Goal: Task Accomplishment & Management: Use online tool/utility

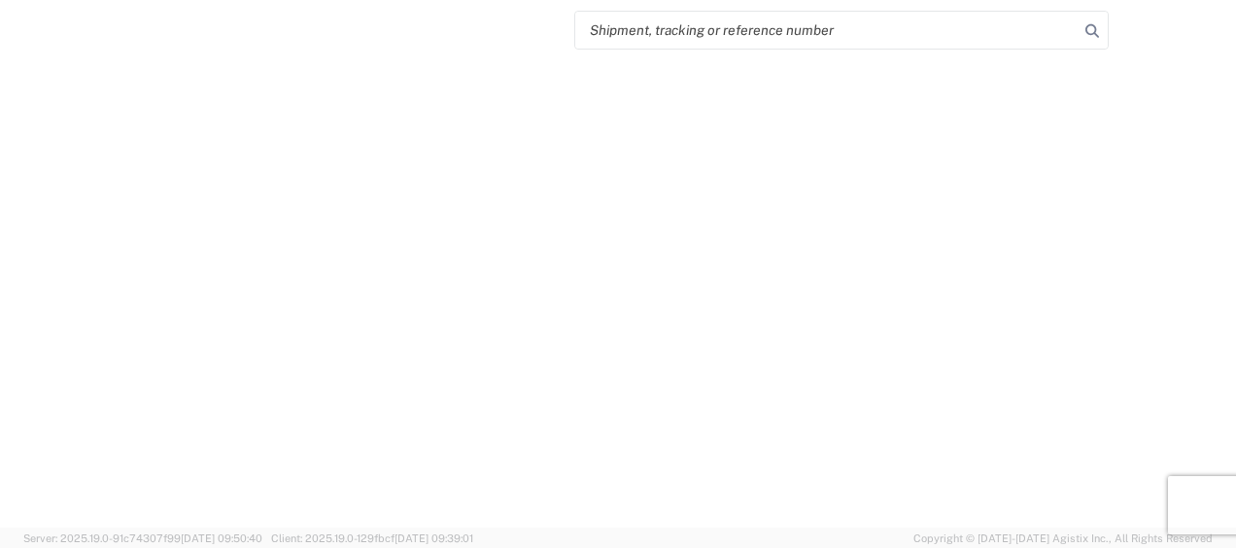
select select "FULL"
select select "LBS"
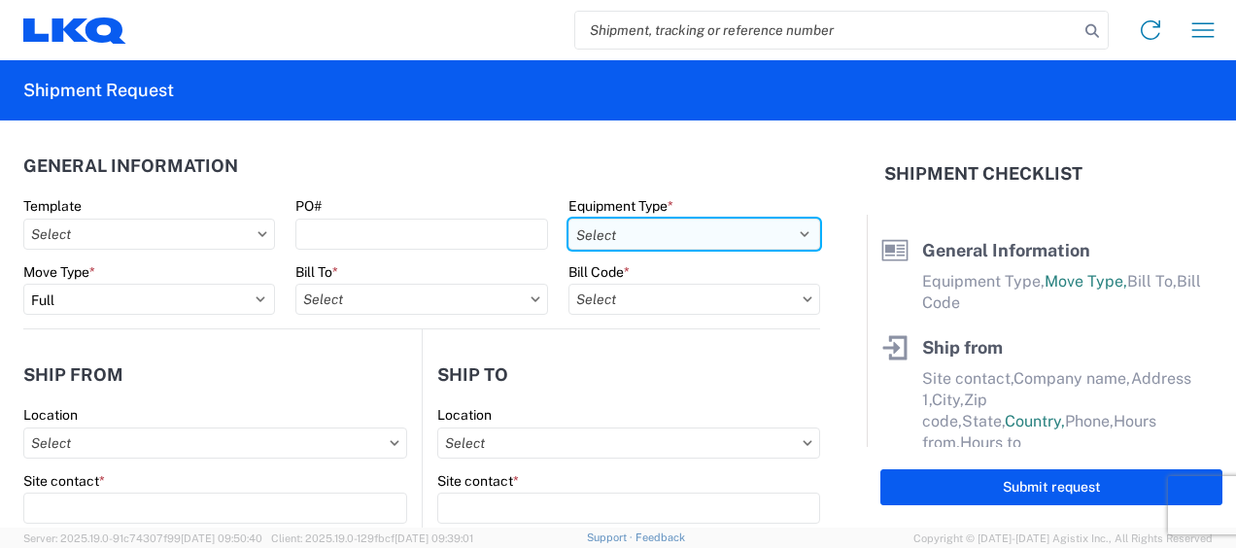
click at [790, 233] on select "Select 53’ Dry Van Flatbed Dropdeck (van) Lowboy (flatbed) Rail" at bounding box center [695, 234] width 252 height 31
select select "STDV"
click at [569, 219] on select "Select 53’ Dry Van Flatbed Dropdeck (van) Lowboy (flatbed) Rail" at bounding box center [695, 234] width 252 height 31
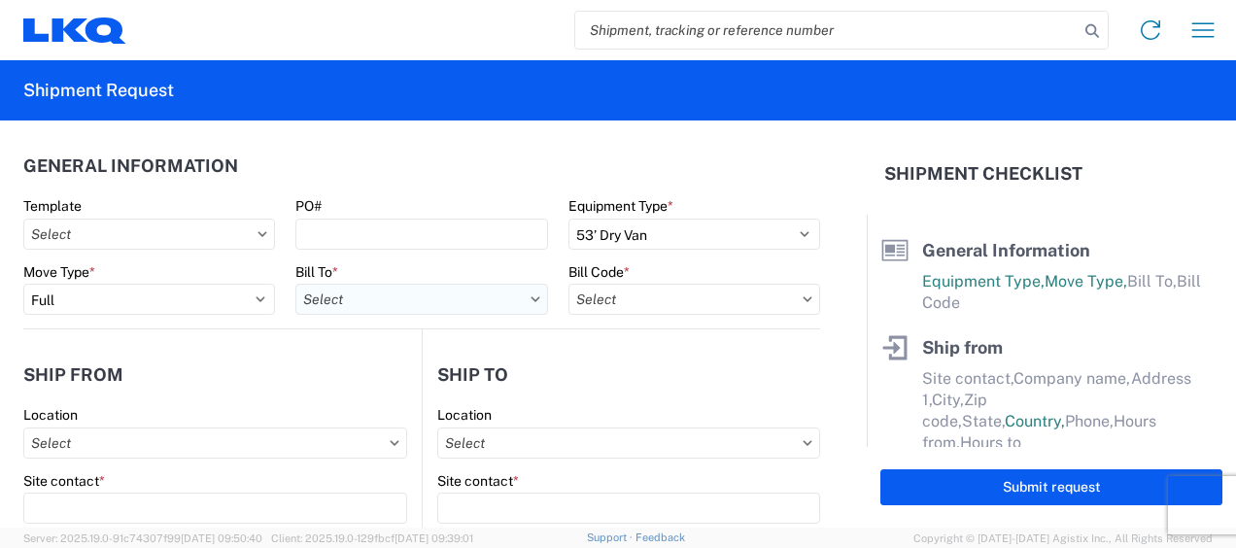
click at [375, 309] on input "text" at bounding box center [421, 299] width 252 height 31
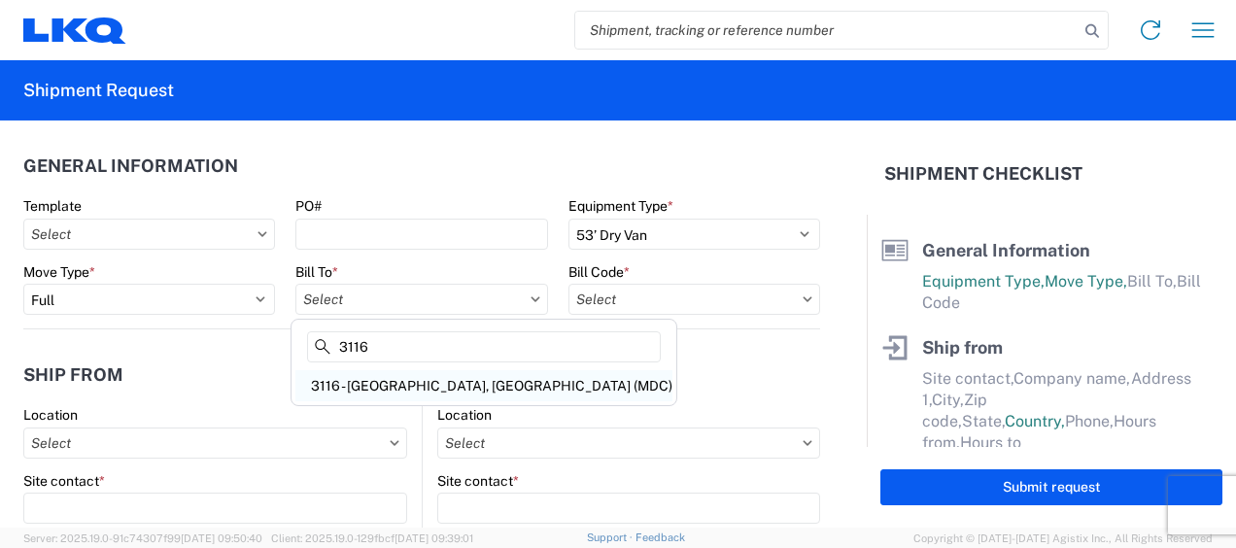
type input "3116"
click at [370, 379] on div "3116 - [GEOGRAPHIC_DATA], [GEOGRAPHIC_DATA] (MDC)" at bounding box center [483, 385] width 377 height 31
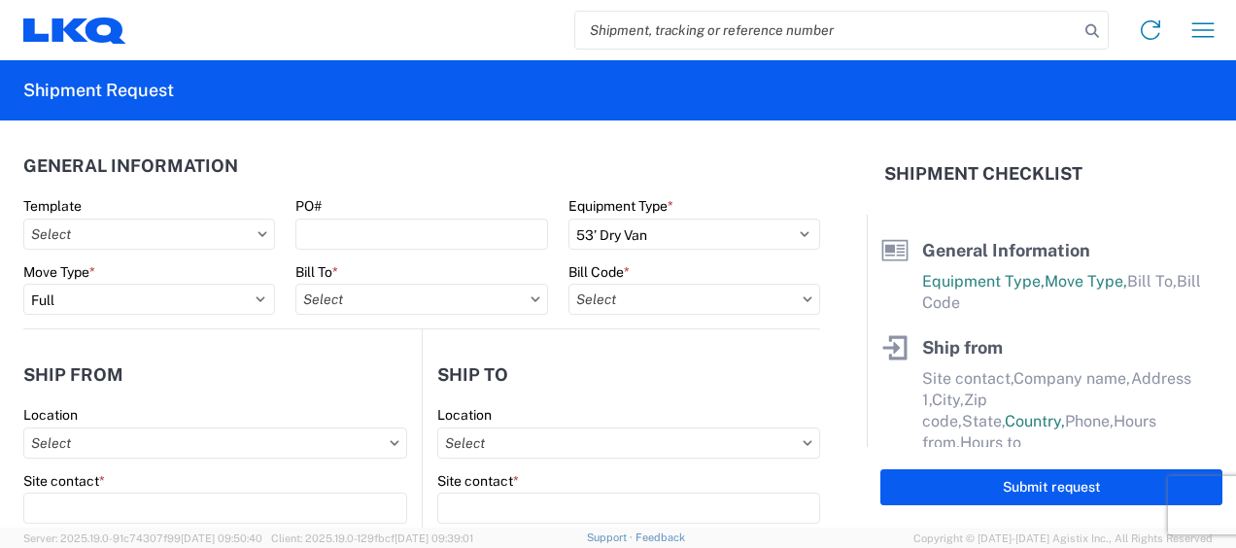
type input "3116 - [GEOGRAPHIC_DATA], [GEOGRAPHIC_DATA] (MDC)"
click at [587, 297] on input "text" at bounding box center [695, 299] width 252 height 31
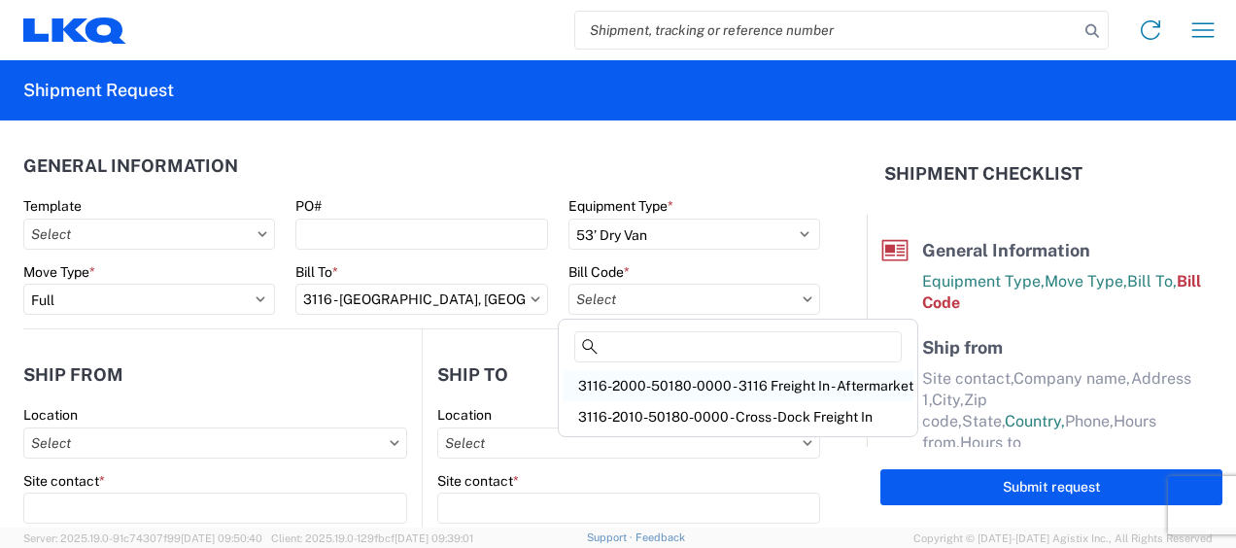
click at [623, 384] on div "3116-2000-50180-0000 - 3116 Freight In - Aftermarket" at bounding box center [738, 385] width 351 height 31
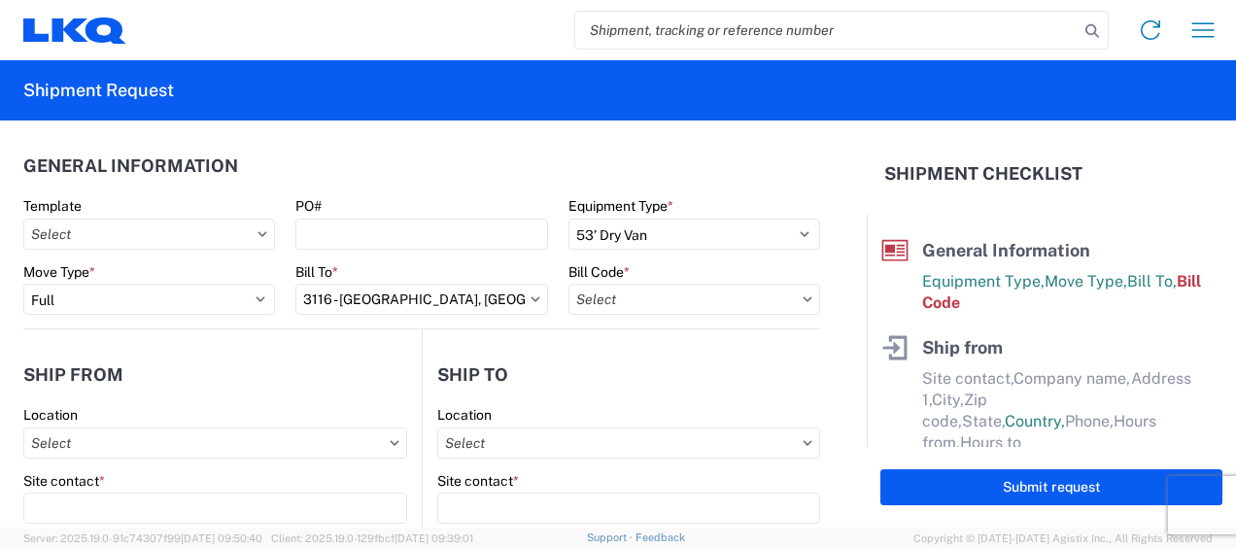
type input "3116-2000-50180-0000 - 3116 Freight In - Aftermarket"
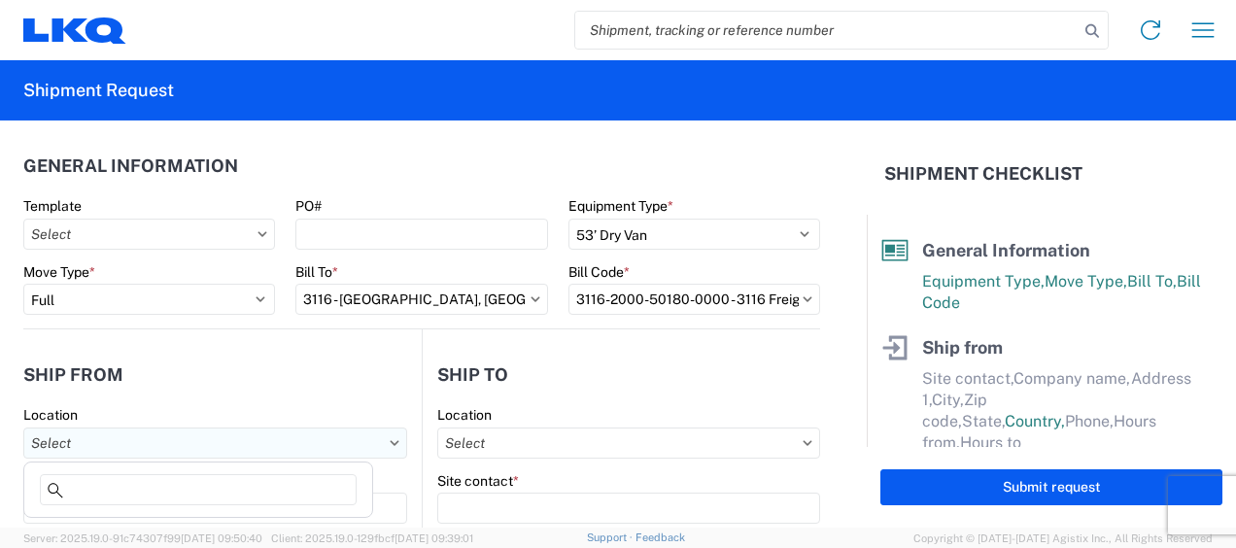
click at [72, 439] on input "text" at bounding box center [215, 443] width 384 height 31
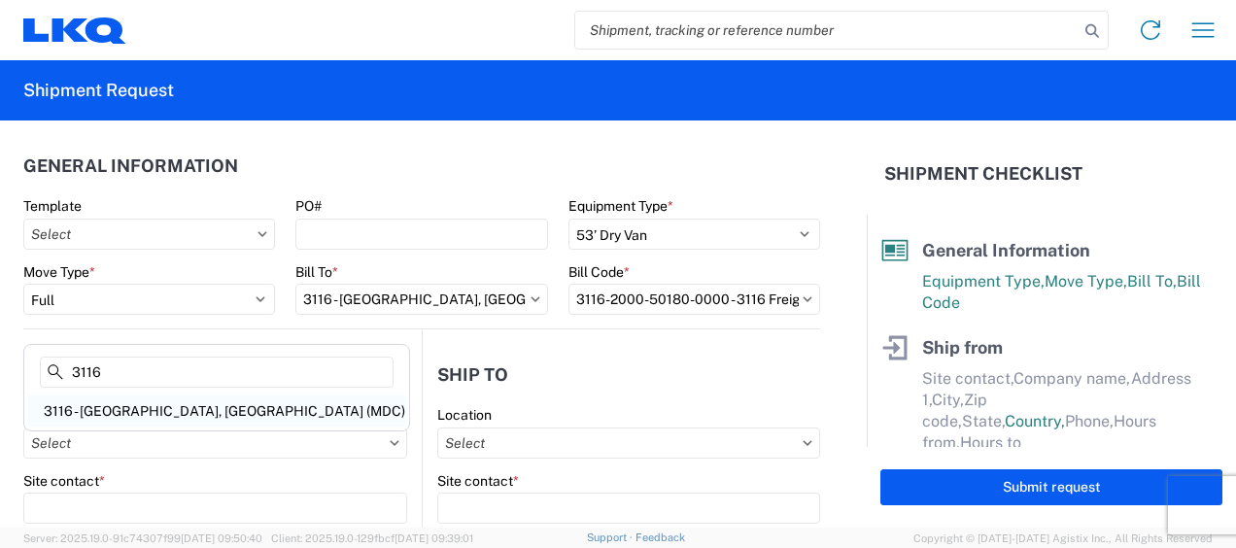
type input "3116"
click at [94, 406] on div "3116 - [GEOGRAPHIC_DATA], [GEOGRAPHIC_DATA] (MDC)" at bounding box center [216, 411] width 377 height 31
type input "3116 - [GEOGRAPHIC_DATA], [GEOGRAPHIC_DATA] (MDC)"
type input "[DEMOGRAPHIC_DATA][PERSON_NAME]"
type input "LKQ Corporation"
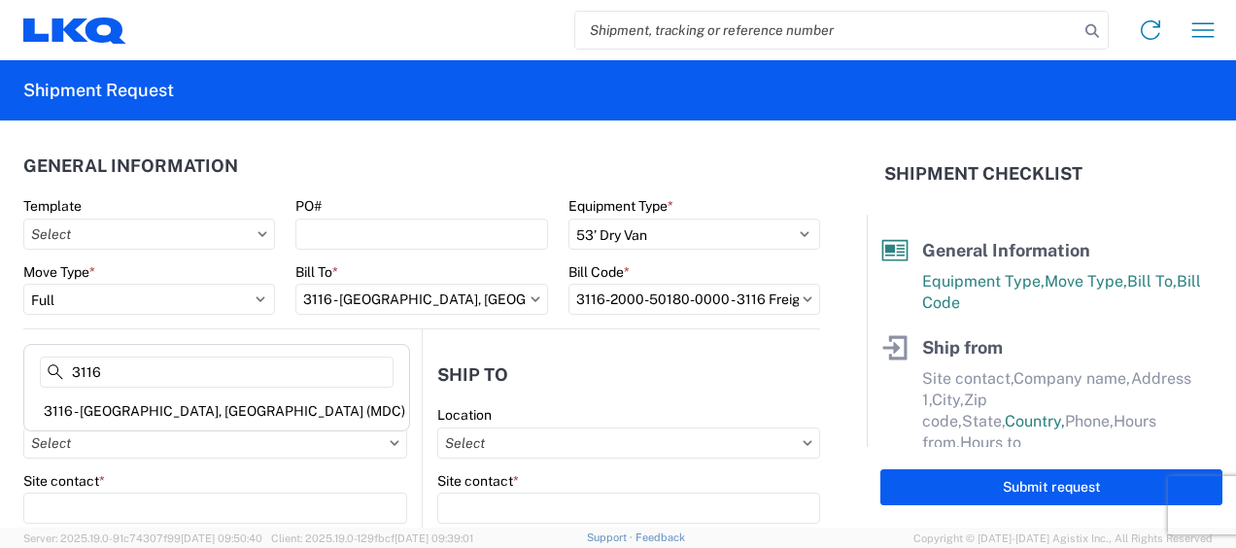
type input "[STREET_ADDRESS]"
type input "[GEOGRAPHIC_DATA]"
type input "49508"
select select "MI"
select select "US"
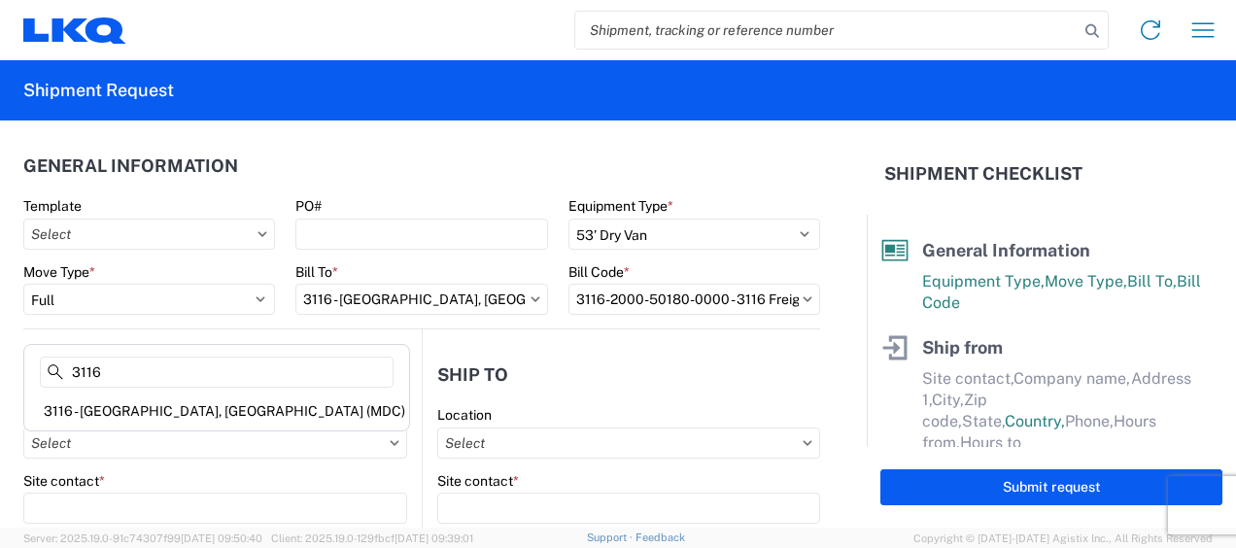
type input "[PERSON_NAME][EMAIL_ADDRESS][DOMAIN_NAME]"
type input "[PHONE_NUMBER]"
type input "06:00"
type input "13:00"
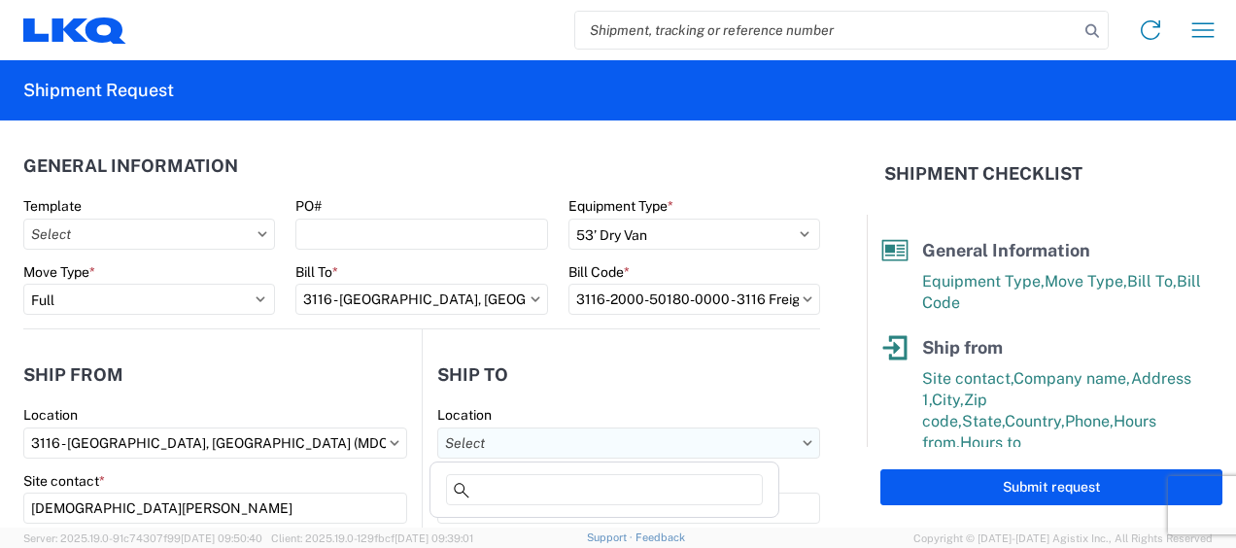
click at [489, 445] on input "text" at bounding box center [628, 443] width 383 height 31
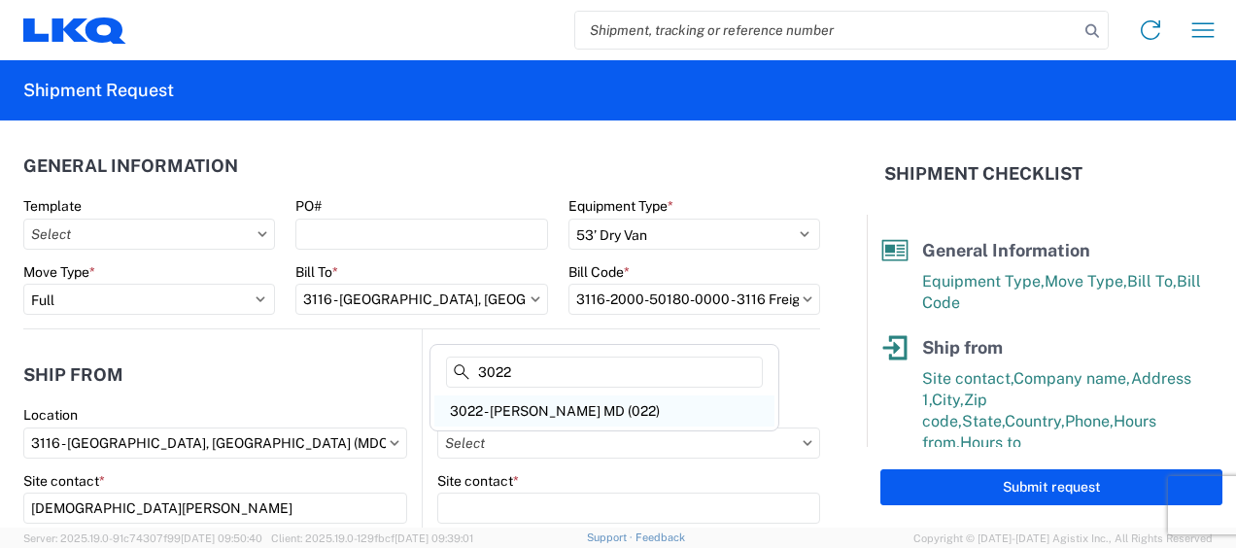
type input "3022"
click at [528, 407] on div "3022 - [PERSON_NAME] MD (022)" at bounding box center [605, 411] width 340 height 31
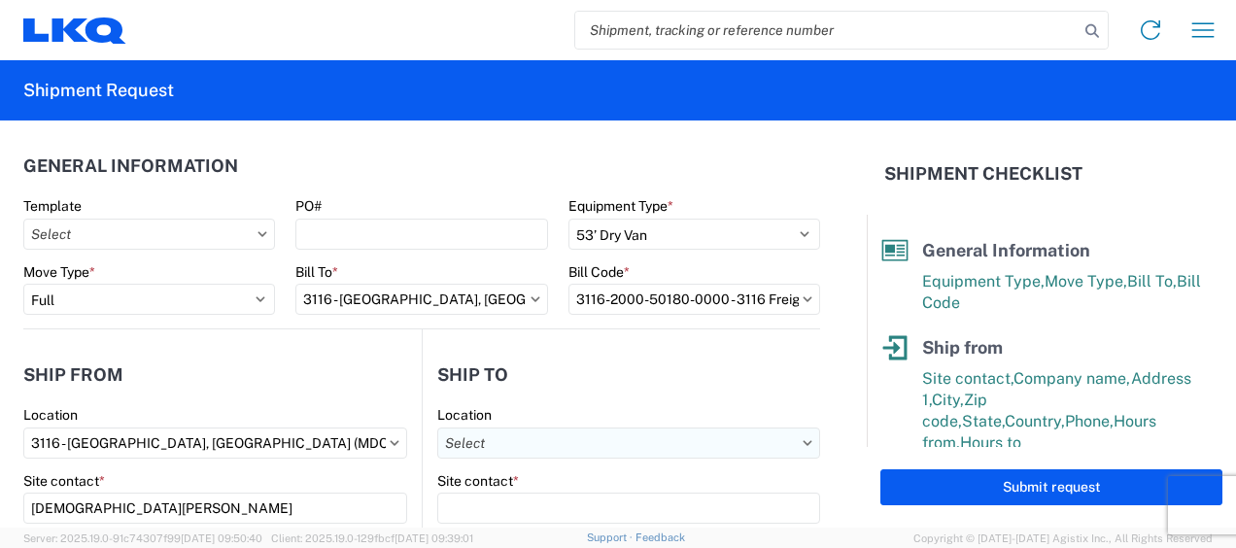
type input "3022 - [PERSON_NAME] MD (022)"
type input "LKQ Corporation"
type input "[STREET_ADDRESS]"
type input "Halethorpe"
type input "21227"
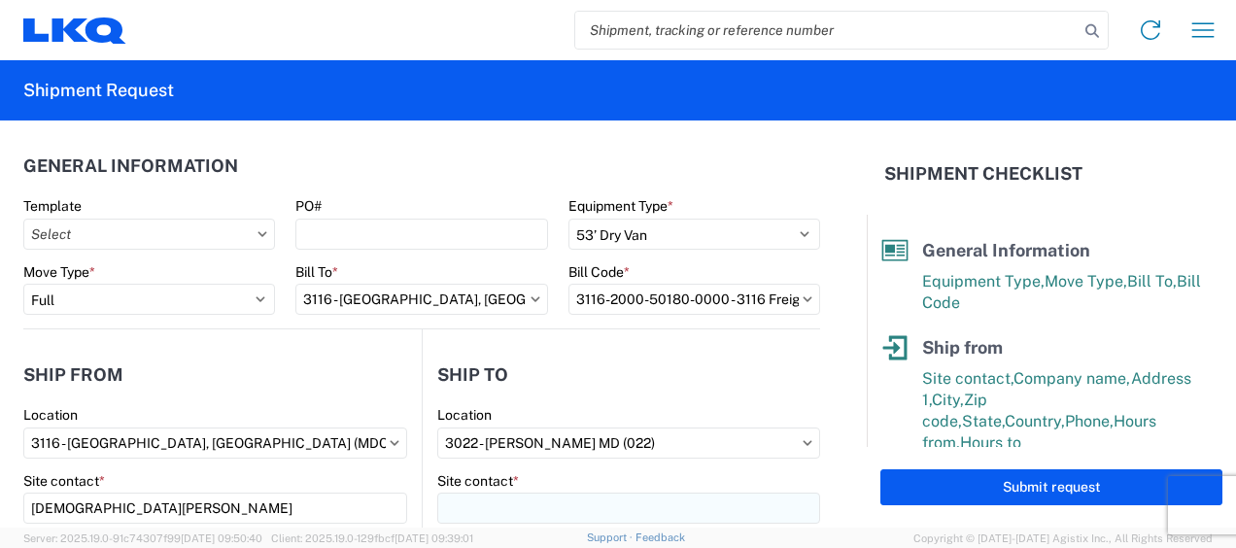
select select "MD"
select select "US"
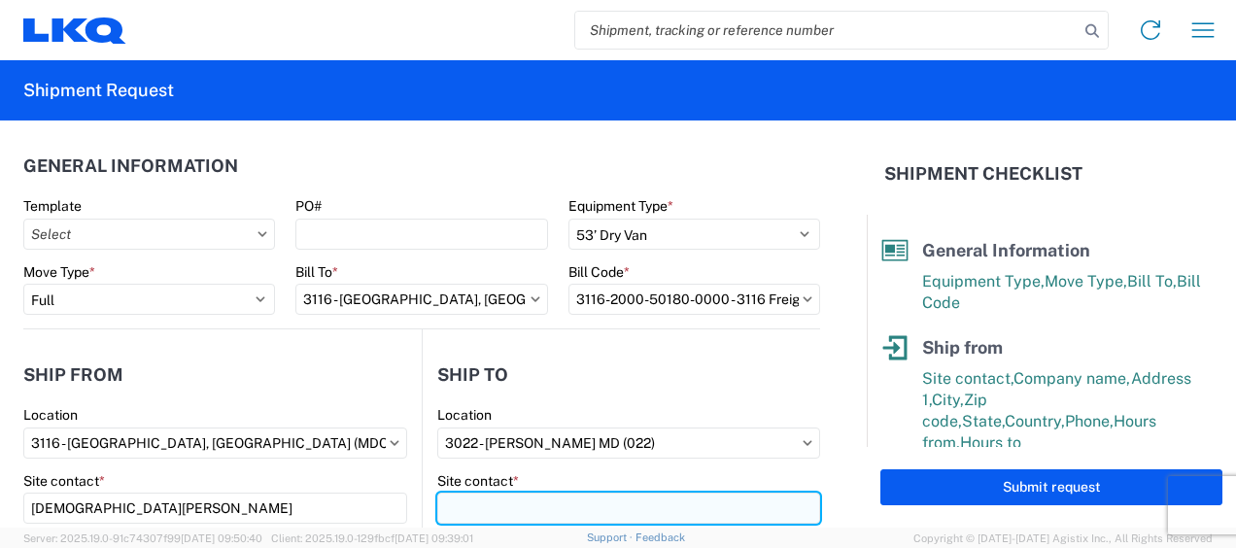
click at [469, 506] on input "Site contact *" at bounding box center [628, 508] width 383 height 31
type input "r"
type input "Receiving"
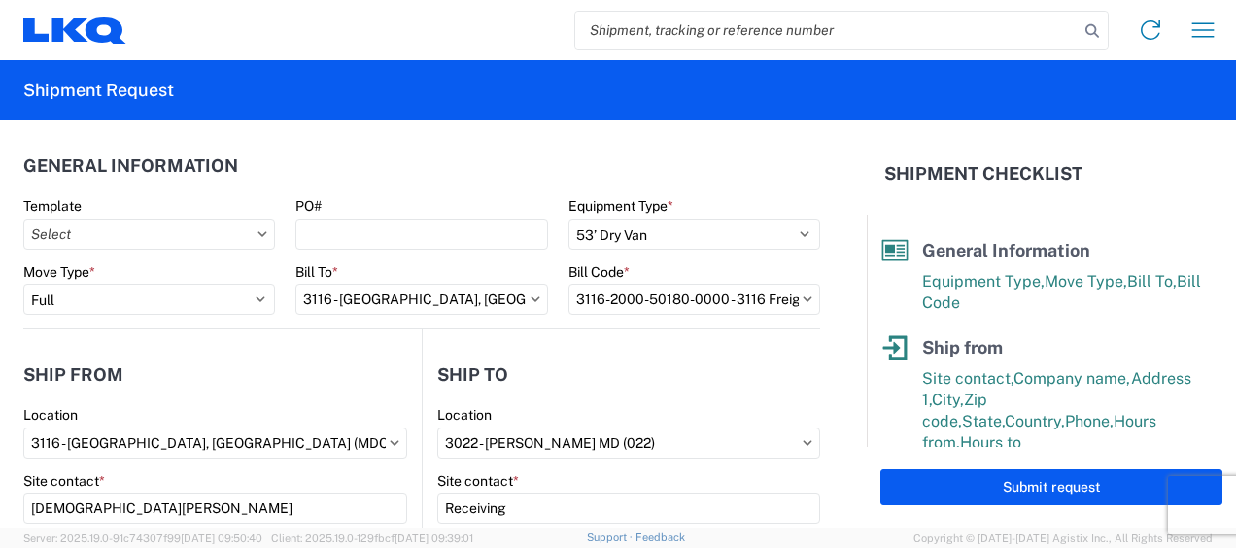
scroll to position [249, 0]
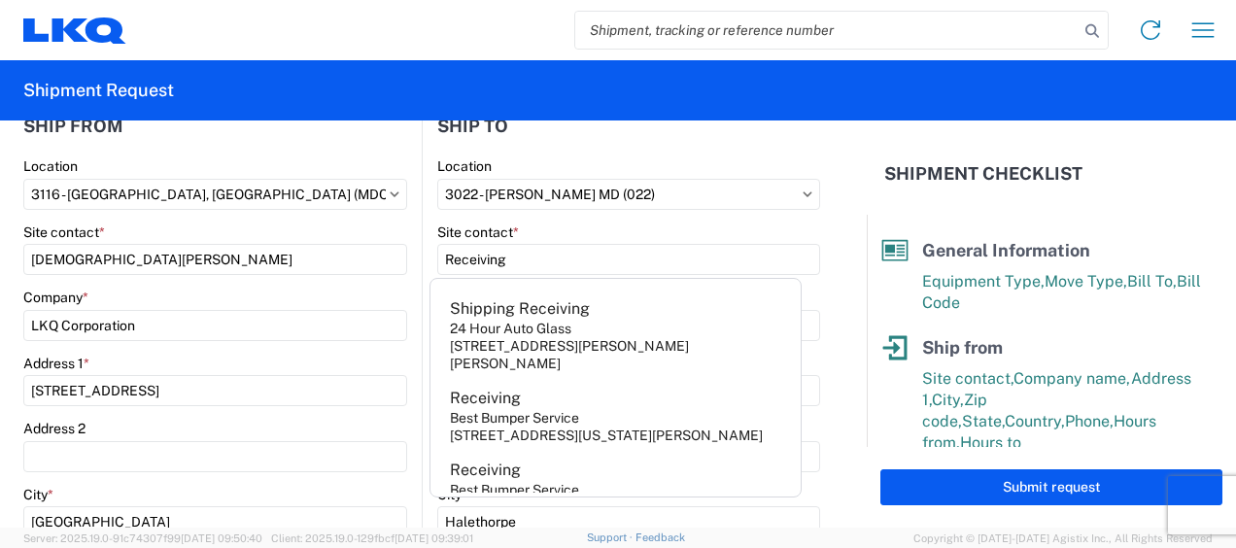
click at [321, 165] on div "Location" at bounding box center [215, 165] width 384 height 17
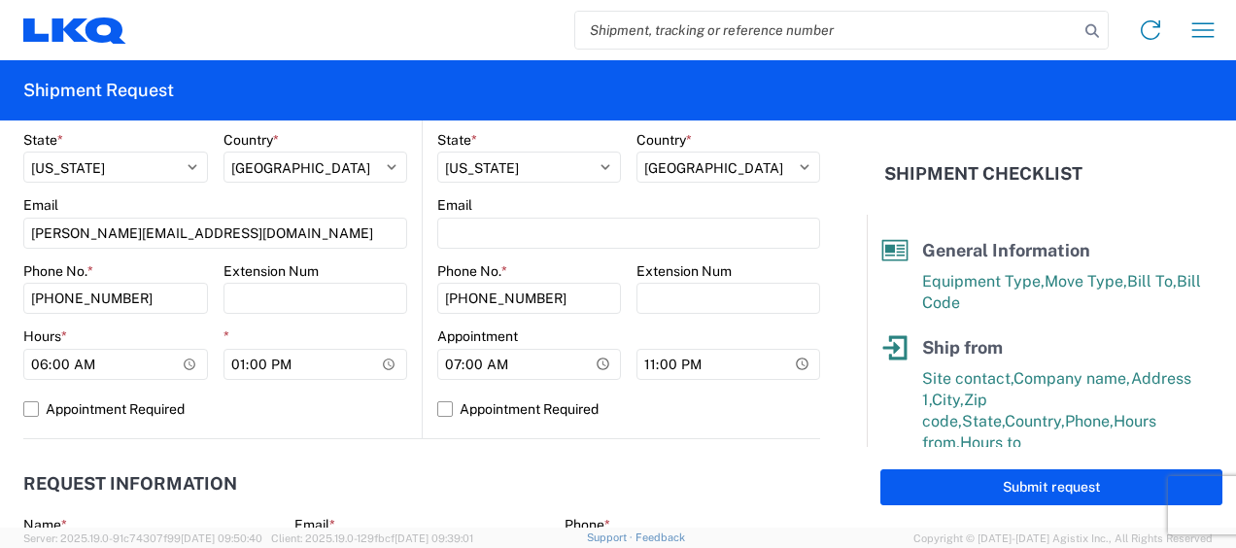
scroll to position [929, 0]
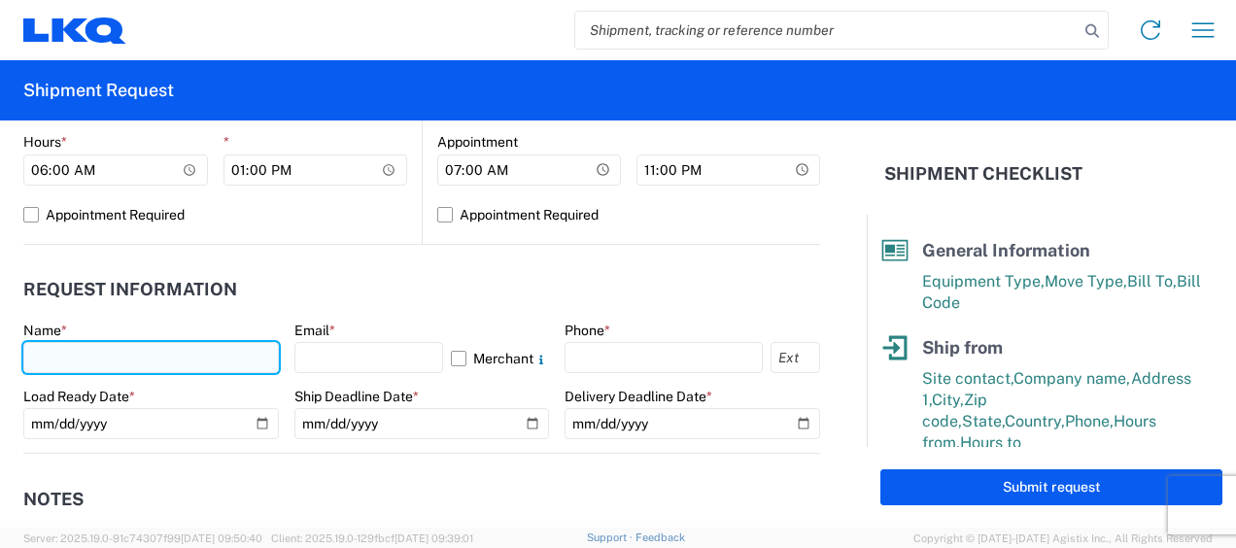
click at [43, 356] on input "text" at bounding box center [151, 357] width 256 height 31
type input "[DEMOGRAPHIC_DATA][PERSON_NAME]"
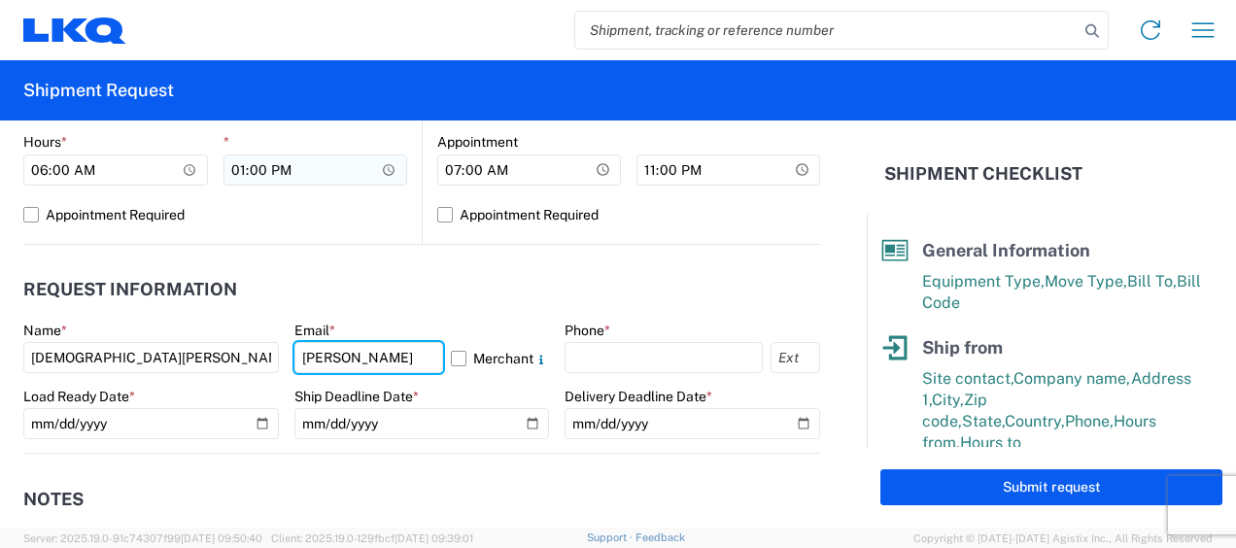
type input "[PERSON_NAME][EMAIL_ADDRESS][DOMAIN_NAME]"
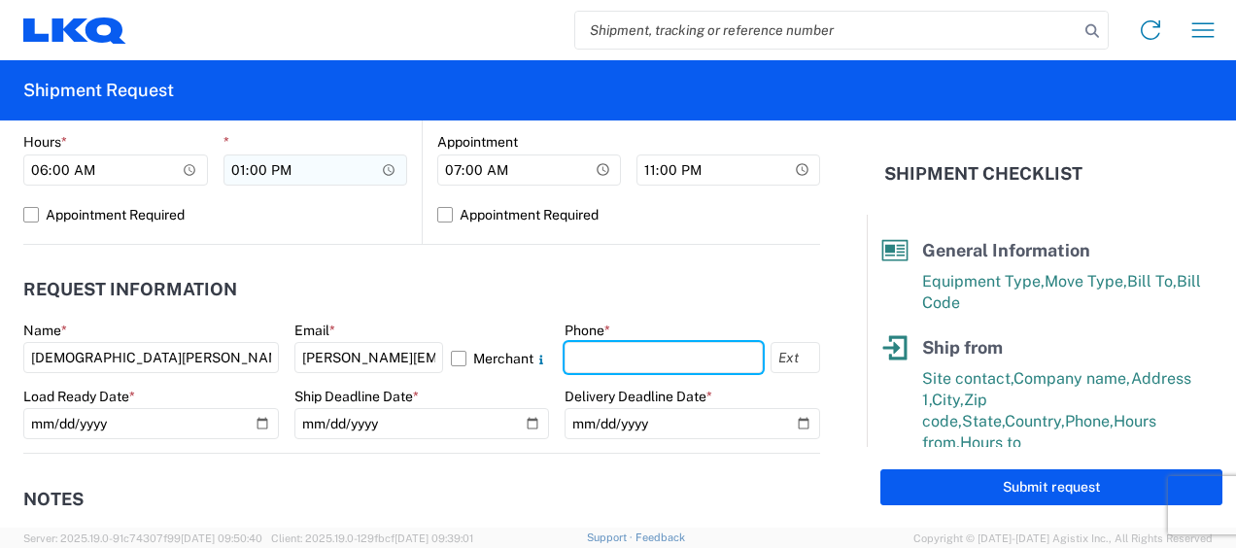
type input "6167541500"
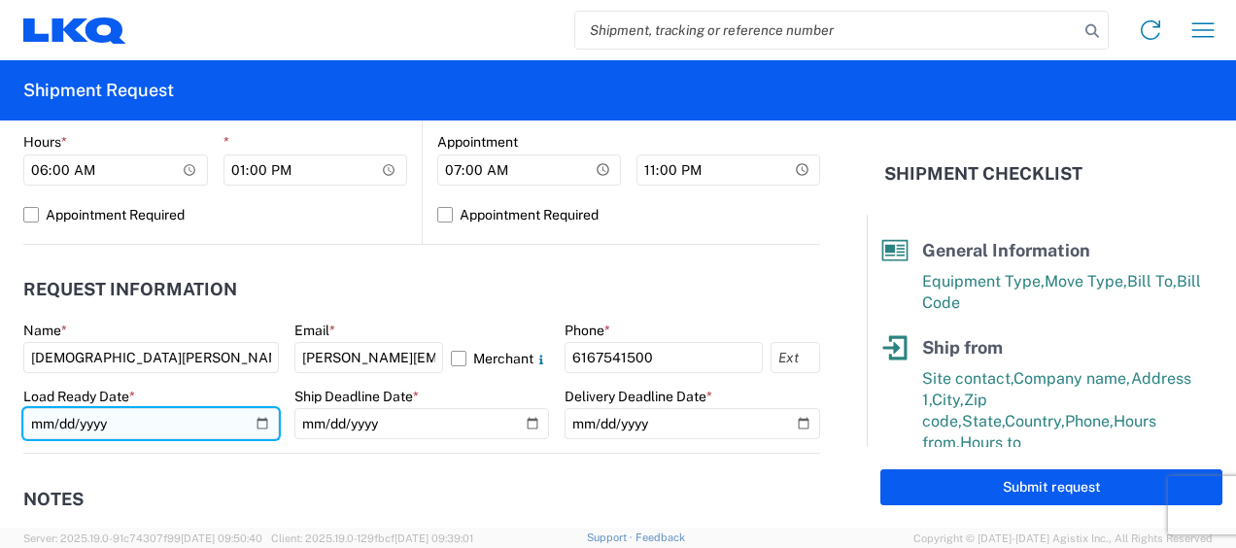
click at [252, 420] on input "date" at bounding box center [151, 423] width 256 height 31
type input "[DATE]"
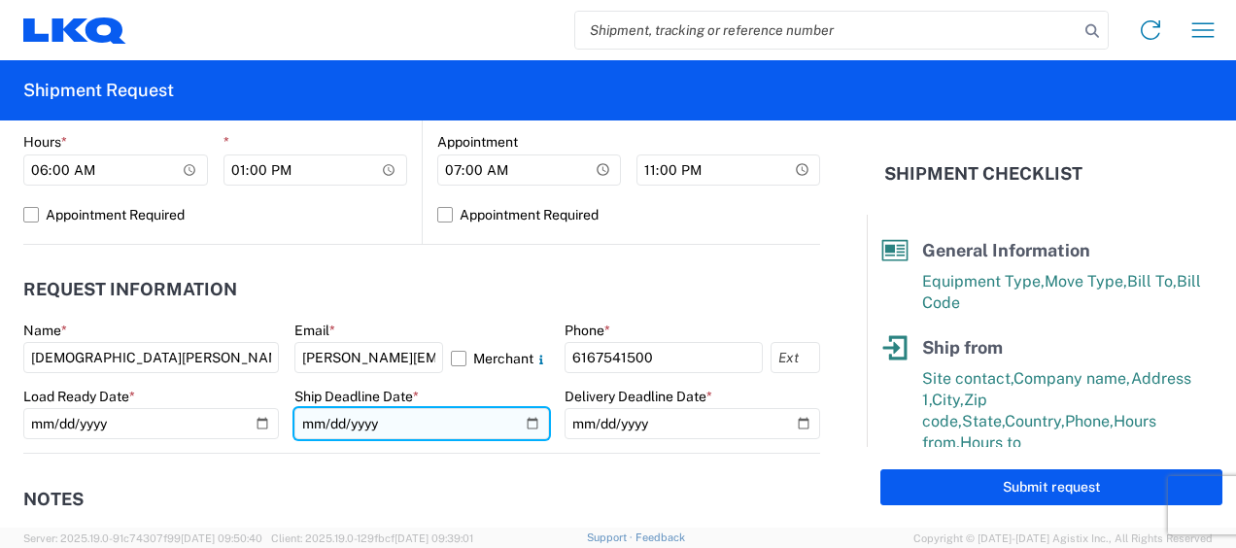
click at [529, 422] on input "date" at bounding box center [423, 423] width 256 height 31
type input "[DATE]"
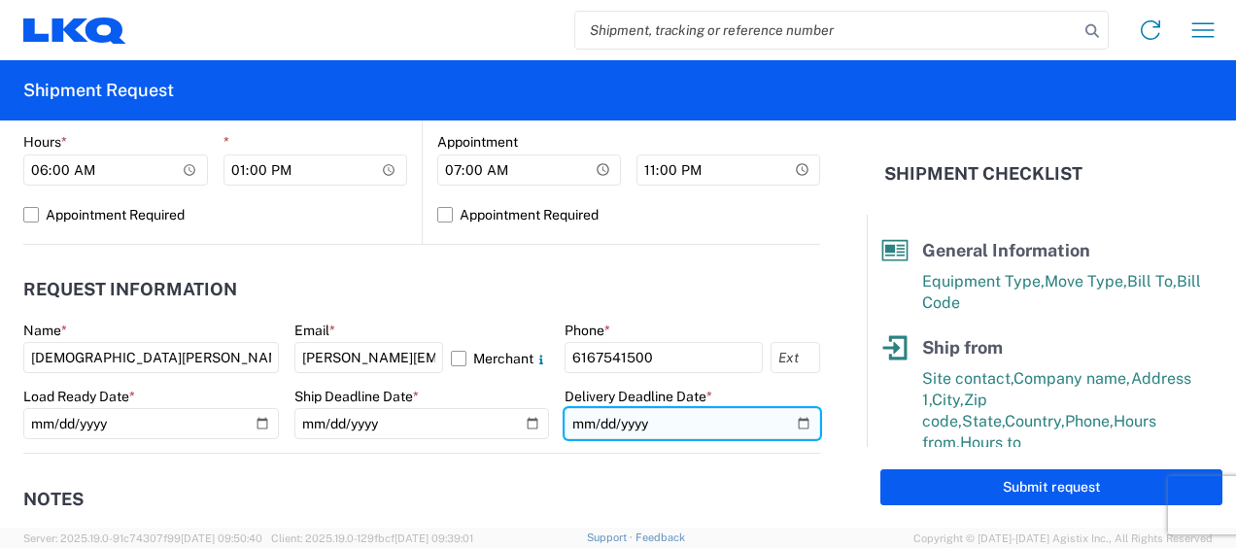
click at [789, 422] on input "date" at bounding box center [693, 423] width 256 height 31
type input "[DATE]"
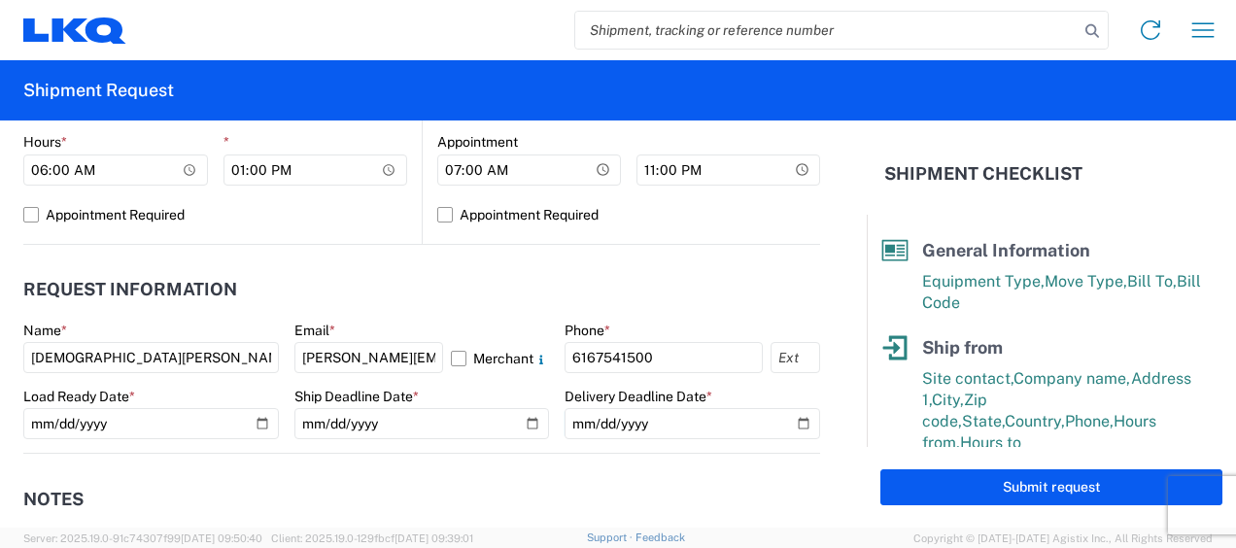
click at [459, 454] on agx-notes "Notes Internal notes Public notes Quote only" at bounding box center [421, 558] width 797 height 209
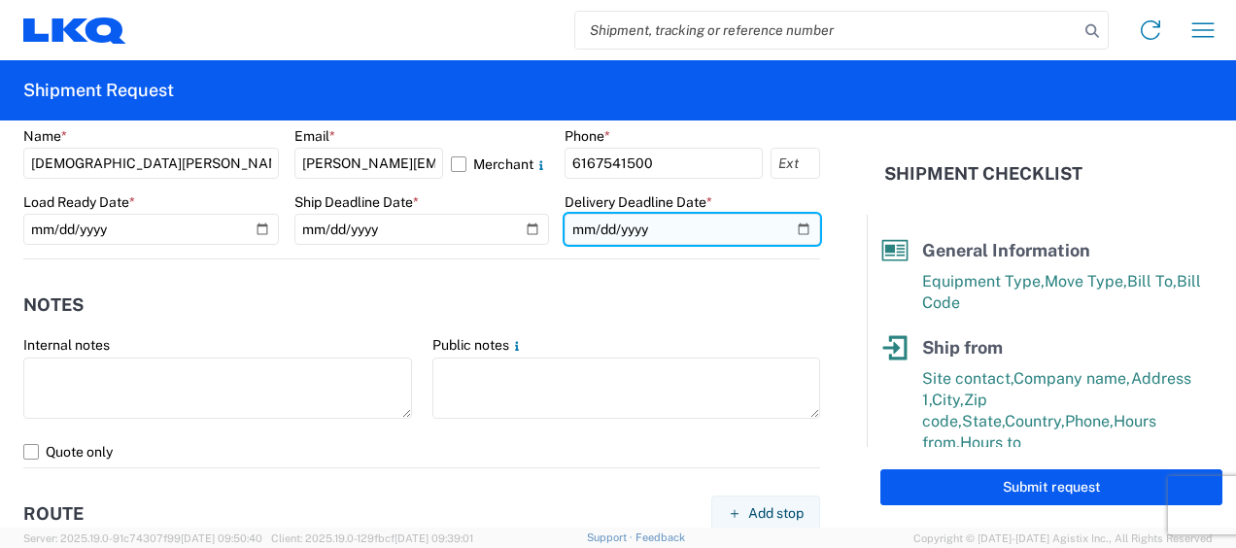
click at [792, 226] on input "[DATE]" at bounding box center [693, 229] width 256 height 31
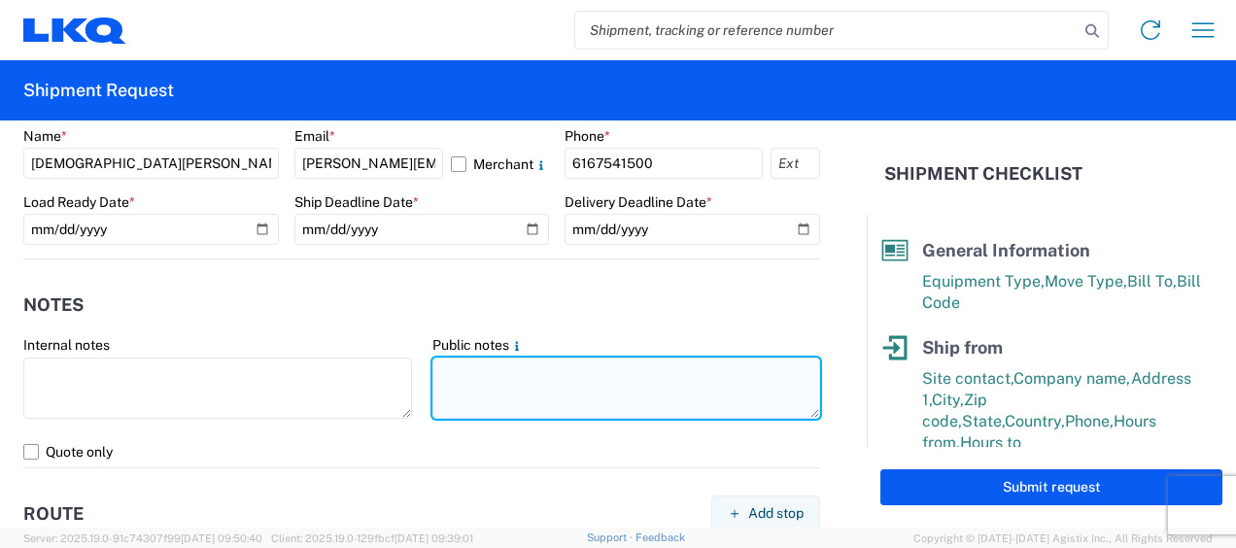
click at [459, 378] on textarea at bounding box center [627, 388] width 389 height 61
drag, startPoint x: 435, startPoint y: 365, endPoint x: 661, endPoint y: 389, distance: 226.7
click at [661, 389] on textarea "022-[GEOGRAPHIC_DATA] 22 skids 11408650/8887/9439/9907/10515" at bounding box center [627, 388] width 389 height 61
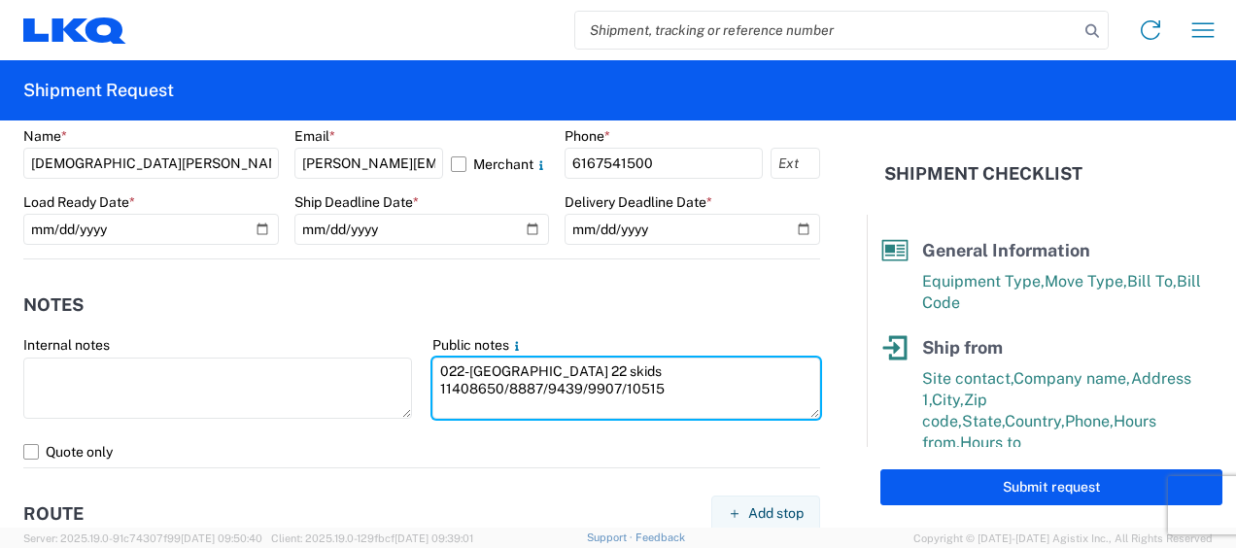
type textarea "022-[GEOGRAPHIC_DATA] 22 skids 11408650/8887/9439/9907/10515"
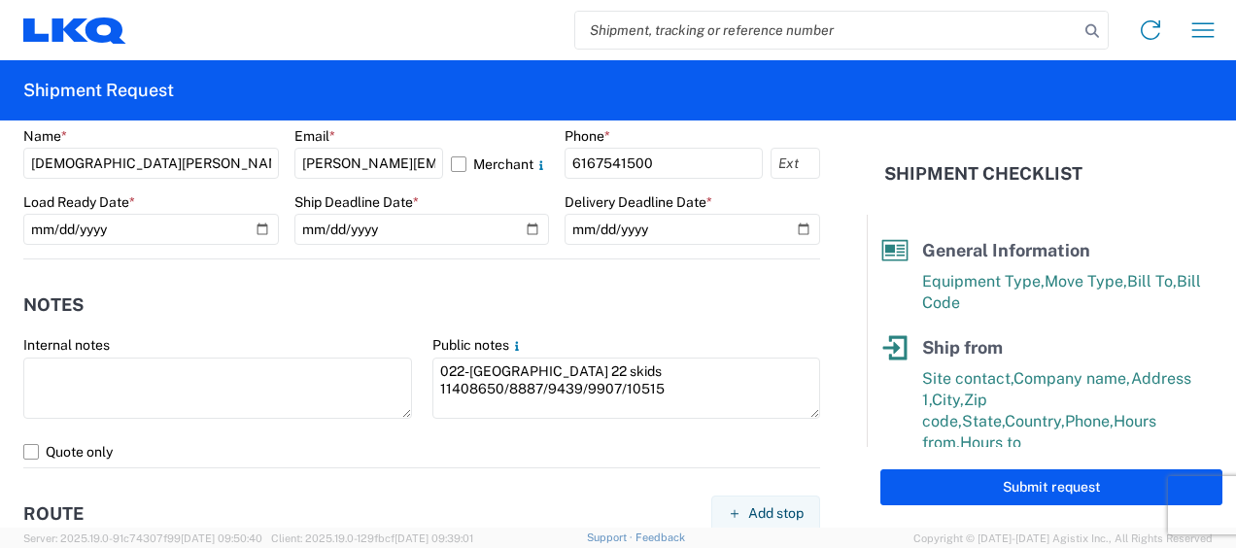
drag, startPoint x: 467, startPoint y: 261, endPoint x: 416, endPoint y: 302, distance: 65.6
click at [467, 261] on agx-notes "Notes Internal notes Public notes 022-[GEOGRAPHIC_DATA] 22 skids 11408650/8887/…" at bounding box center [421, 364] width 797 height 209
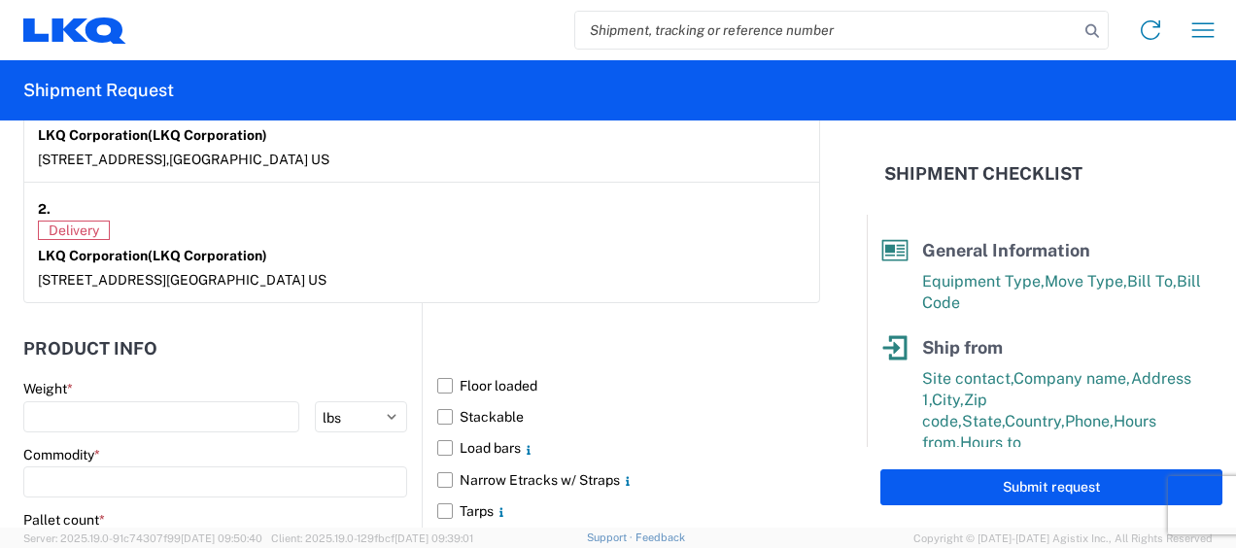
scroll to position [1610, 0]
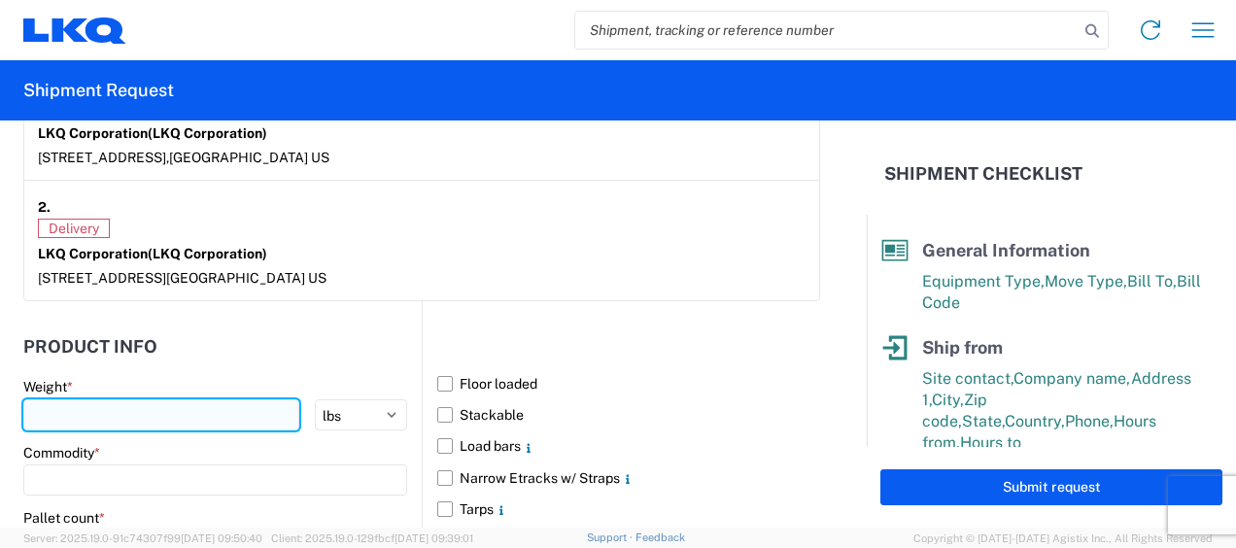
click at [106, 408] on input "number" at bounding box center [161, 415] width 276 height 31
type input "10684"
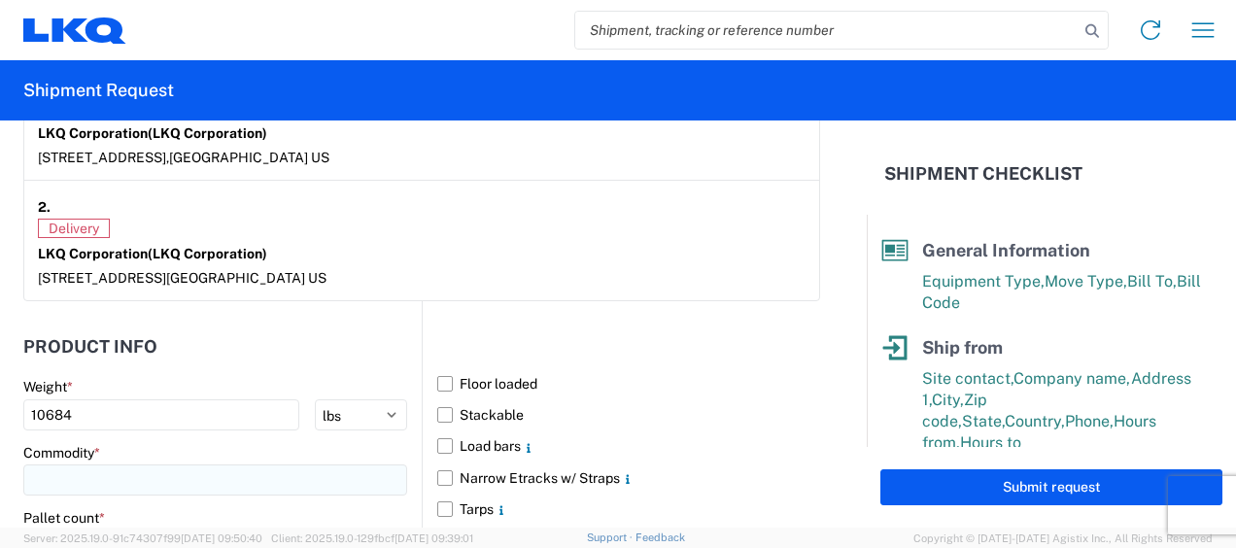
click at [99, 469] on input at bounding box center [215, 480] width 384 height 31
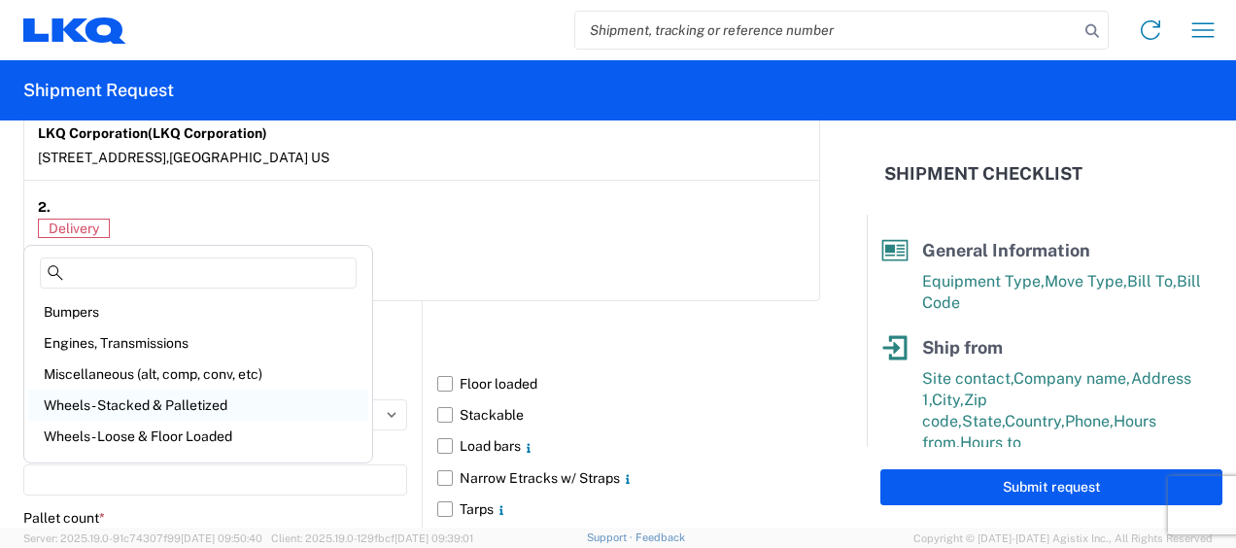
scroll to position [292, 0]
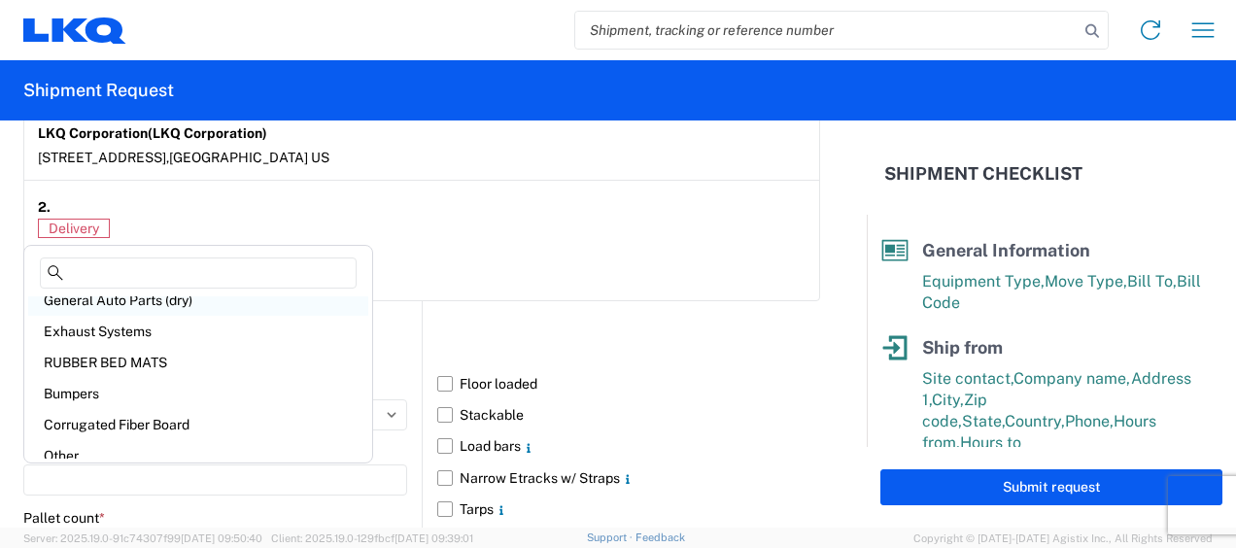
click at [123, 300] on div "General Auto Parts (dry)" at bounding box center [198, 300] width 340 height 31
type input "General Auto Parts (dry)"
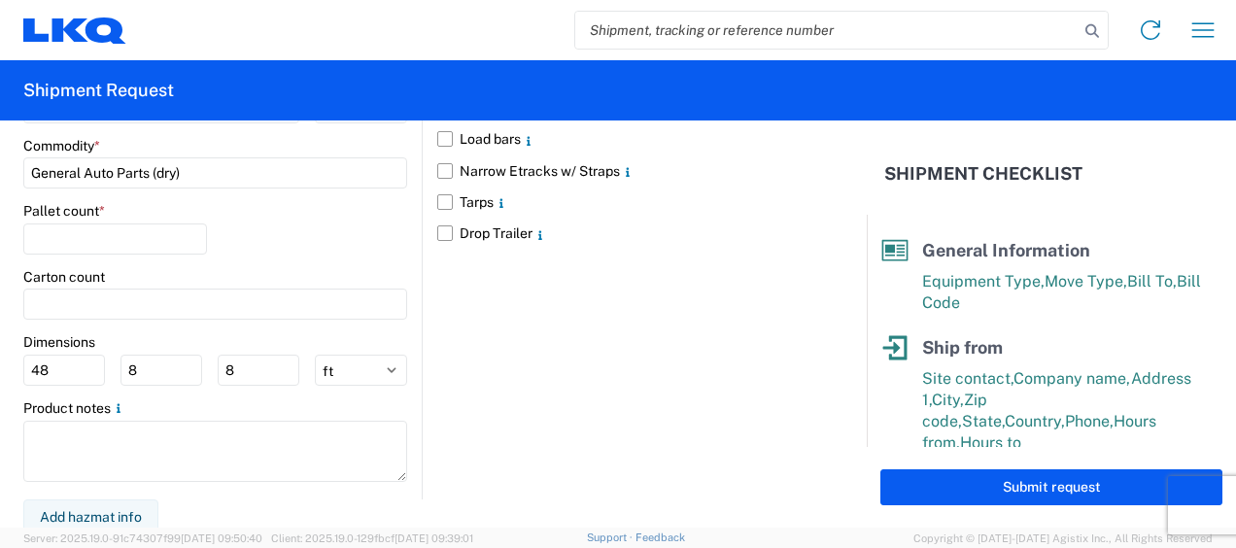
scroll to position [1918, 0]
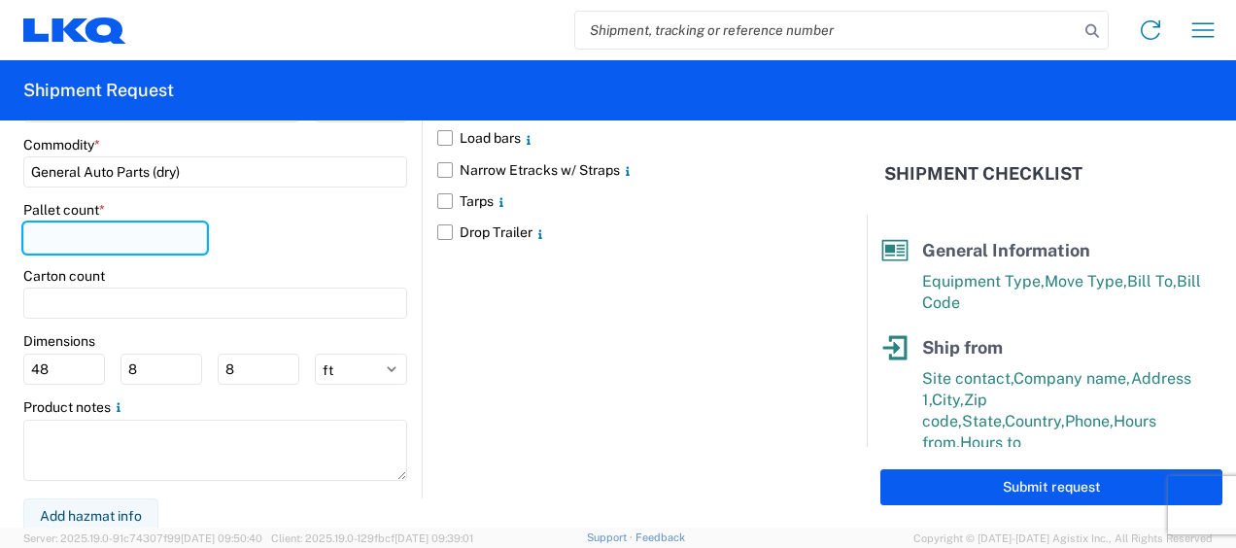
click at [101, 239] on input "number" at bounding box center [115, 238] width 184 height 31
type input "22"
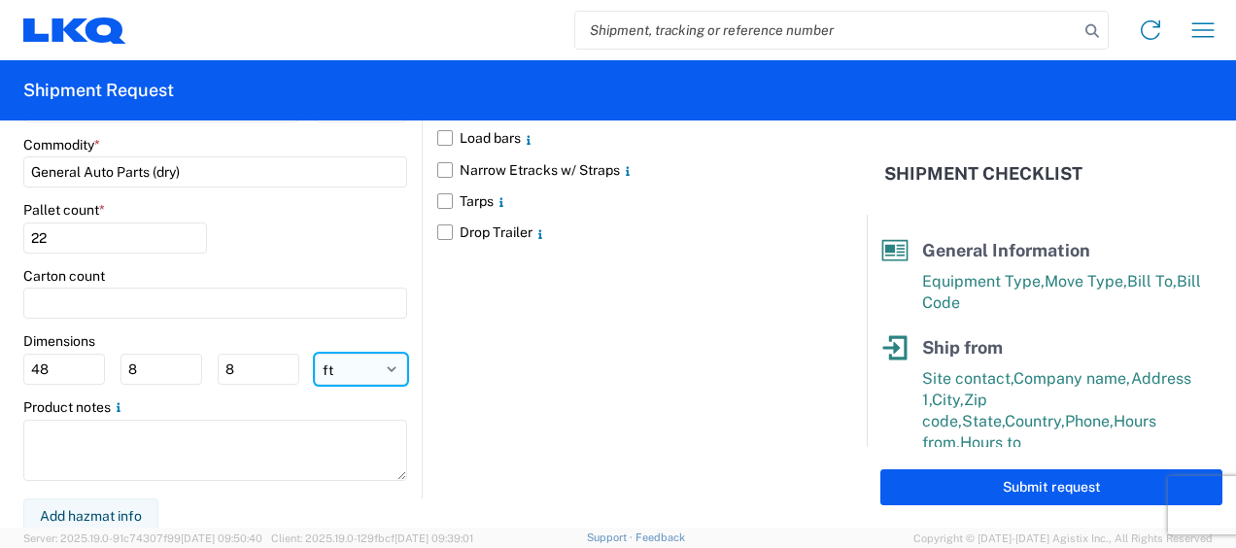
drag, startPoint x: 344, startPoint y: 370, endPoint x: 337, endPoint y: 363, distance: 10.3
click at [344, 370] on select "ft in cm" at bounding box center [361, 369] width 92 height 31
select select "IN"
click at [315, 354] on select "ft in cm" at bounding box center [361, 369] width 92 height 31
type input "576"
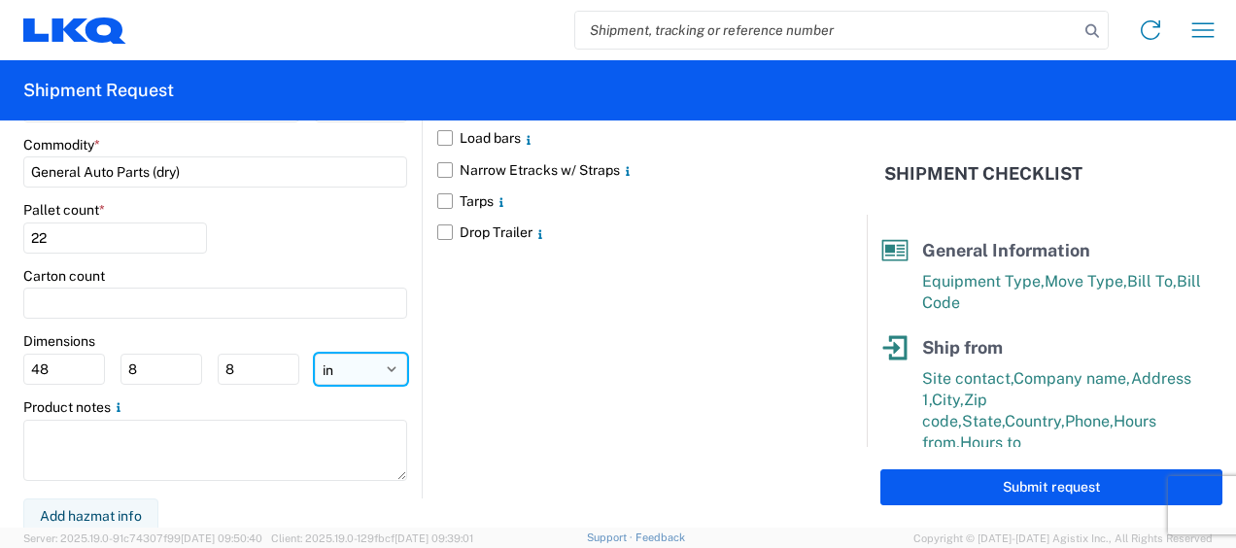
type input "96"
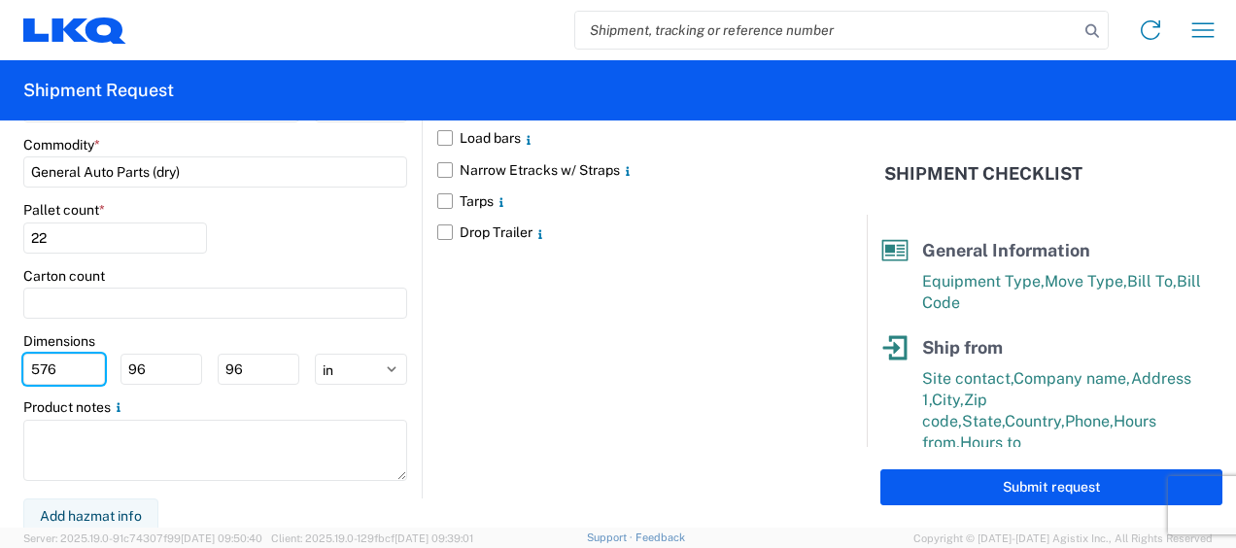
drag, startPoint x: 79, startPoint y: 357, endPoint x: 0, endPoint y: 348, distance: 79.2
click at [5, 350] on form "General Information Template PO# Equipment Type * Select 53’ Dry Van Flatbed Dr…" at bounding box center [433, 324] width 867 height 407
type input "77"
type input "47"
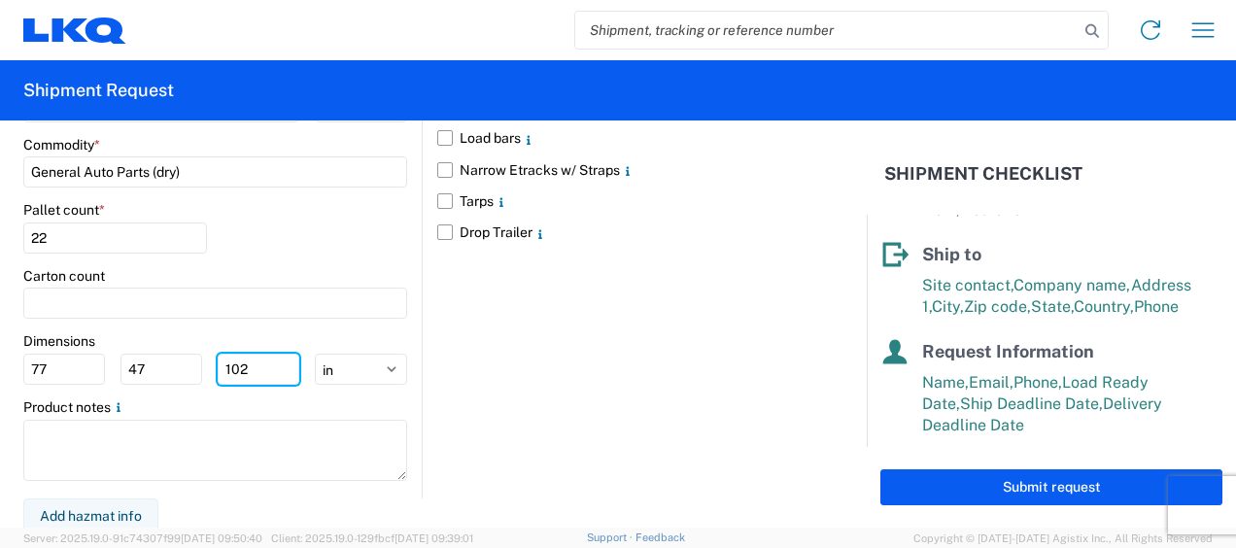
scroll to position [389, 0]
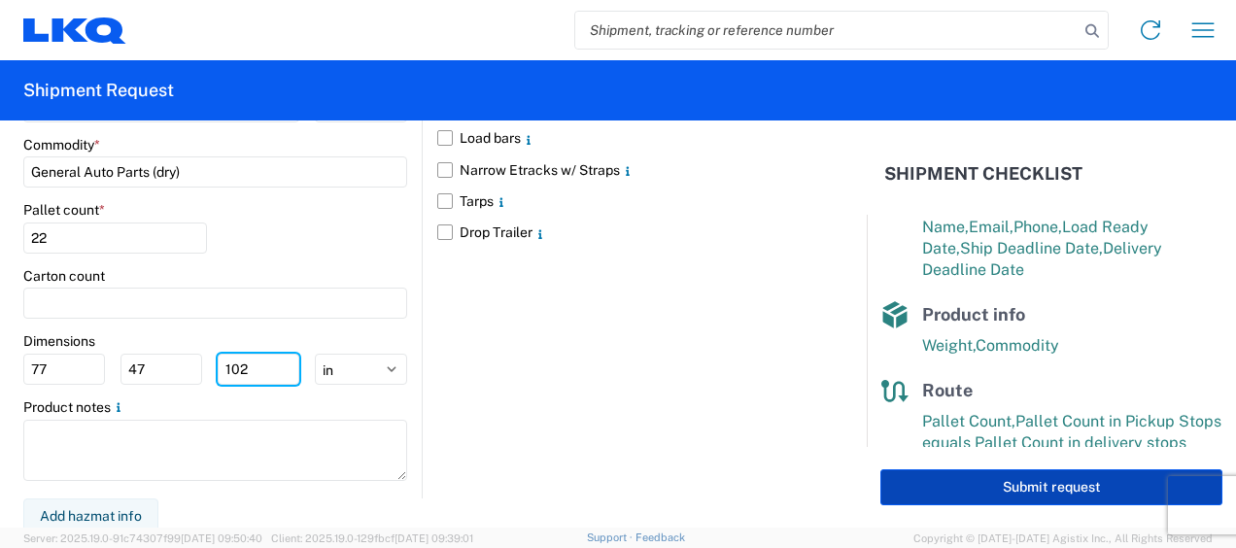
type input "102"
click at [1042, 491] on button "Submit request" at bounding box center [1052, 487] width 342 height 36
select select "US"
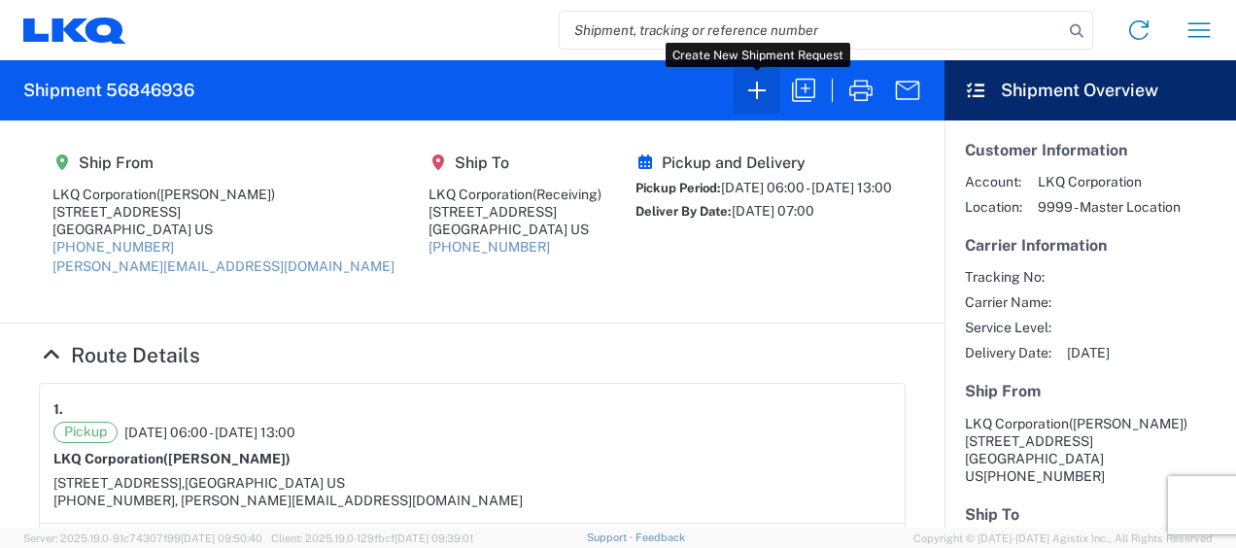
click at [761, 98] on icon "button" at bounding box center [757, 90] width 31 height 31
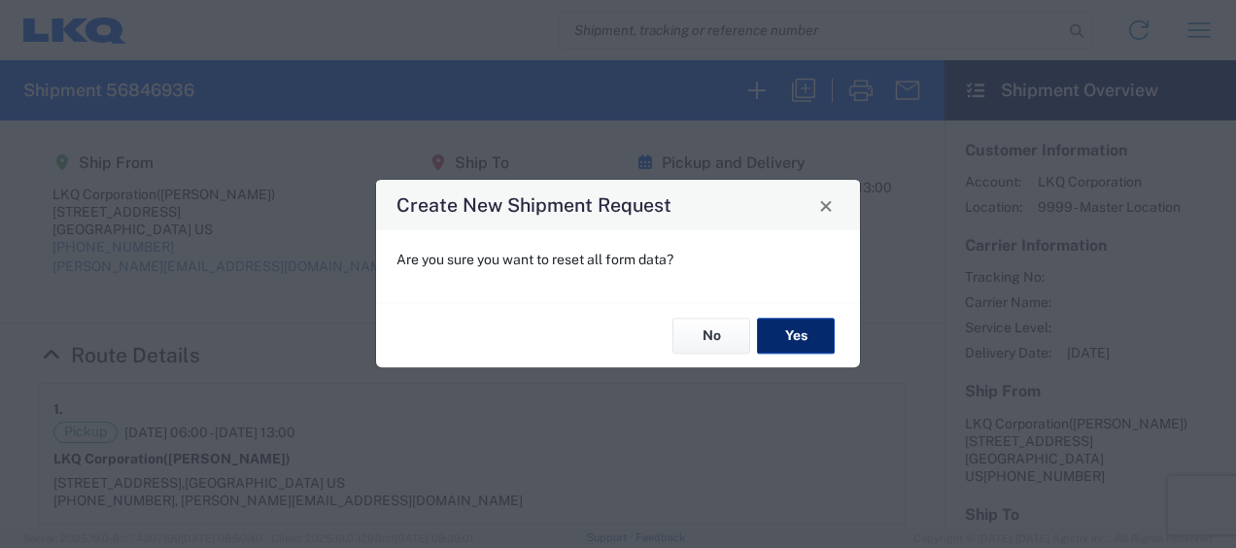
click at [787, 321] on button "Yes" at bounding box center [796, 336] width 78 height 36
select select "FULL"
select select "US"
select select "LBS"
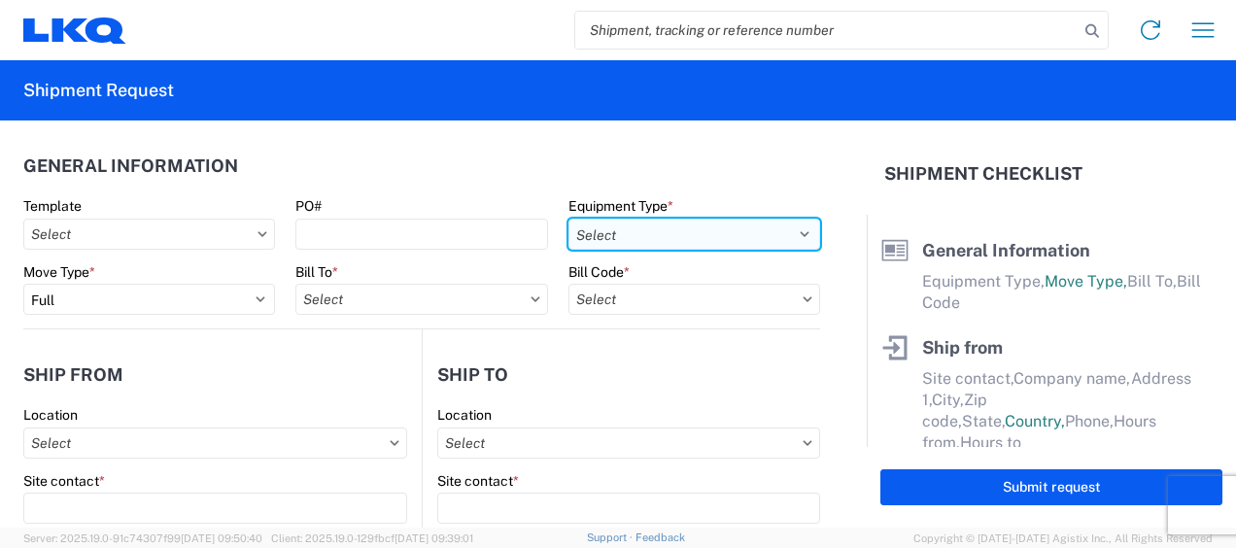
click at [789, 229] on select "Select 53’ Dry Van Flatbed Dropdeck (van) Lowboy (flatbed) Rail" at bounding box center [695, 234] width 252 height 31
select select "STDV"
click at [569, 219] on select "Select 53’ Dry Van Flatbed Dropdeck (van) Lowboy (flatbed) Rail" at bounding box center [695, 234] width 252 height 31
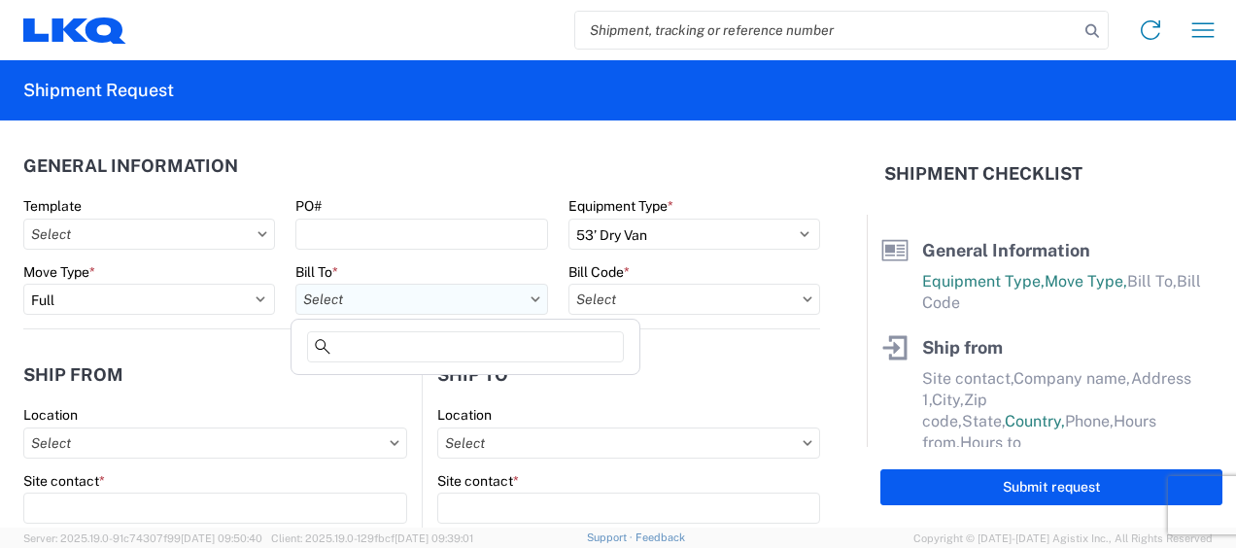
click at [365, 295] on input "text" at bounding box center [421, 299] width 252 height 31
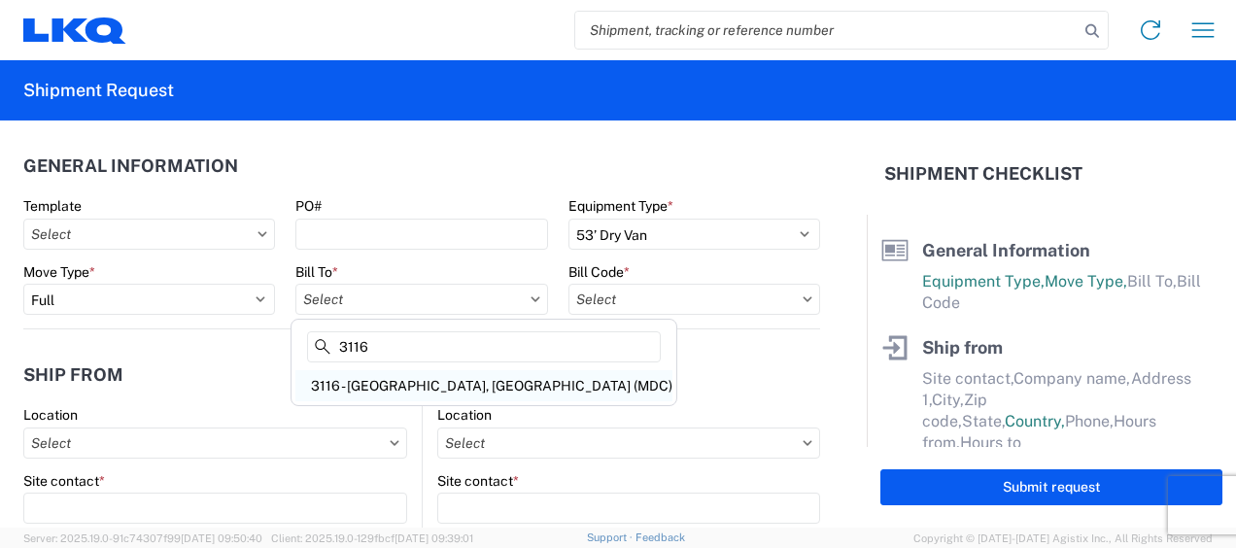
type input "3116"
click at [375, 373] on div "3116 - [GEOGRAPHIC_DATA], [GEOGRAPHIC_DATA] (MDC)" at bounding box center [483, 385] width 377 height 31
type input "3116 - [GEOGRAPHIC_DATA], [GEOGRAPHIC_DATA] (MDC)"
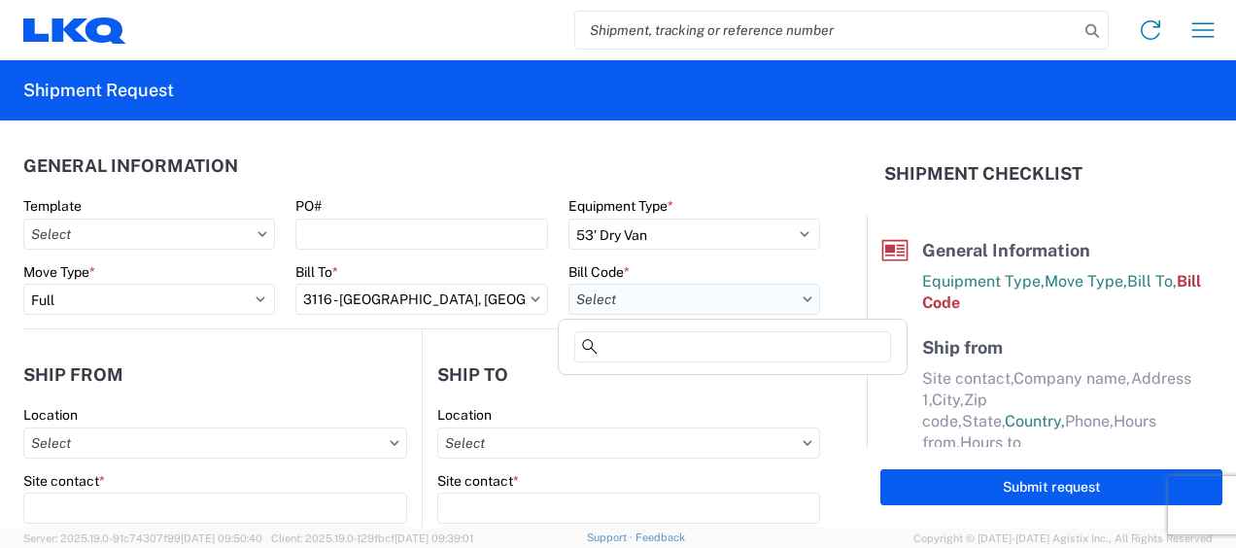
click at [585, 305] on input "text" at bounding box center [695, 299] width 252 height 31
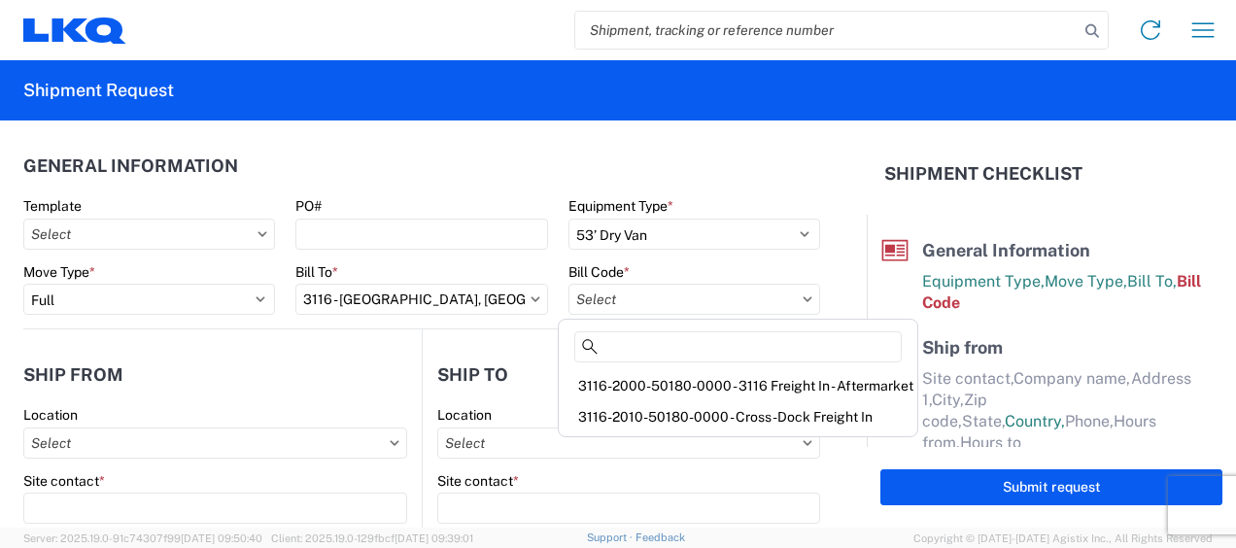
click at [626, 380] on div "3116-2000-50180-0000 - 3116 Freight In - Aftermarket" at bounding box center [738, 385] width 351 height 31
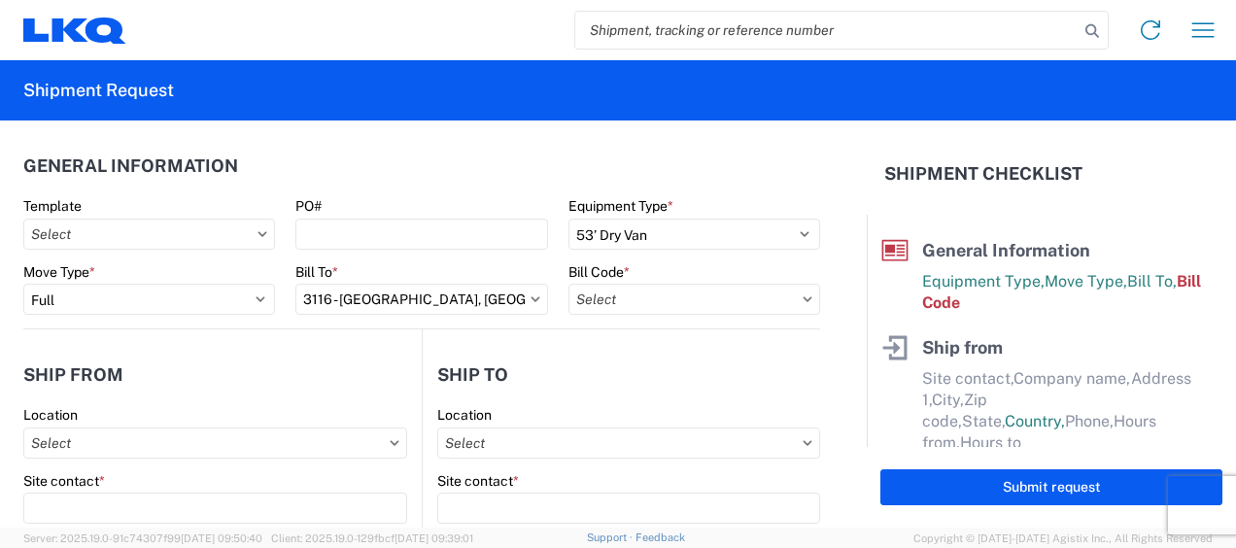
type input "3116-2000-50180-0000 - 3116 Freight In - Aftermarket"
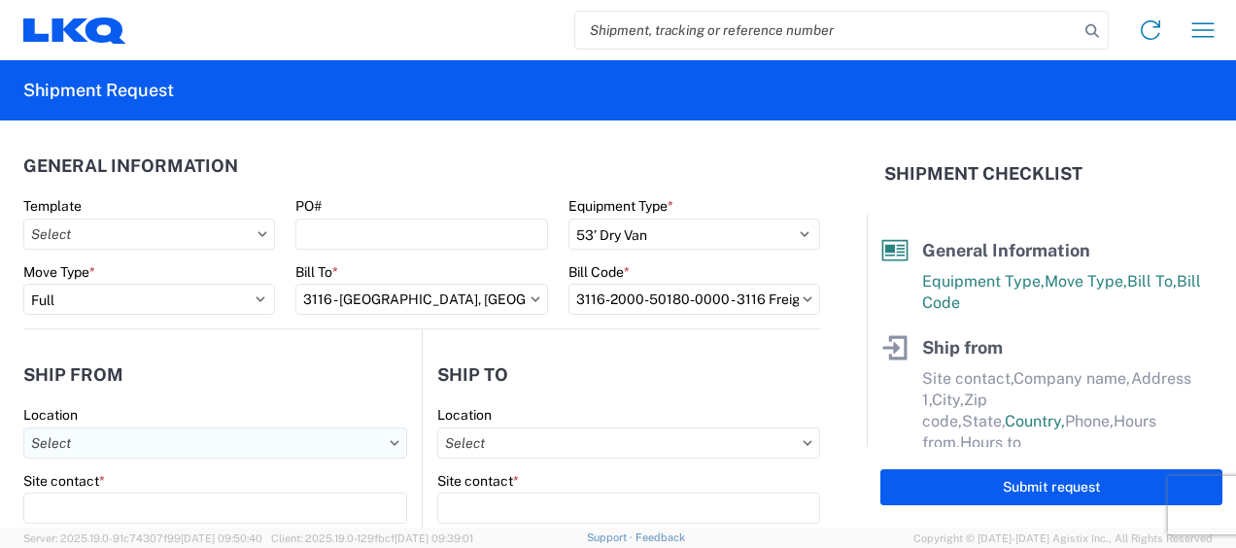
click at [130, 435] on input "text" at bounding box center [215, 443] width 384 height 31
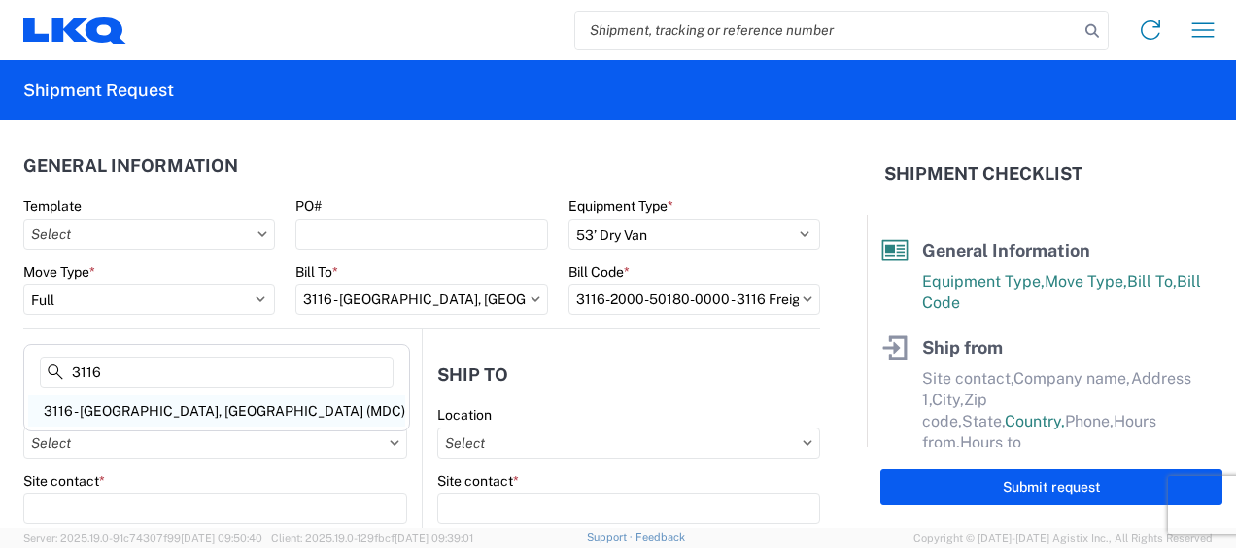
type input "3116"
click at [132, 408] on div "3116 - [GEOGRAPHIC_DATA], [GEOGRAPHIC_DATA] (MDC)" at bounding box center [216, 411] width 377 height 31
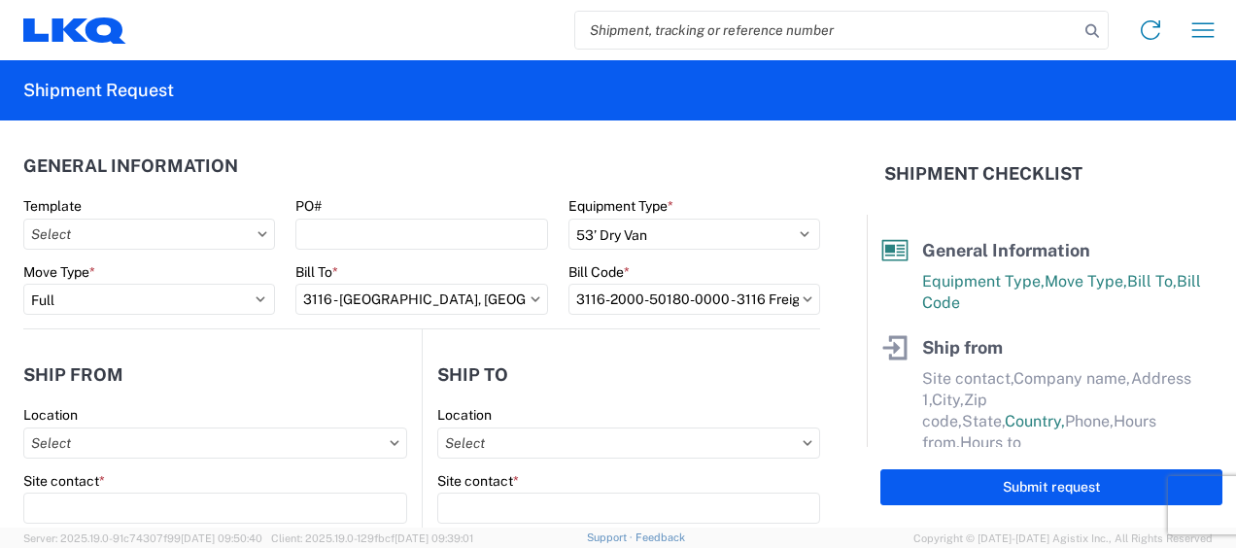
type input "3116 - [GEOGRAPHIC_DATA], [GEOGRAPHIC_DATA] (MDC)"
type input "[DEMOGRAPHIC_DATA][PERSON_NAME]"
type input "LKQ Corporation"
type input "[STREET_ADDRESS]"
type input "[GEOGRAPHIC_DATA]"
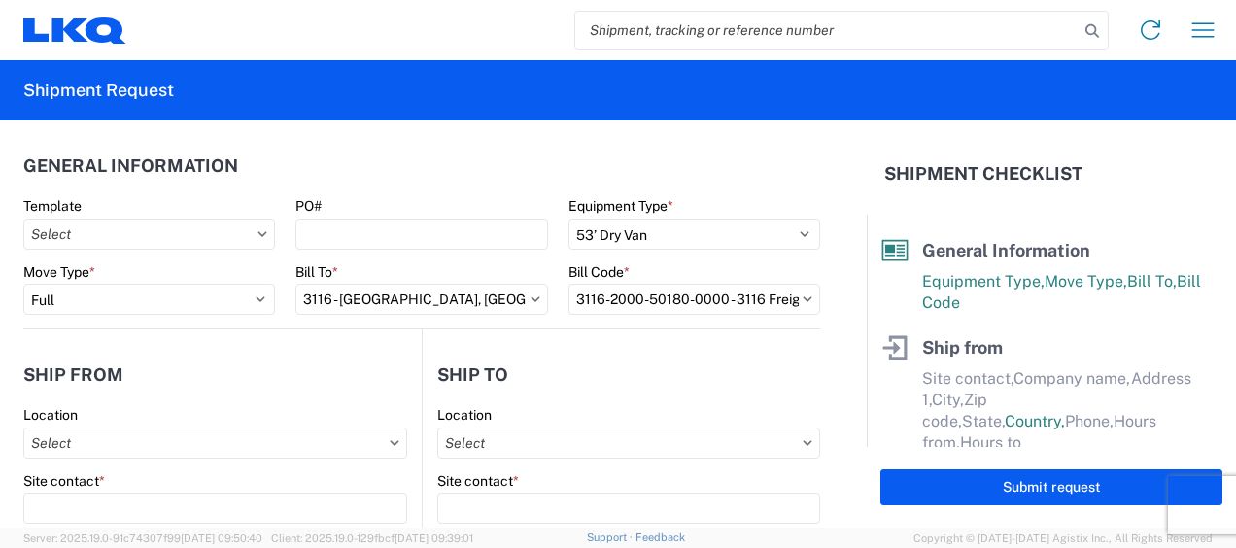
type input "49508"
select select "MI"
type input "[PERSON_NAME][EMAIL_ADDRESS][DOMAIN_NAME]"
type input "[PHONE_NUMBER]"
type input "06:00"
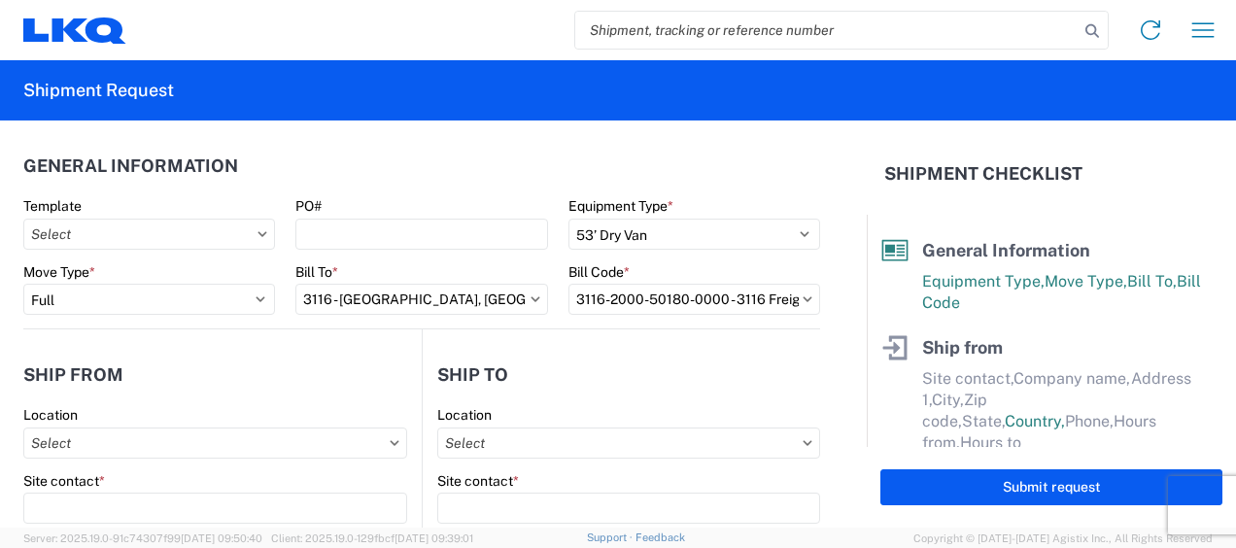
type input "13:00"
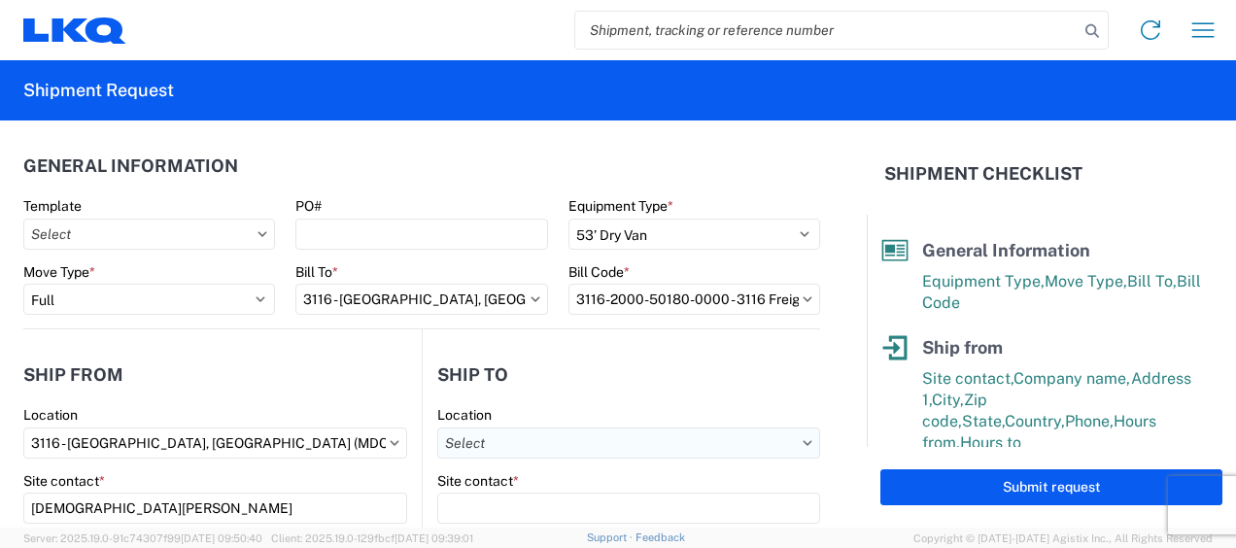
click at [500, 442] on input "text" at bounding box center [628, 443] width 383 height 31
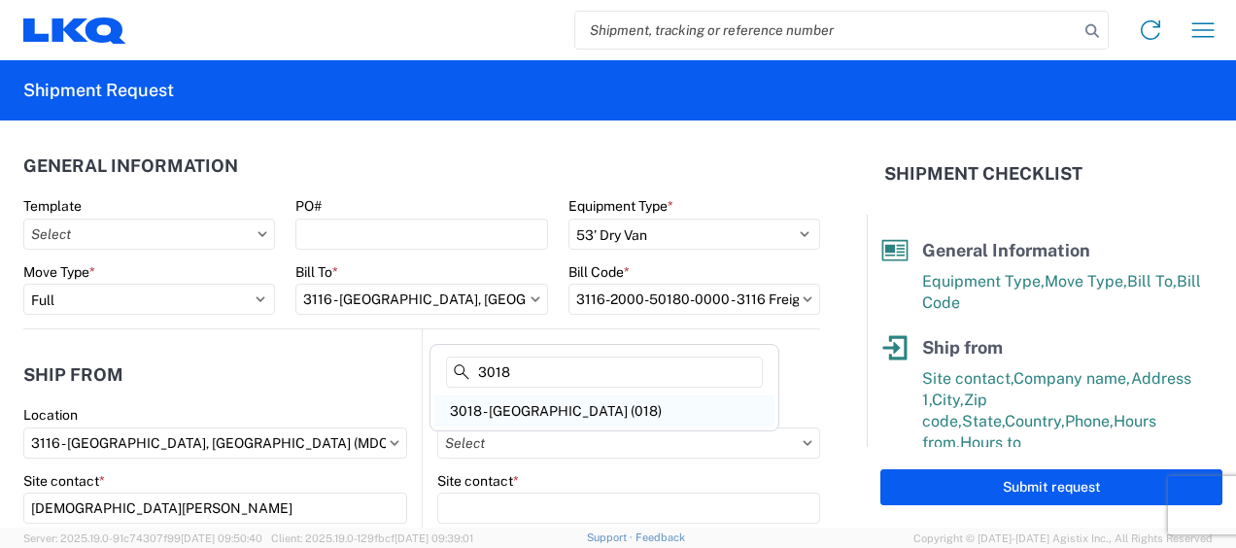
type input "3018"
click at [516, 409] on div "3018 - [GEOGRAPHIC_DATA] (018)" at bounding box center [605, 411] width 340 height 31
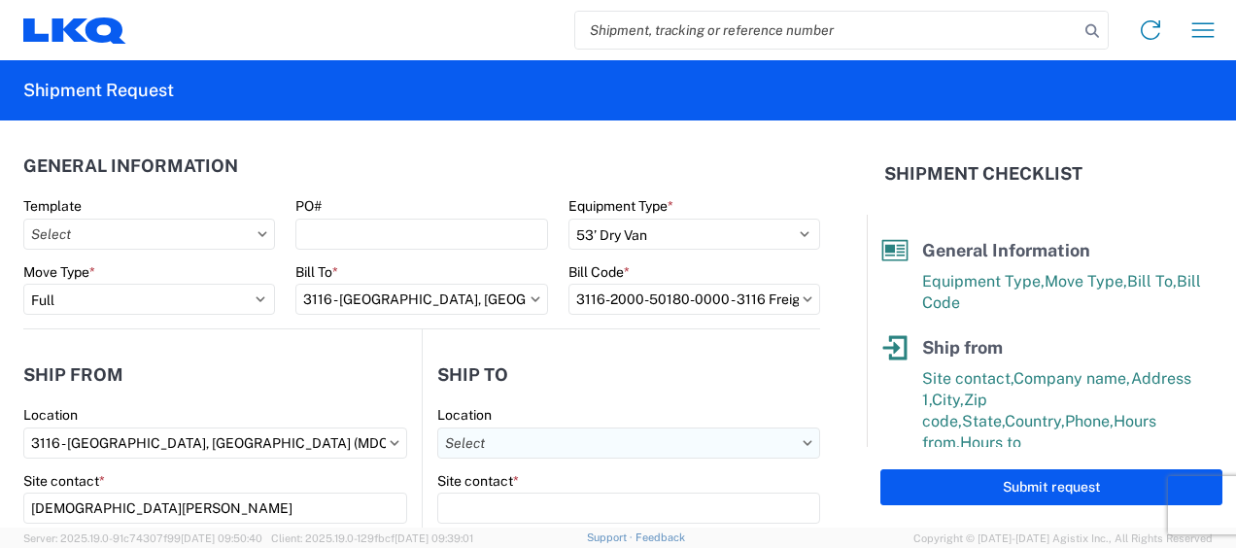
type input "3018 - [GEOGRAPHIC_DATA] (018)"
type input "LKQ Corporation"
type input "[STREET_ADDRESS]"
type input "Kearny"
type input "07032"
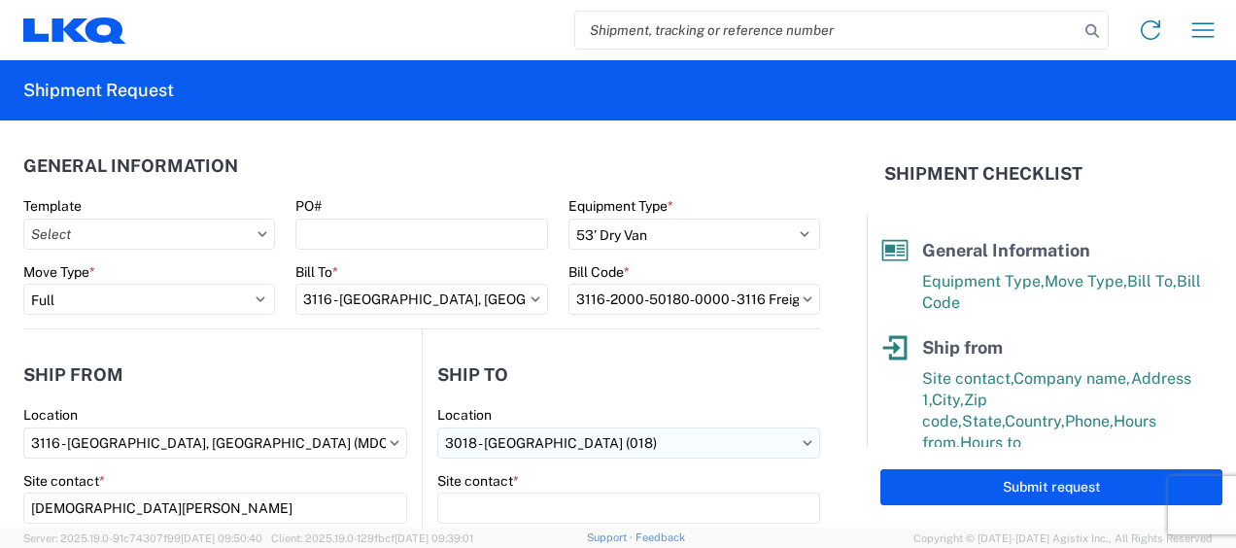
select select "US"
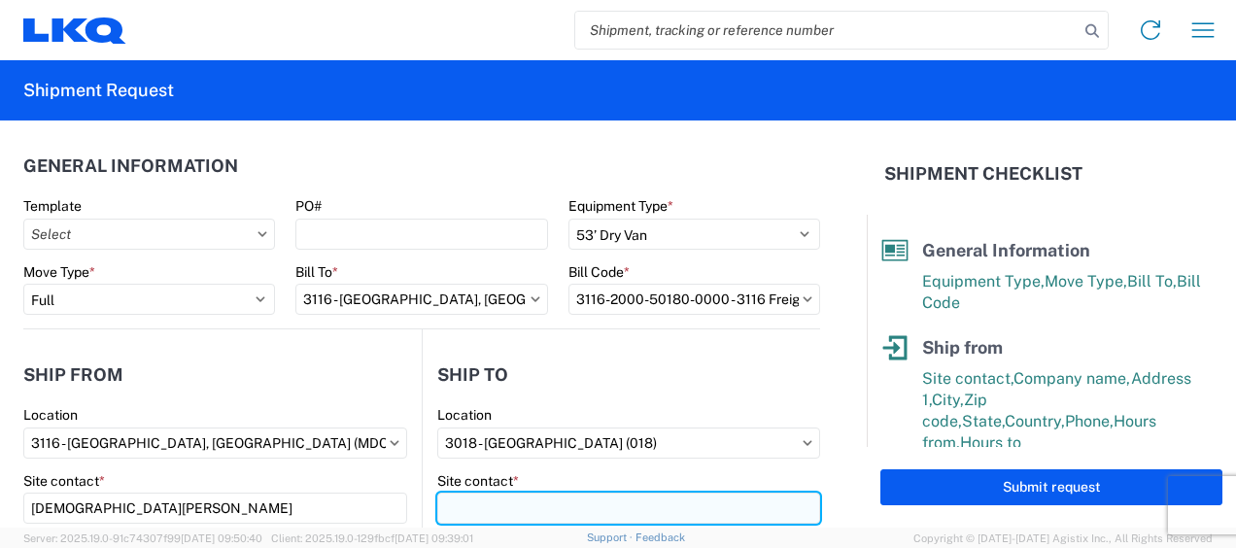
click at [485, 506] on input "Site contact *" at bounding box center [628, 508] width 383 height 31
type input "Receiving"
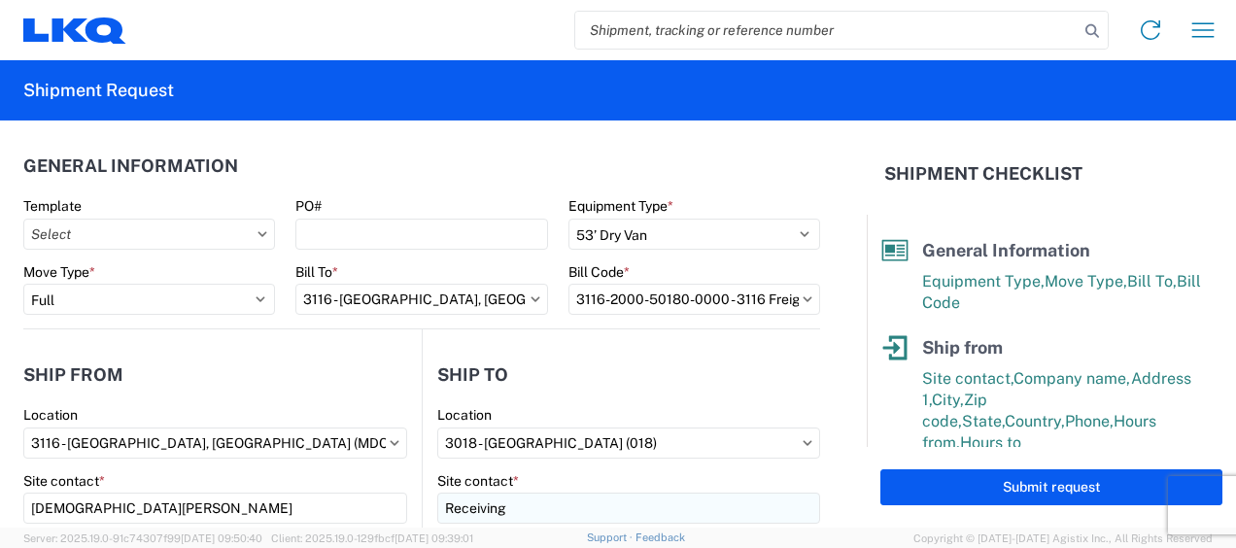
scroll to position [249, 0]
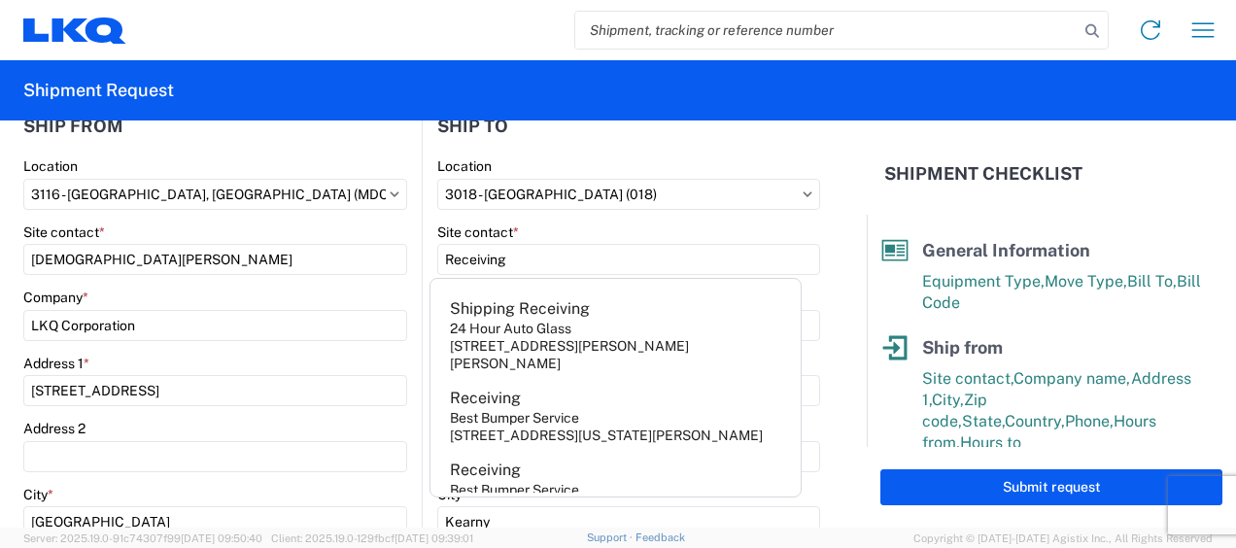
click at [340, 155] on agx-form-section "Ship from 3116 Location [STREET_ADDRESS] (MDC) Site contact * [PERSON_NAME] Com…" at bounding box center [222, 514] width 399 height 820
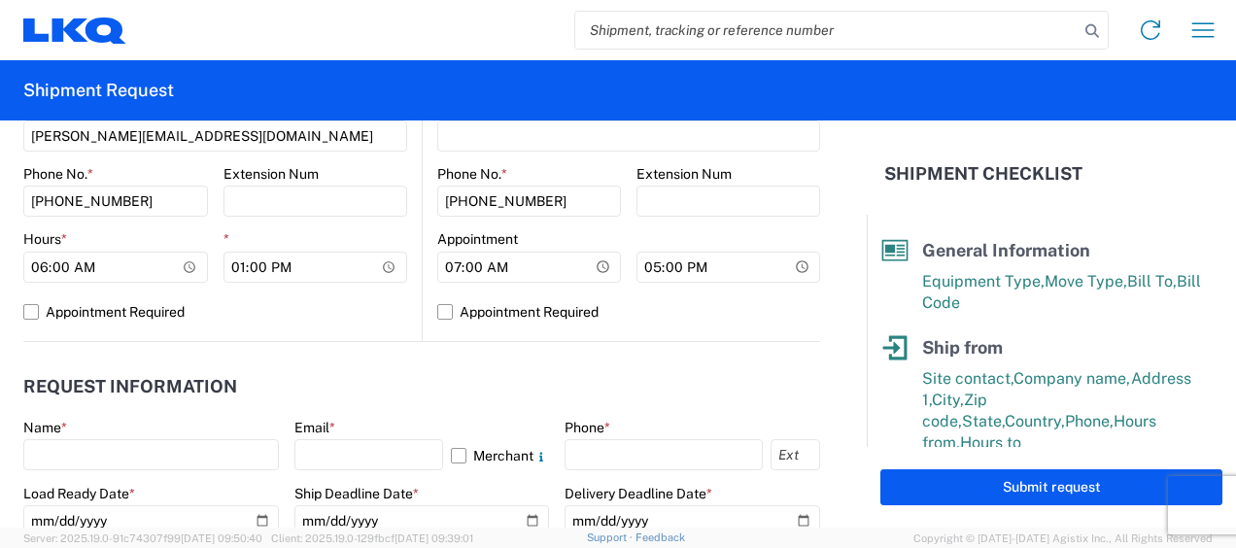
scroll to position [929, 0]
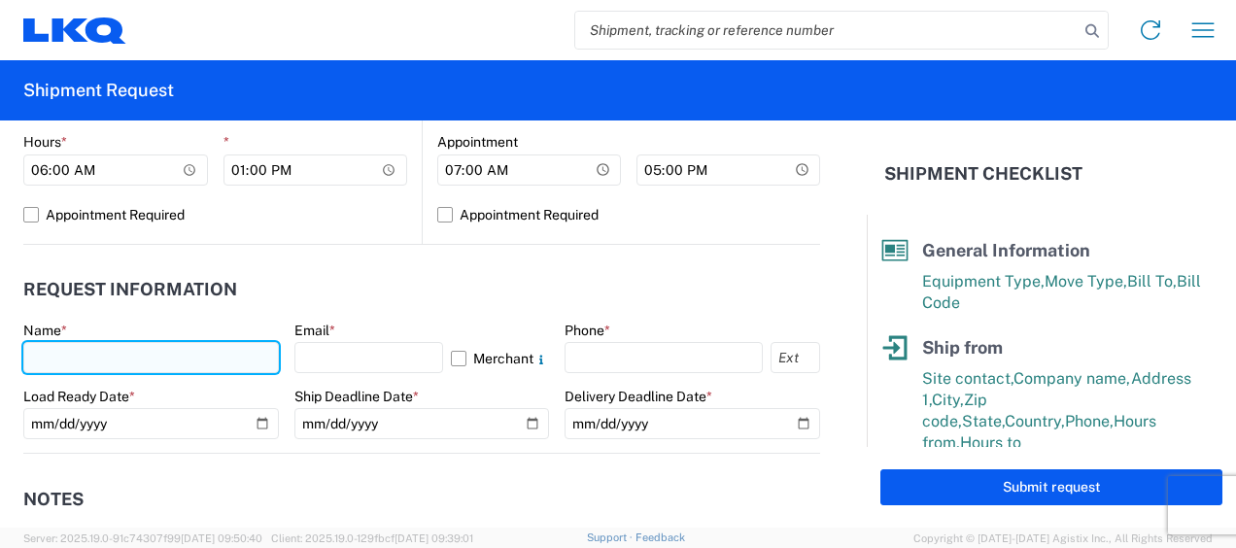
click at [51, 354] on input "text" at bounding box center [151, 357] width 256 height 31
type input "[DEMOGRAPHIC_DATA][PERSON_NAME]"
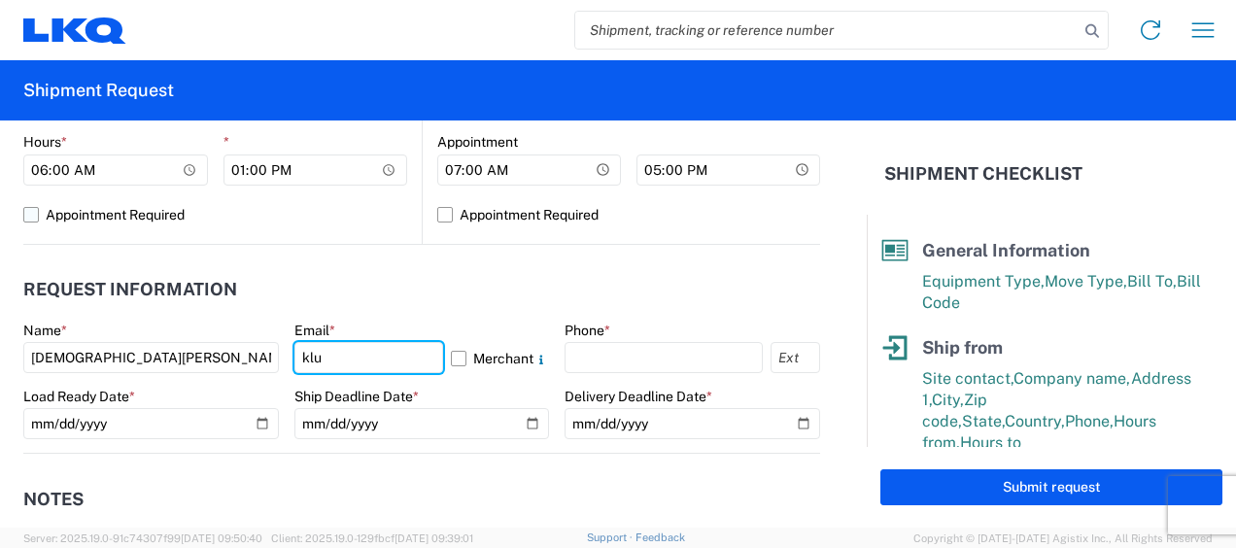
type input "[PERSON_NAME][EMAIL_ADDRESS][DOMAIN_NAME]"
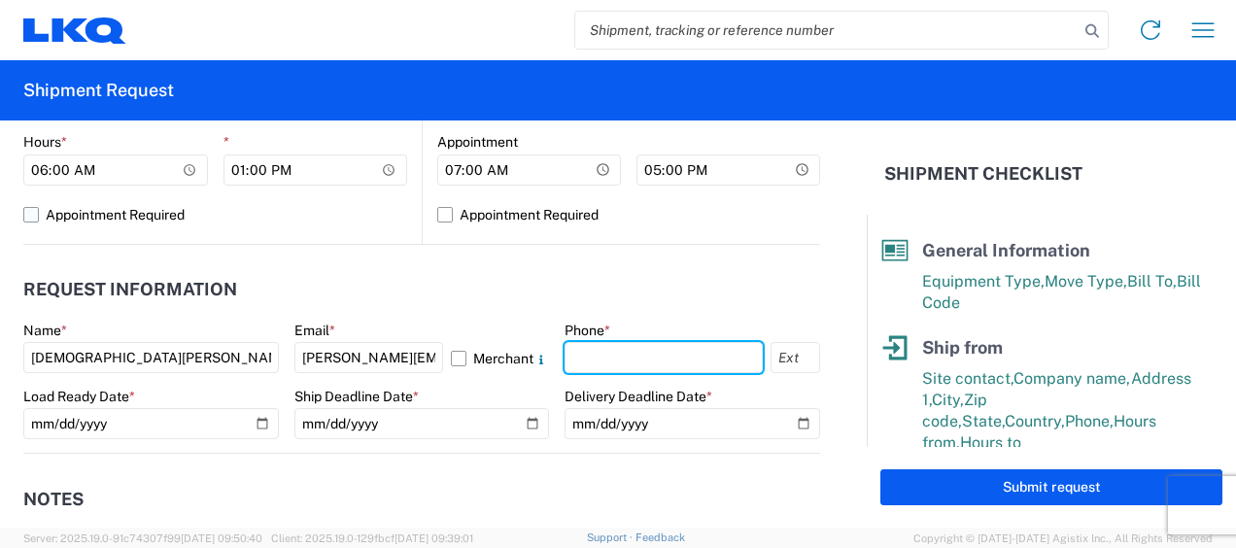
type input "6167541500"
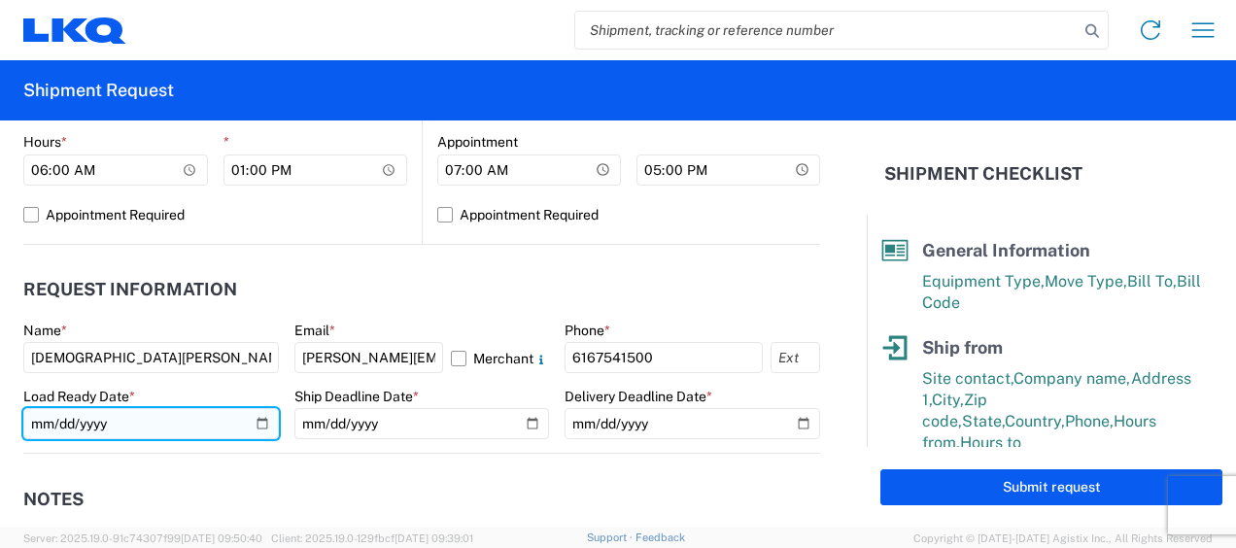
click at [261, 425] on input "date" at bounding box center [151, 423] width 256 height 31
type input "[DATE]"
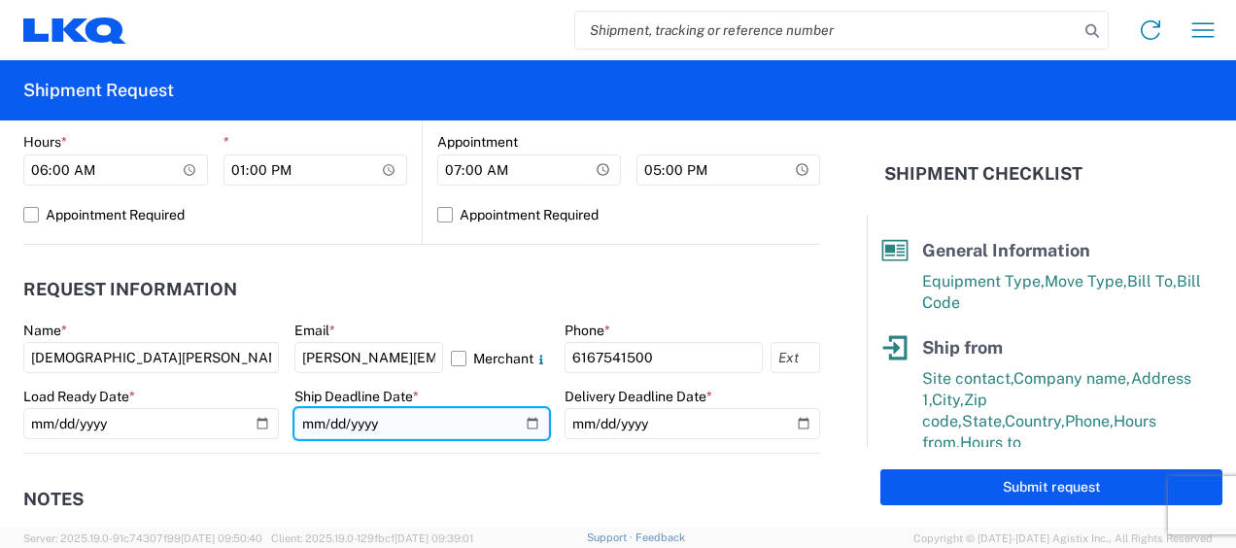
click at [521, 421] on input "date" at bounding box center [423, 423] width 256 height 31
type input "[DATE]"
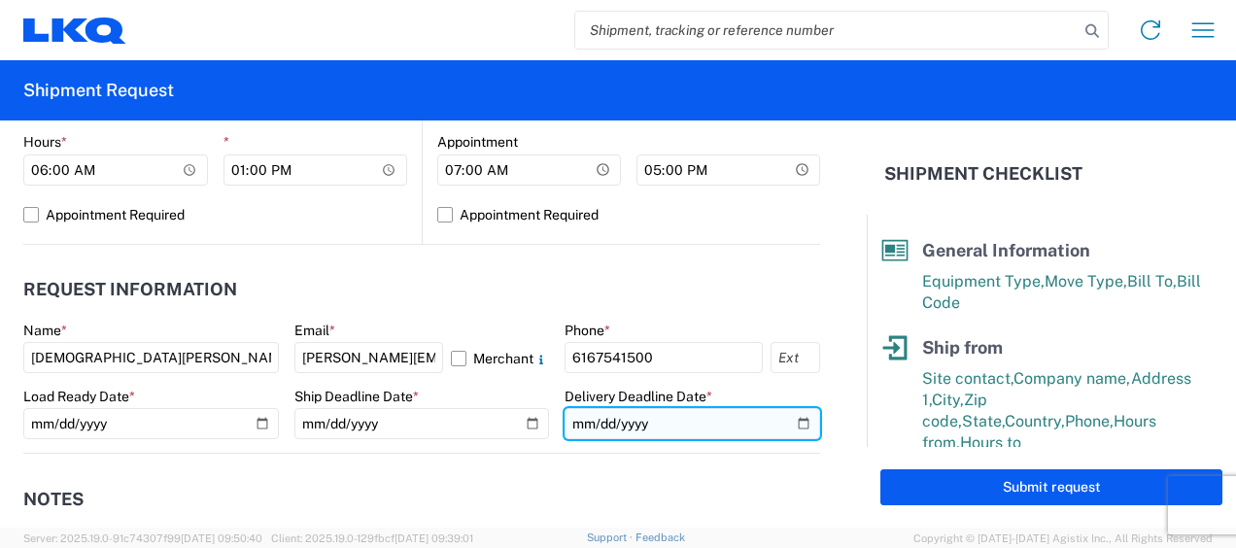
click at [795, 421] on input "date" at bounding box center [693, 423] width 256 height 31
type input "[DATE]"
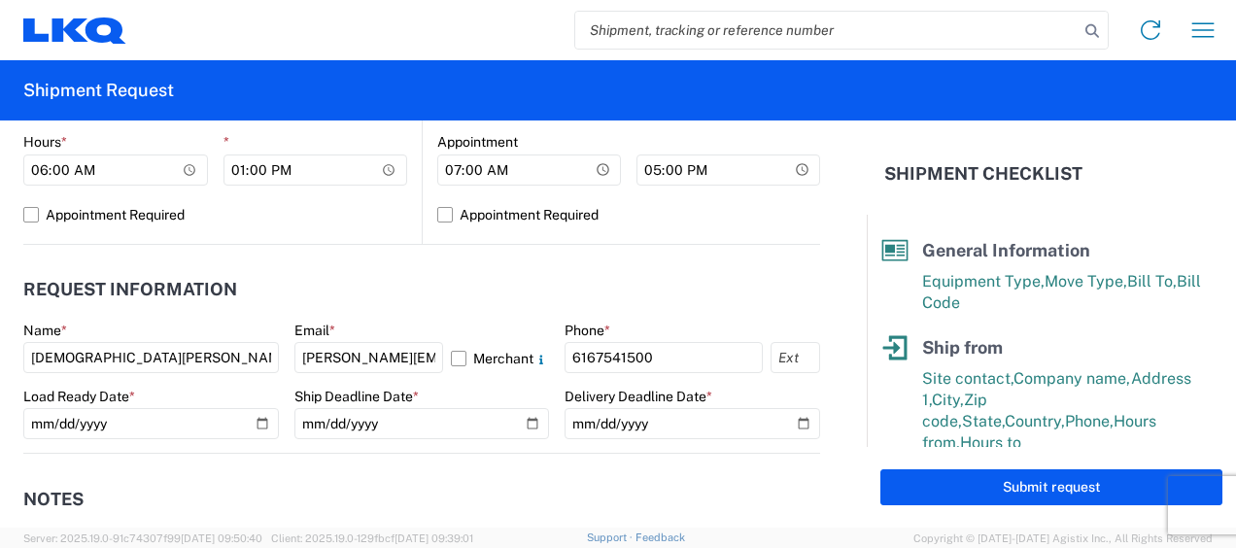
click at [508, 305] on header "Request Information" at bounding box center [421, 290] width 797 height 44
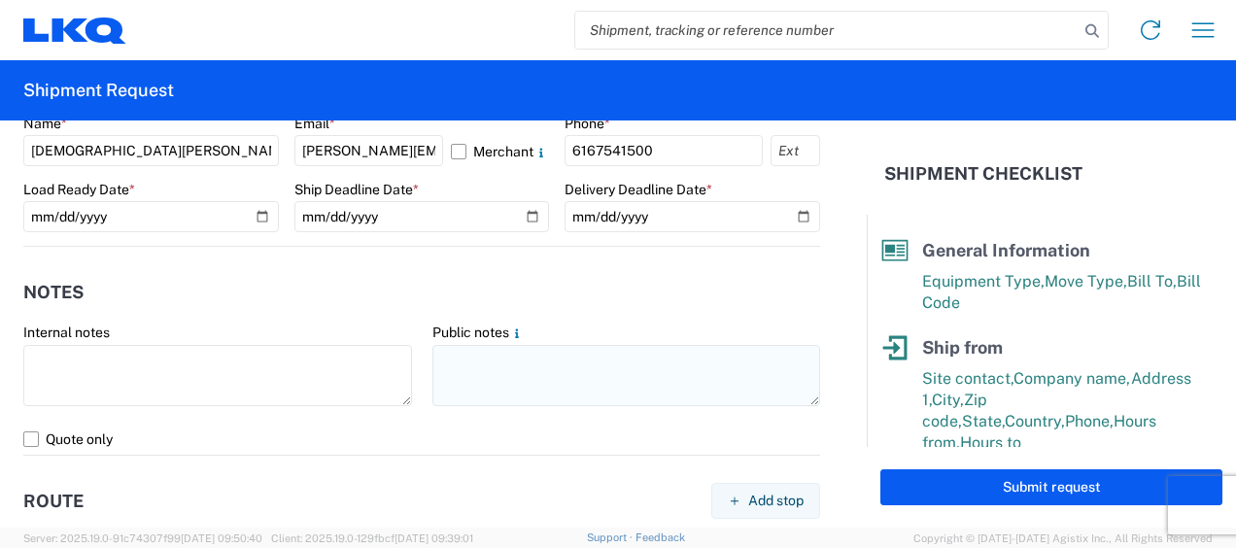
scroll to position [1221, 0]
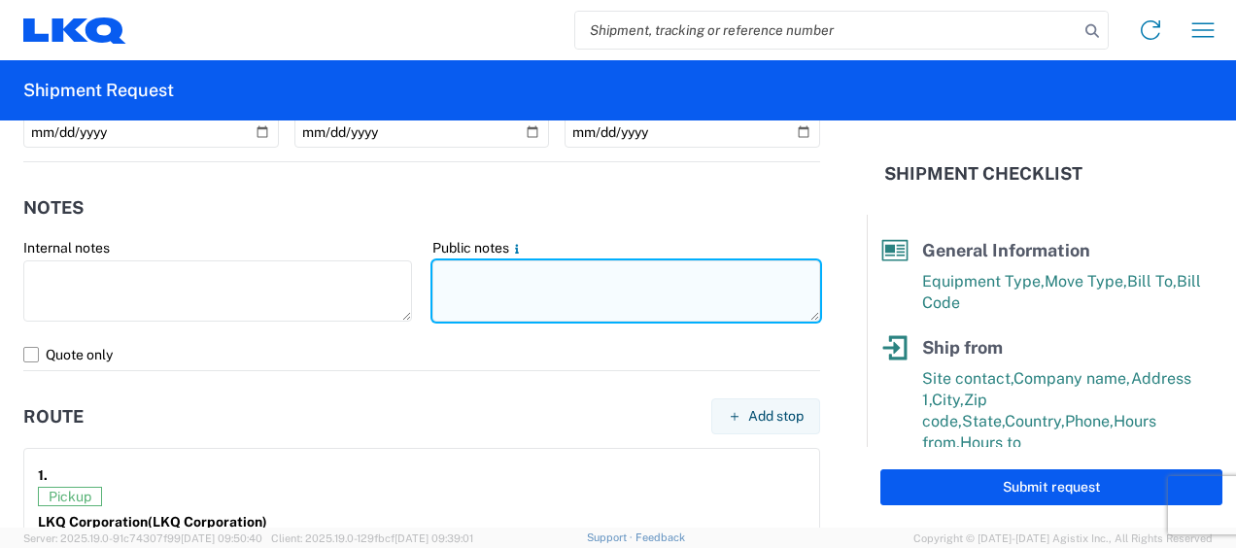
click at [480, 268] on textarea at bounding box center [627, 291] width 389 height 61
drag, startPoint x: 432, startPoint y: 270, endPoint x: 799, endPoint y: 271, distance: 367.4
click at [799, 271] on textarea "018-Kearny 16 skids 11408648/8885/9436/9904/10513" at bounding box center [627, 291] width 389 height 61
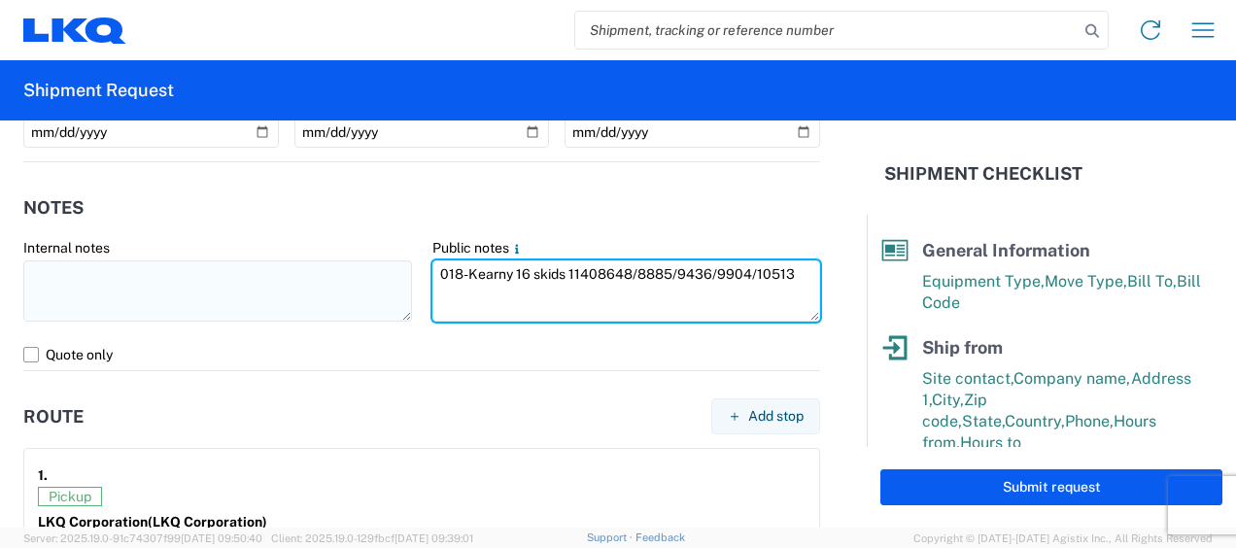
type textarea "018-Kearny 16 skids 11408648/8885/9436/9904/10513"
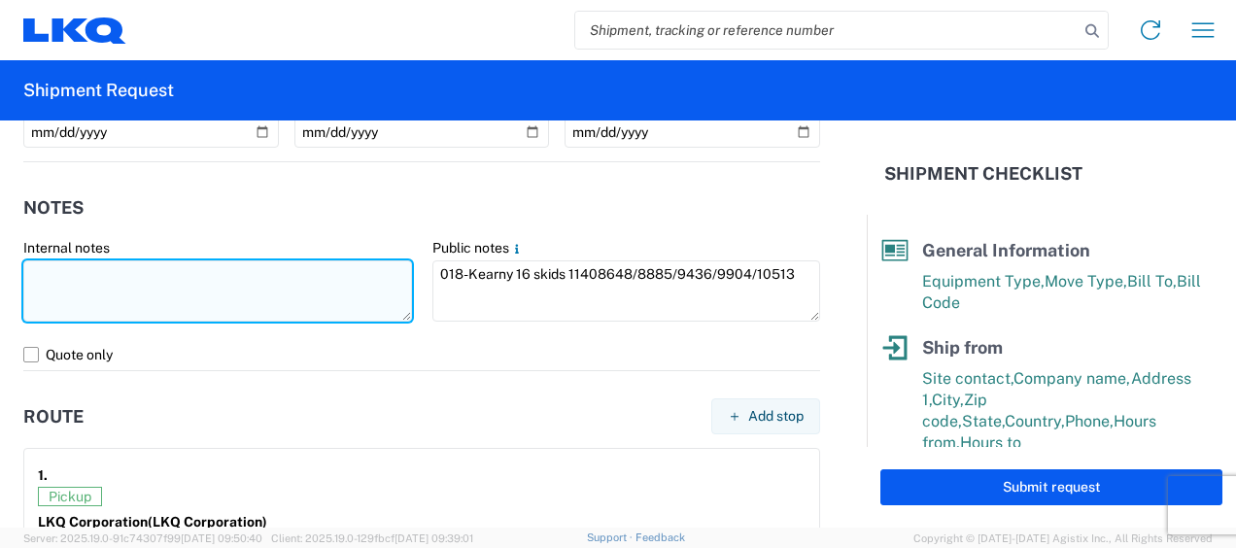
click at [340, 274] on textarea at bounding box center [217, 291] width 389 height 61
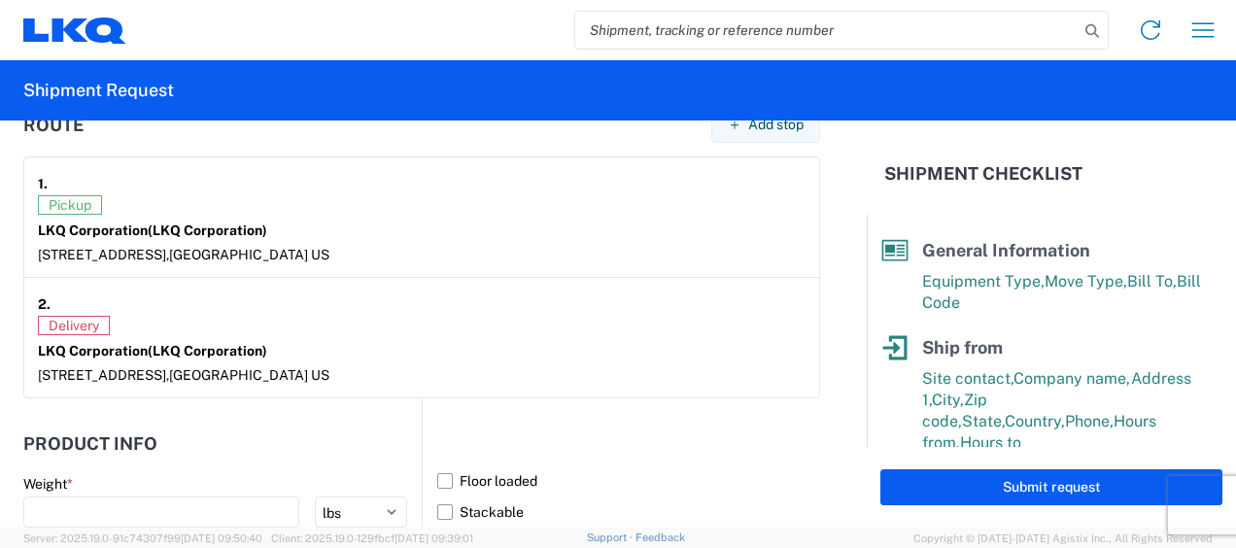
scroll to position [1610, 0]
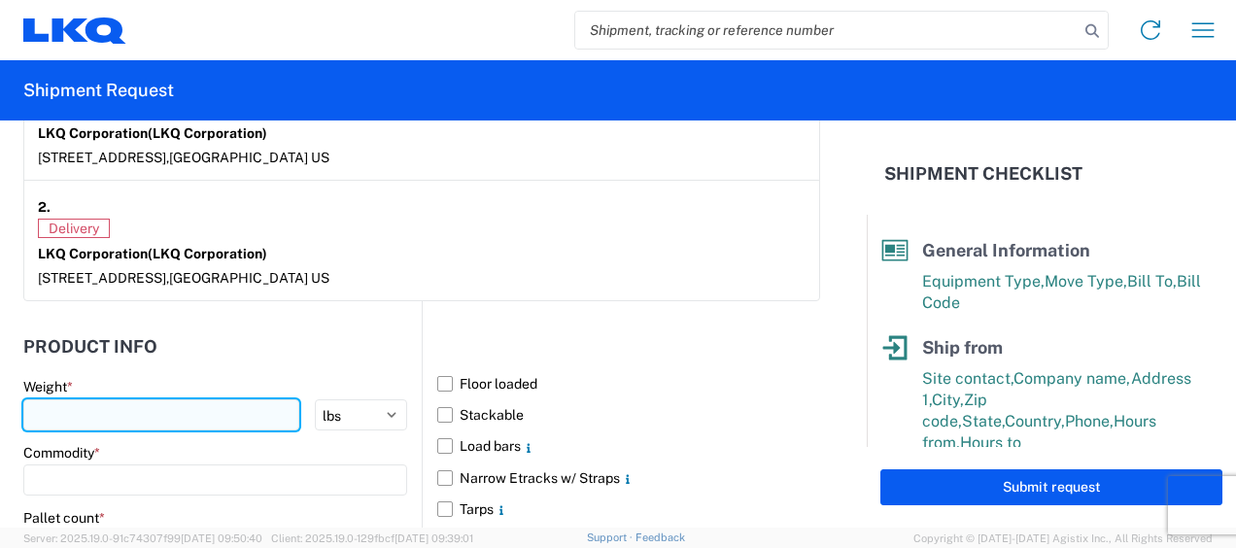
click at [80, 406] on input "number" at bounding box center [161, 415] width 276 height 31
type input "6920"
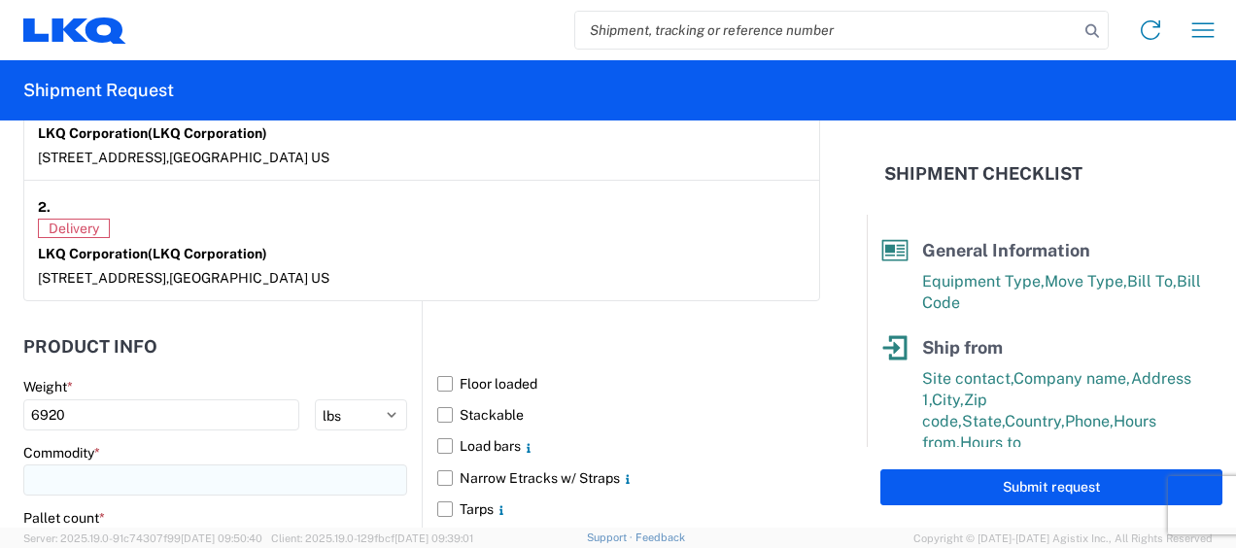
click at [56, 482] on input at bounding box center [215, 480] width 384 height 31
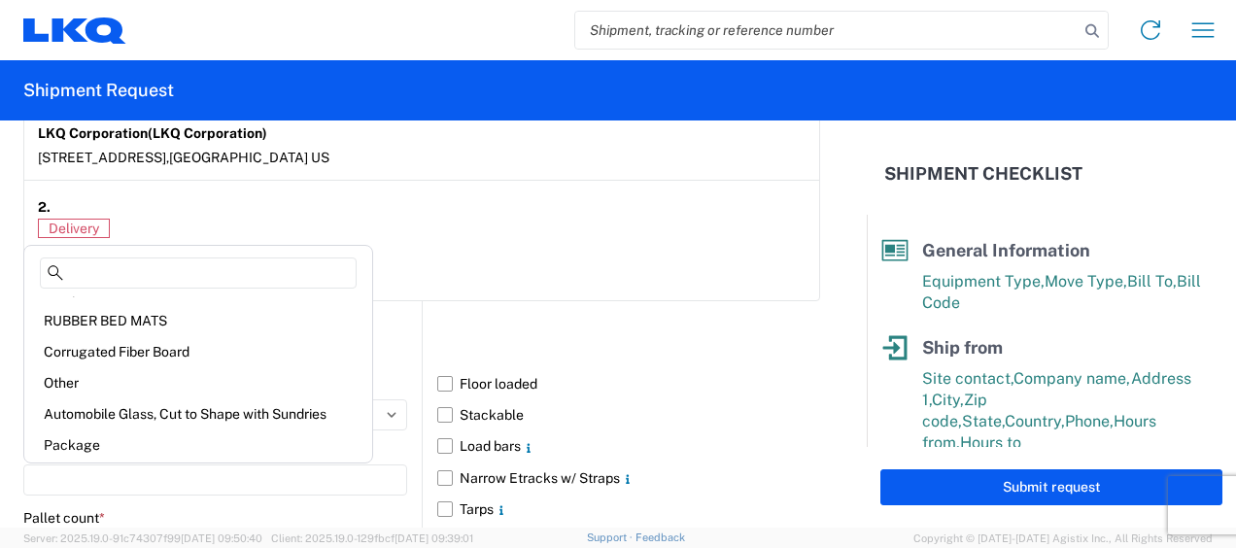
scroll to position [267, 0]
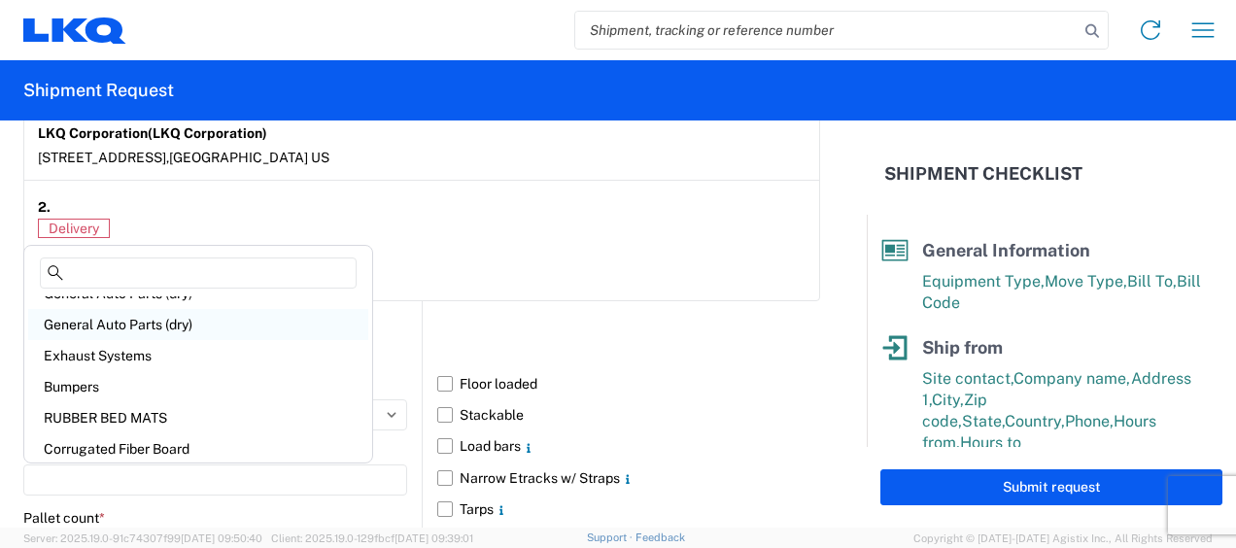
click at [125, 321] on div "General Auto Parts (dry)" at bounding box center [198, 324] width 340 height 31
type input "General Auto Parts (dry)"
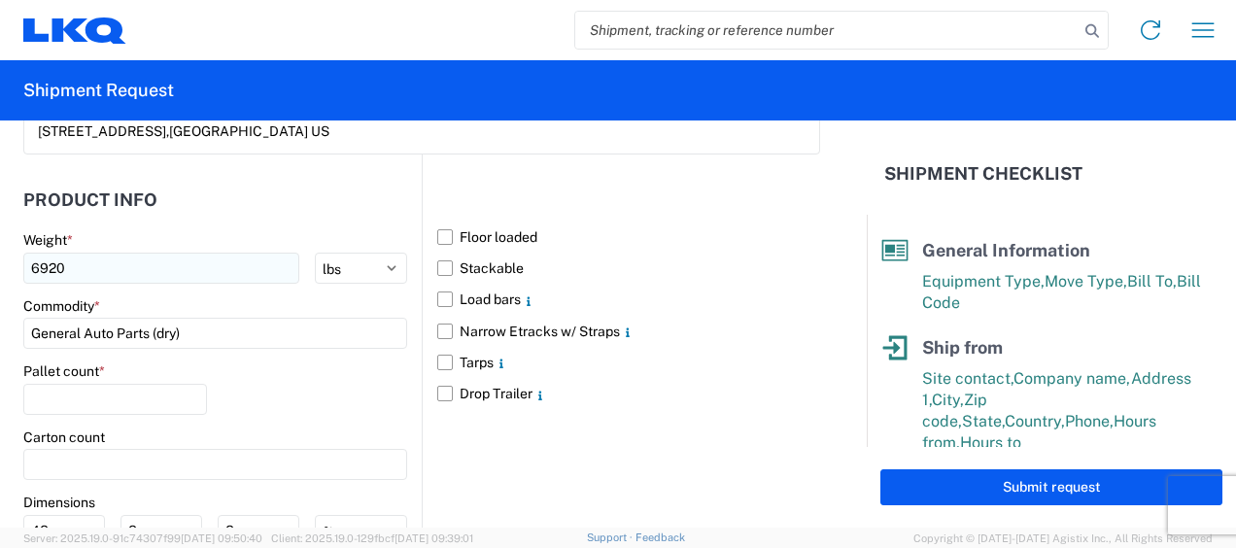
scroll to position [1901, 0]
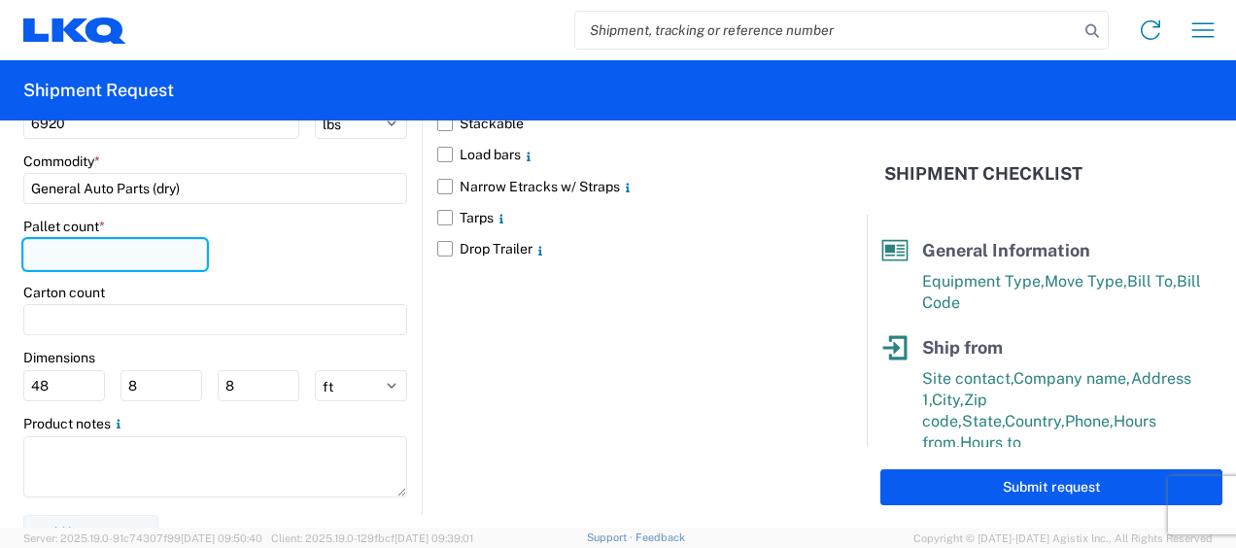
click at [66, 251] on input "number" at bounding box center [115, 254] width 184 height 31
type input "16"
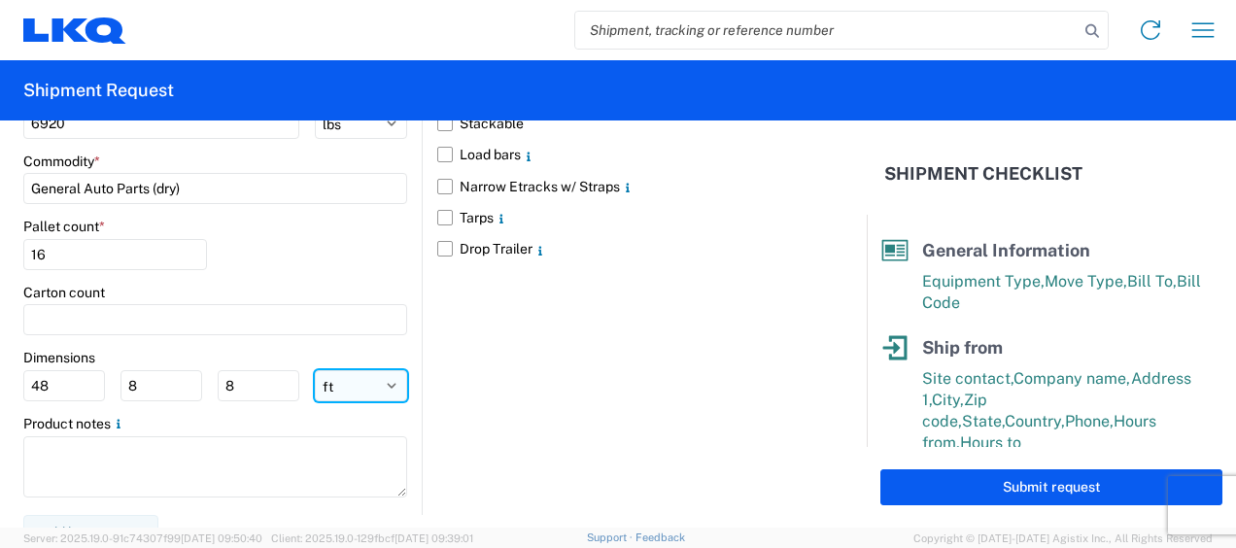
click at [339, 380] on select "ft in cm" at bounding box center [361, 385] width 92 height 31
select select "IN"
click at [315, 370] on select "ft in cm" at bounding box center [361, 385] width 92 height 31
type input "576"
type input "96"
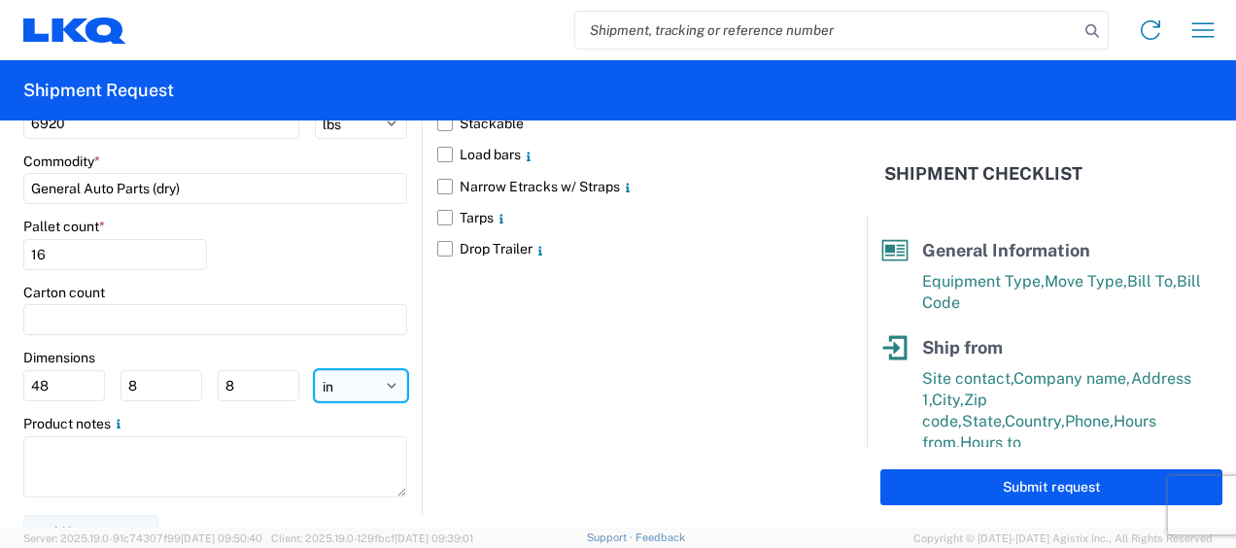
type input "96"
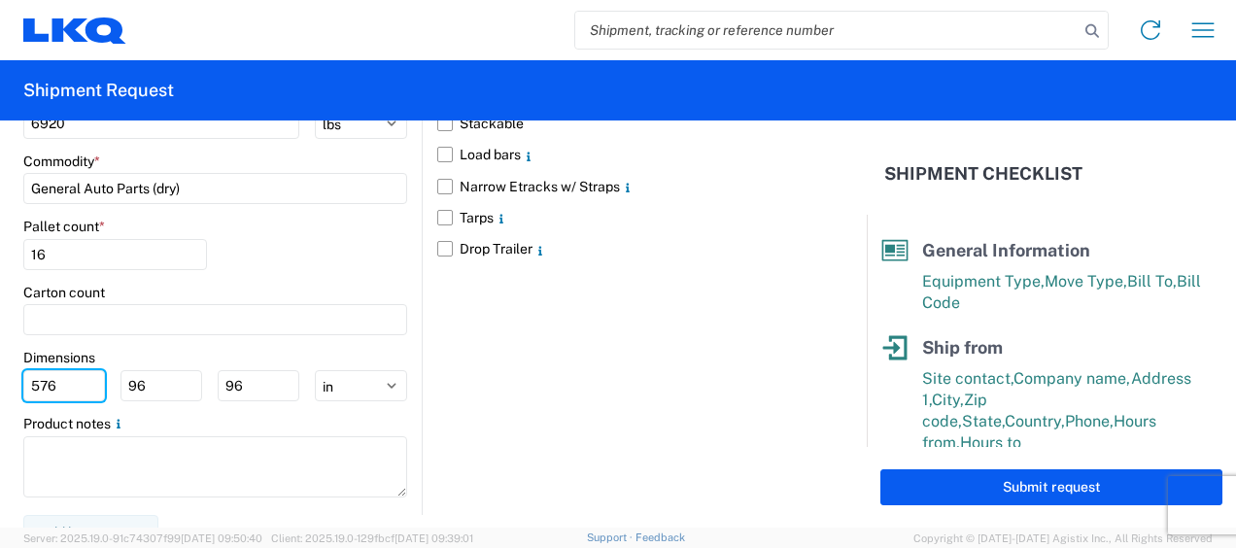
drag, startPoint x: 74, startPoint y: 379, endPoint x: 0, endPoint y: 334, distance: 86.4
click at [0, 346] on html "Home Shipment request Shipment tracking Shipment Request General Information Te…" at bounding box center [618, 274] width 1236 height 548
type input "77"
type input "47"
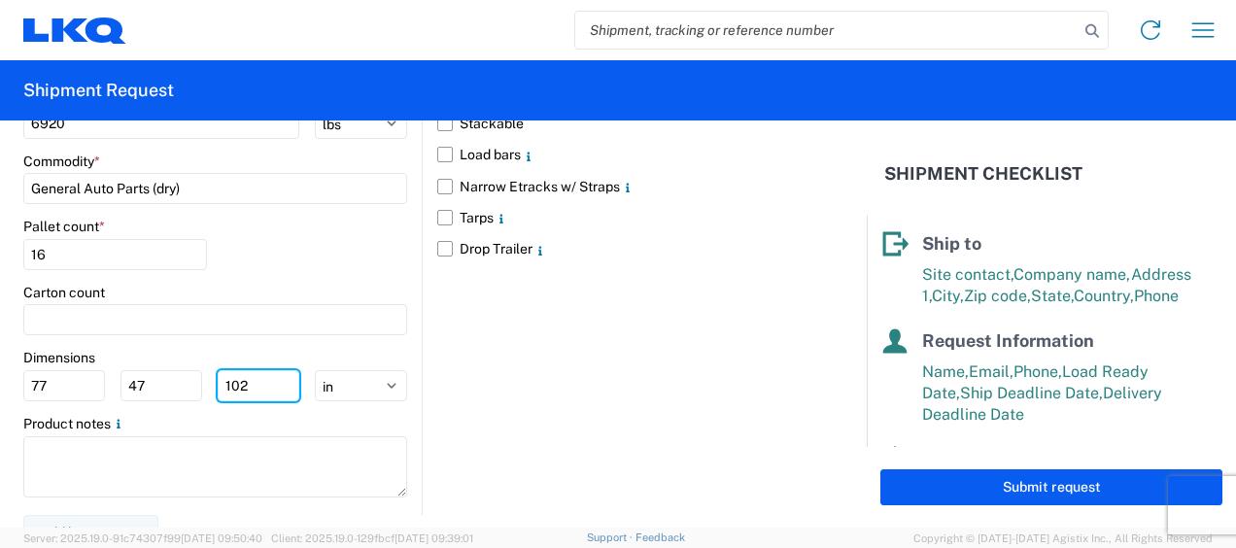
scroll to position [415, 0]
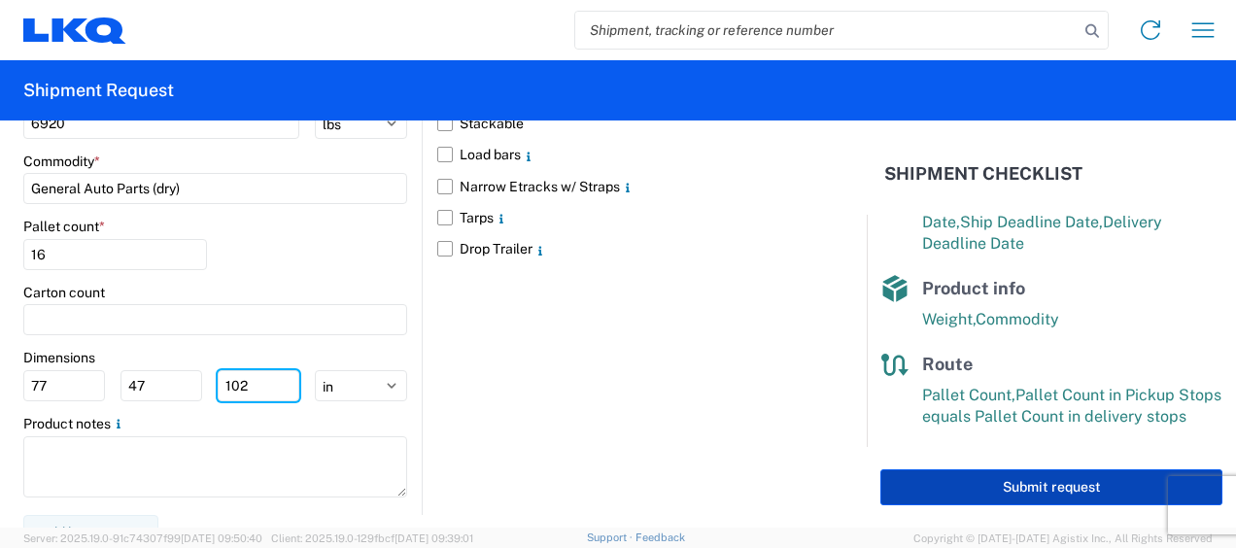
type input "102"
click at [1030, 496] on button "Submit request" at bounding box center [1052, 487] width 342 height 36
select select "US"
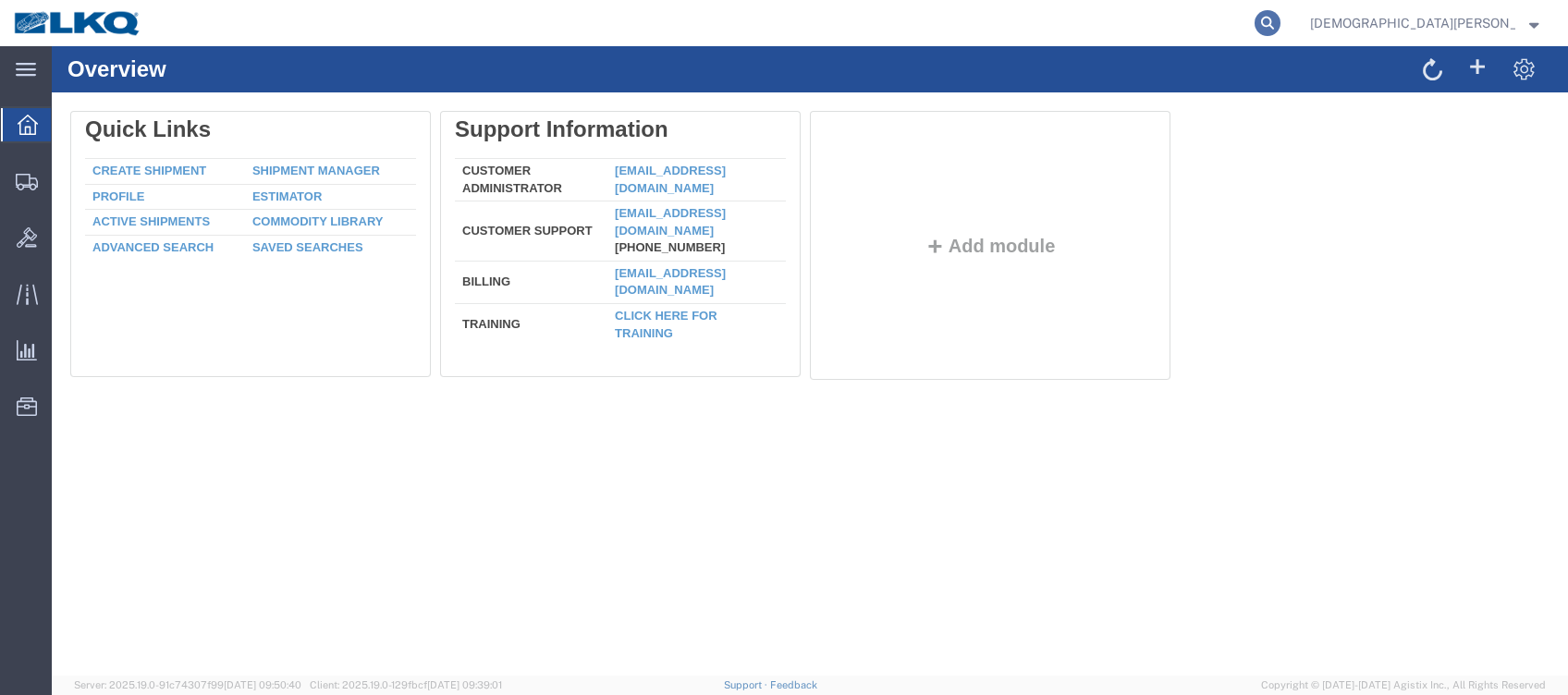
click at [1280, 14] on icon at bounding box center [1267, 23] width 26 height 26
click at [1160, 19] on input "search" at bounding box center [973, 23] width 562 height 45
type input "56846936"
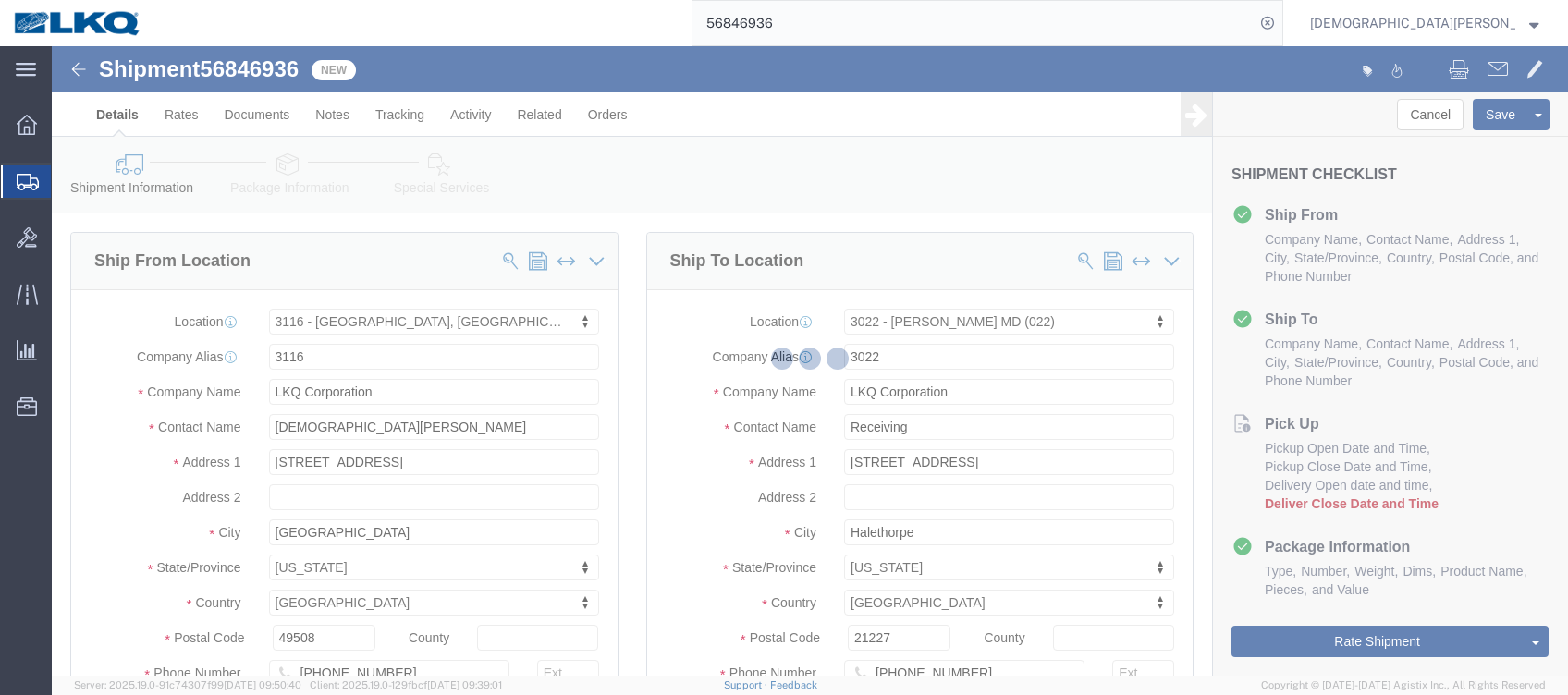
select select "27850"
select select "27740"
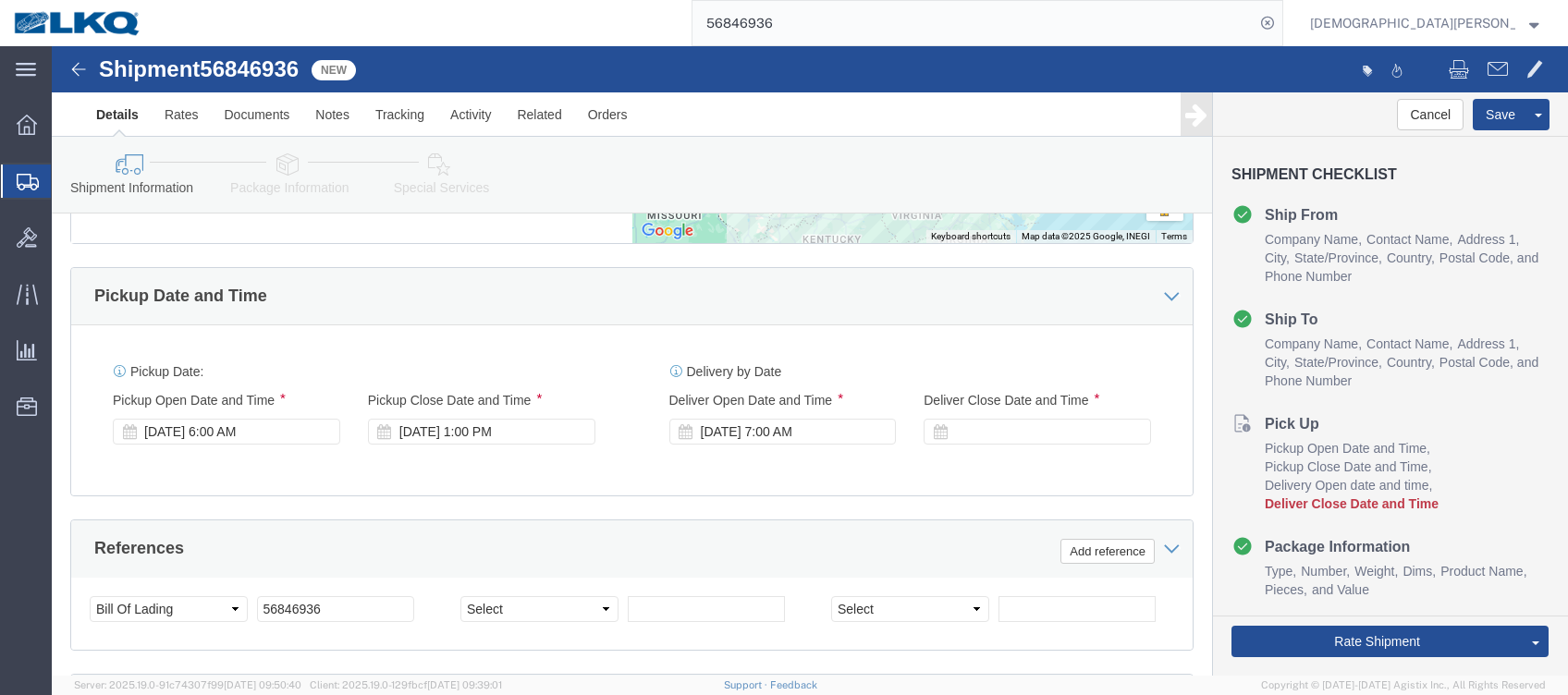
scroll to position [862, 0]
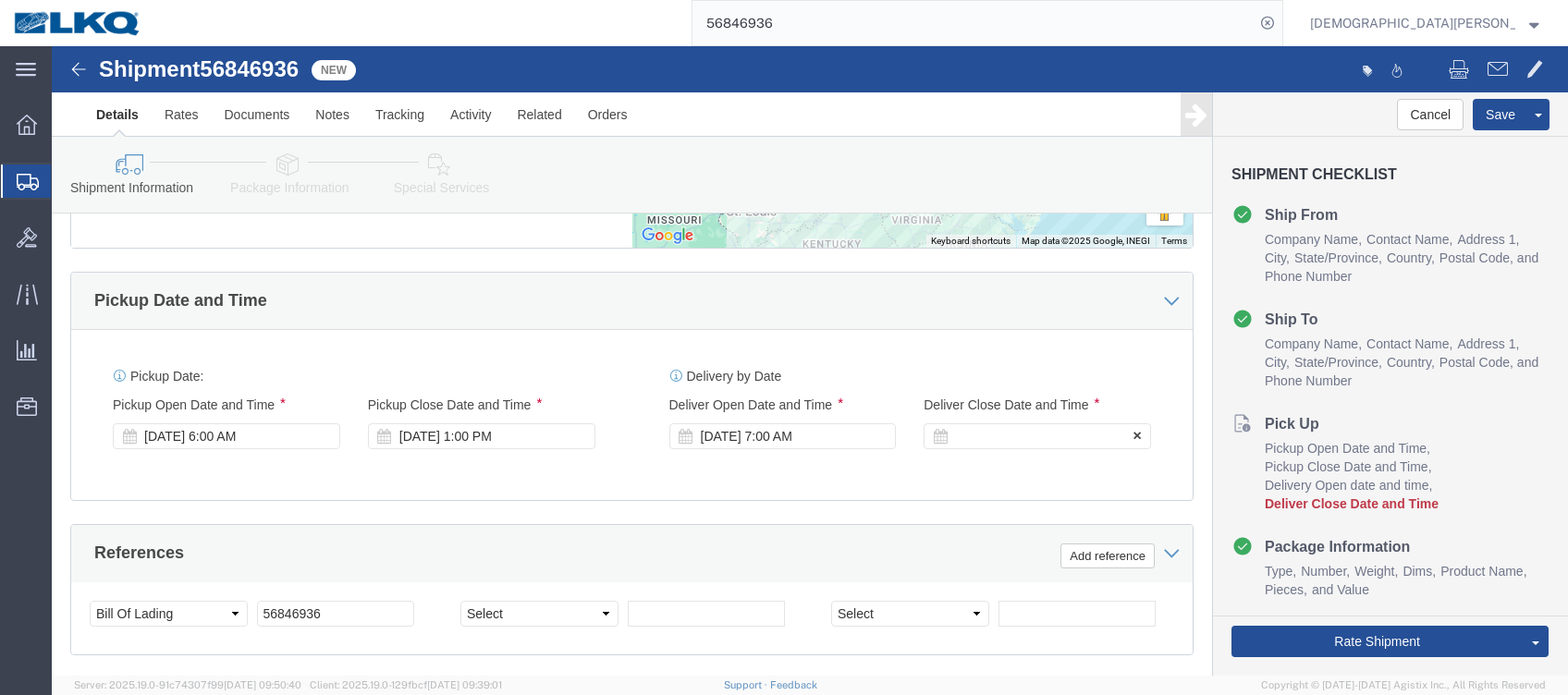
click div
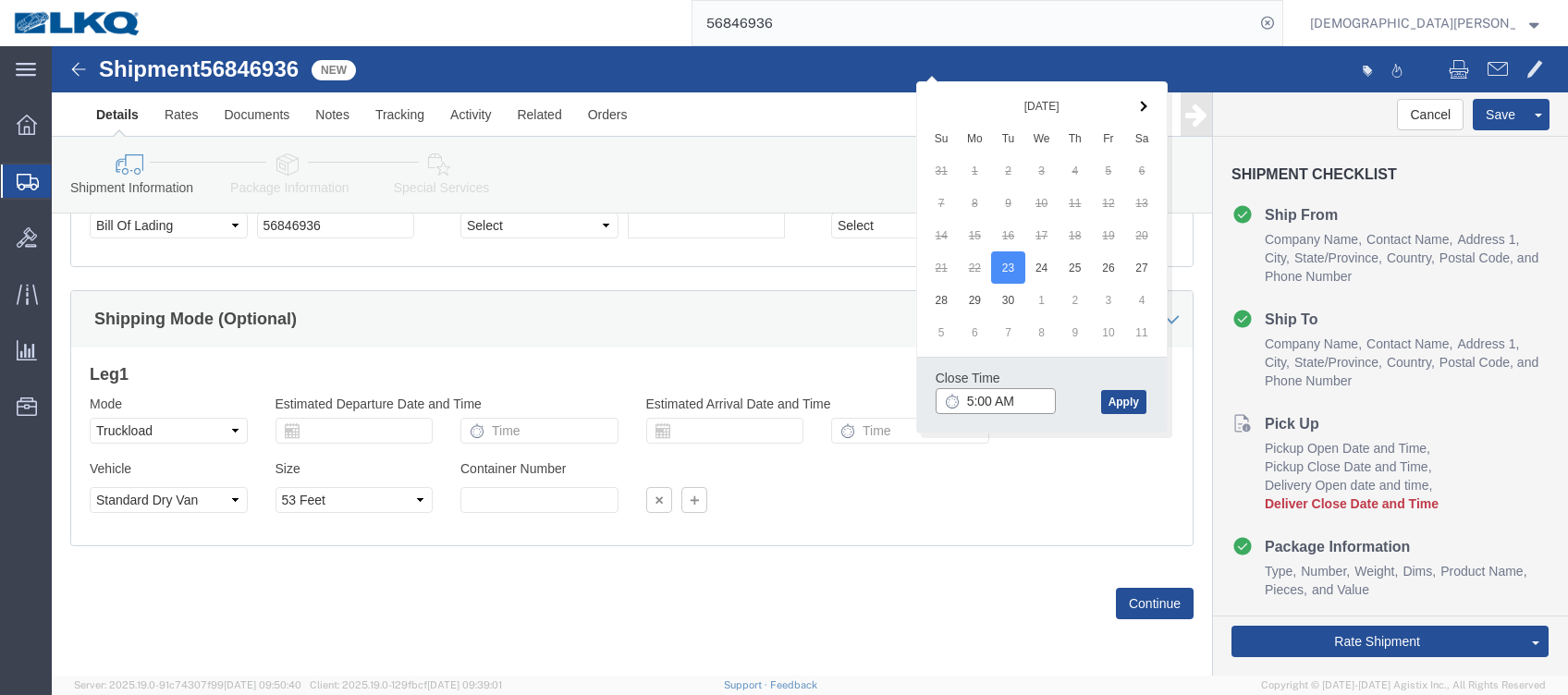
click input "5:00 AM"
type input "5:00 PM"
click button "Apply"
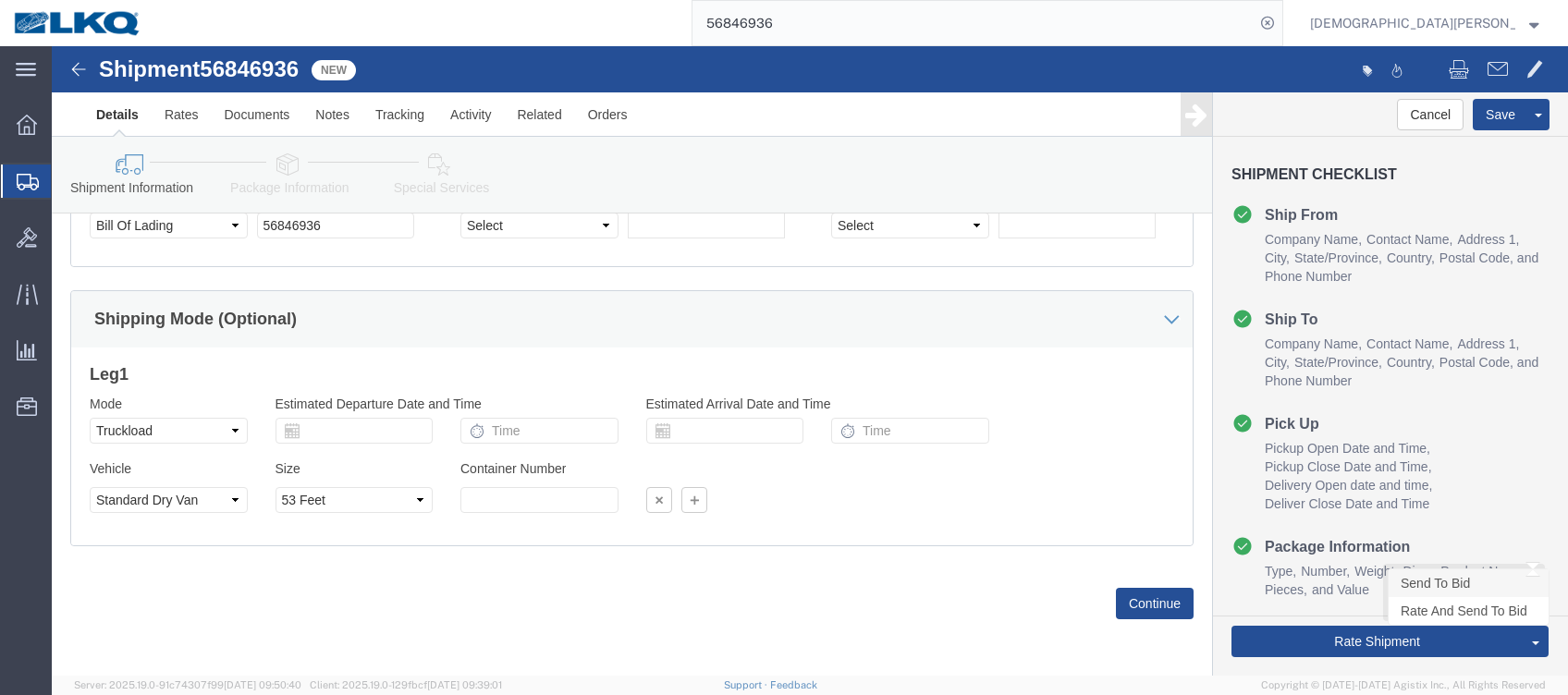
click link "Send To Bid"
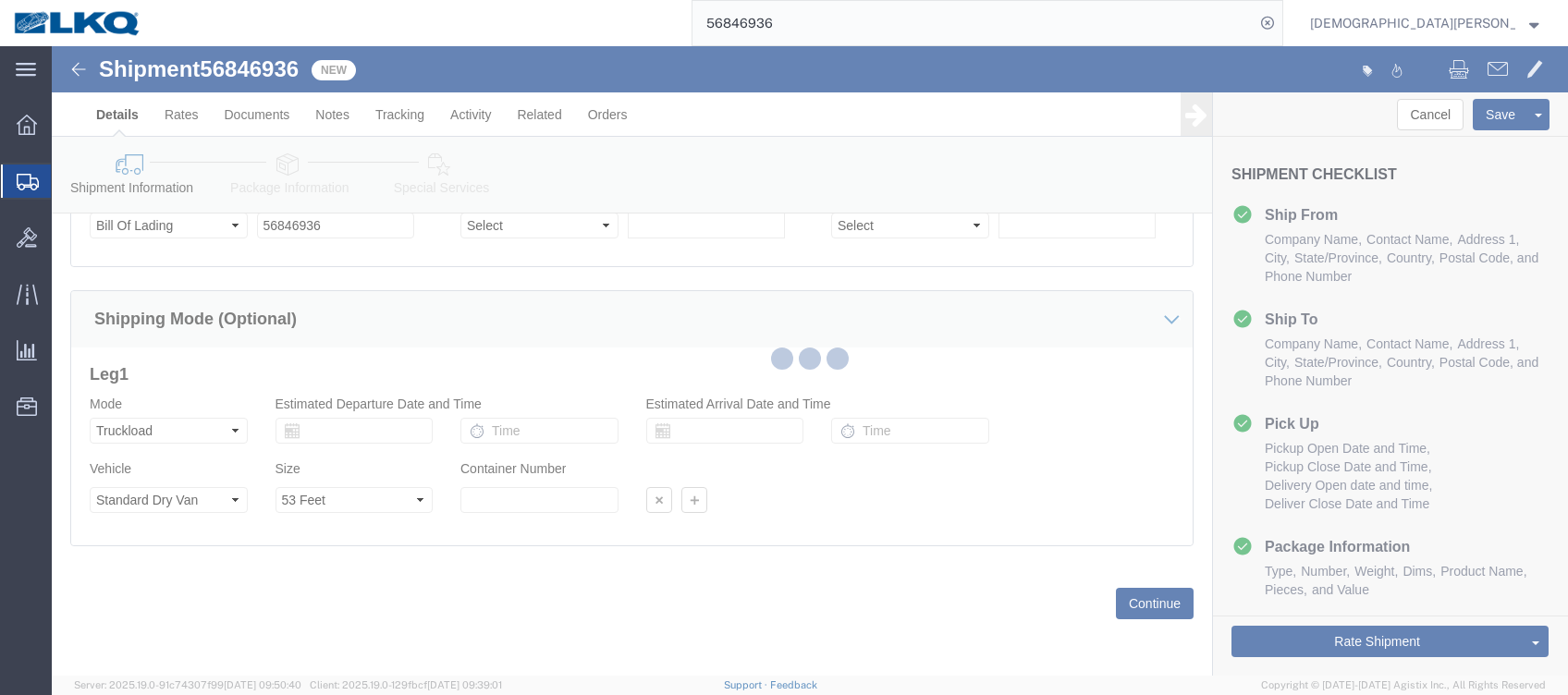
select select "TL"
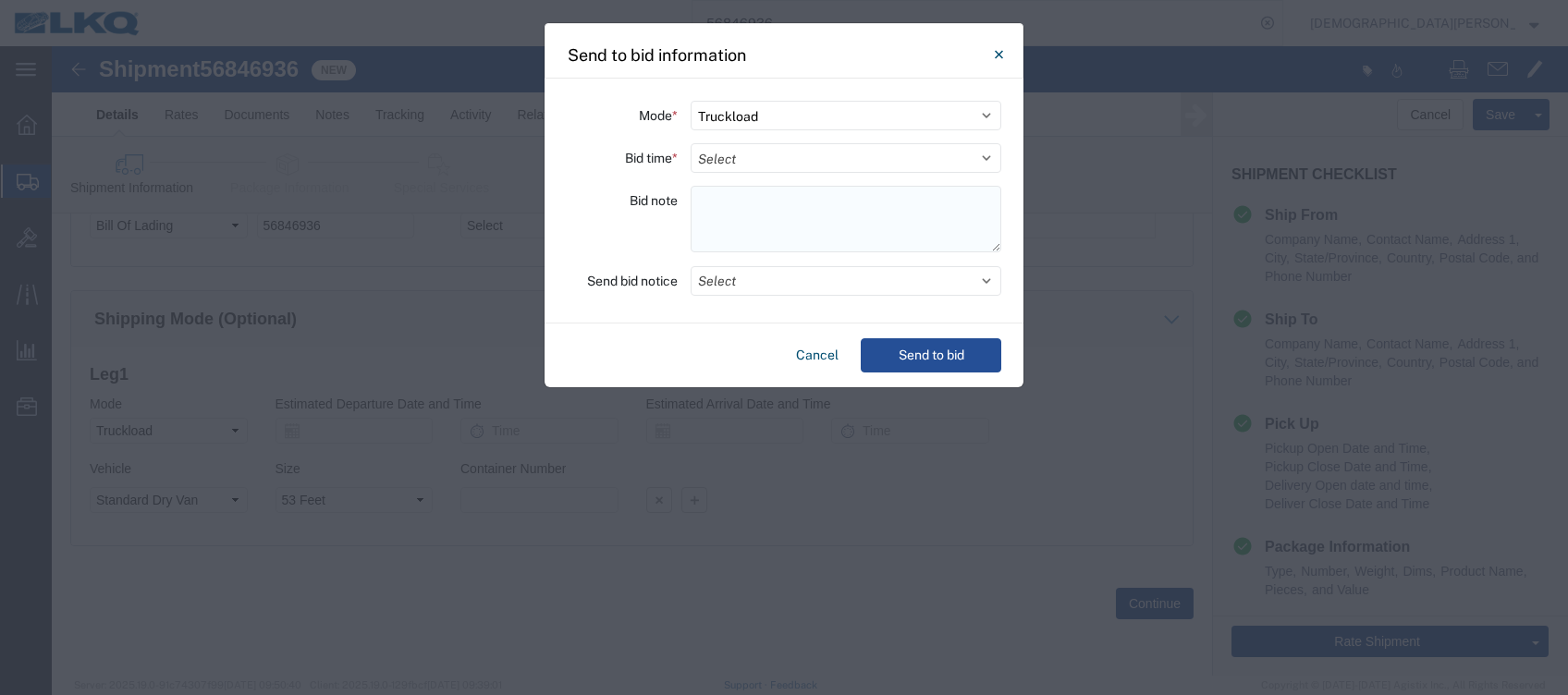
paste textarea "022-[GEOGRAPHIC_DATA] 22 skids 11408650/8887/9439/9907/10515"
type textarea "022-[GEOGRAPHIC_DATA] 22 skids 11408650/8887/9439/9907/10515"
click at [744, 156] on select "Select 30 Min (Rush) 1 Hour (Rush) 2 Hours (Rush) 4 Hours (Rush) 8 Hours (Rush)…" at bounding box center [845, 158] width 311 height 29
select select "8"
click at [690, 144] on select "Select 30 Min (Rush) 1 Hour (Rush) 2 Hours (Rush) 4 Hours (Rush) 8 Hours (Rush)…" at bounding box center [845, 158] width 311 height 29
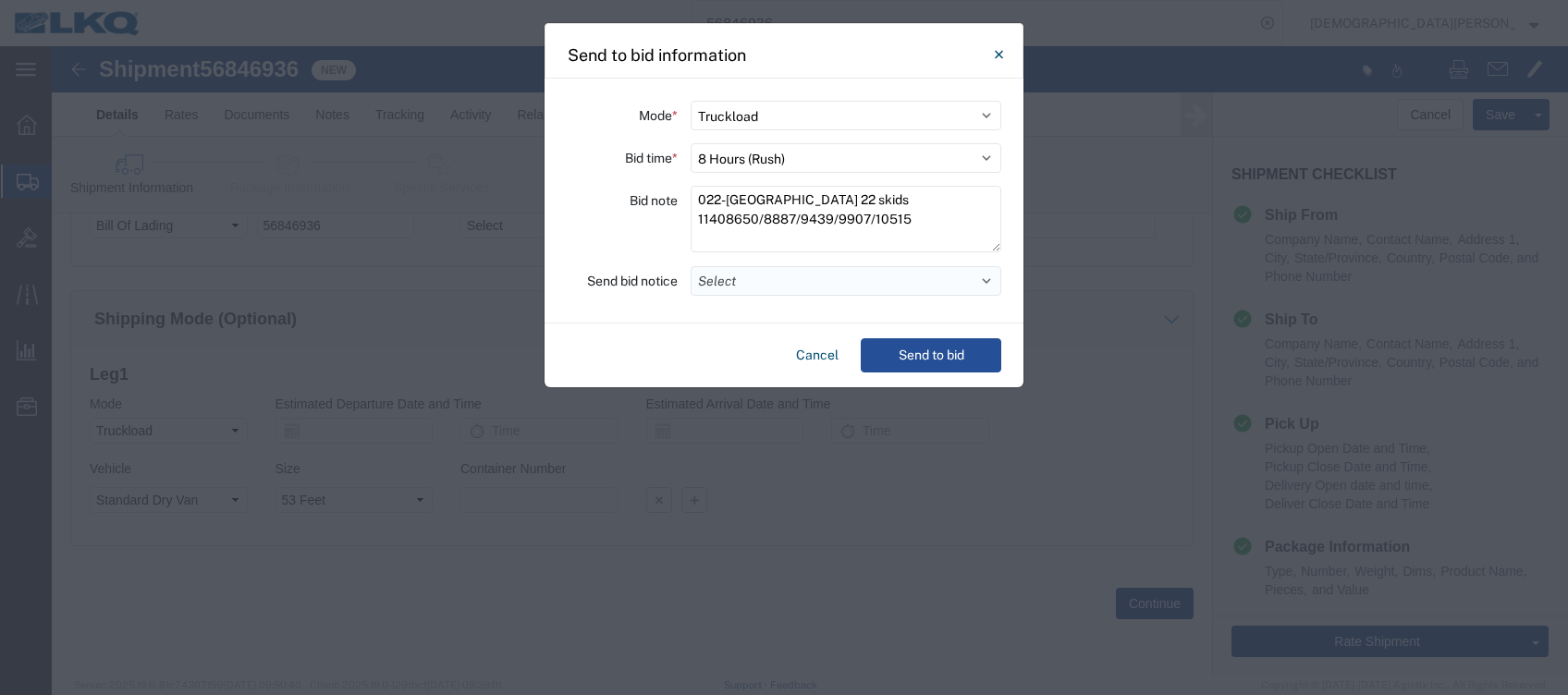
click at [763, 276] on button "Select" at bounding box center [845, 280] width 311 height 29
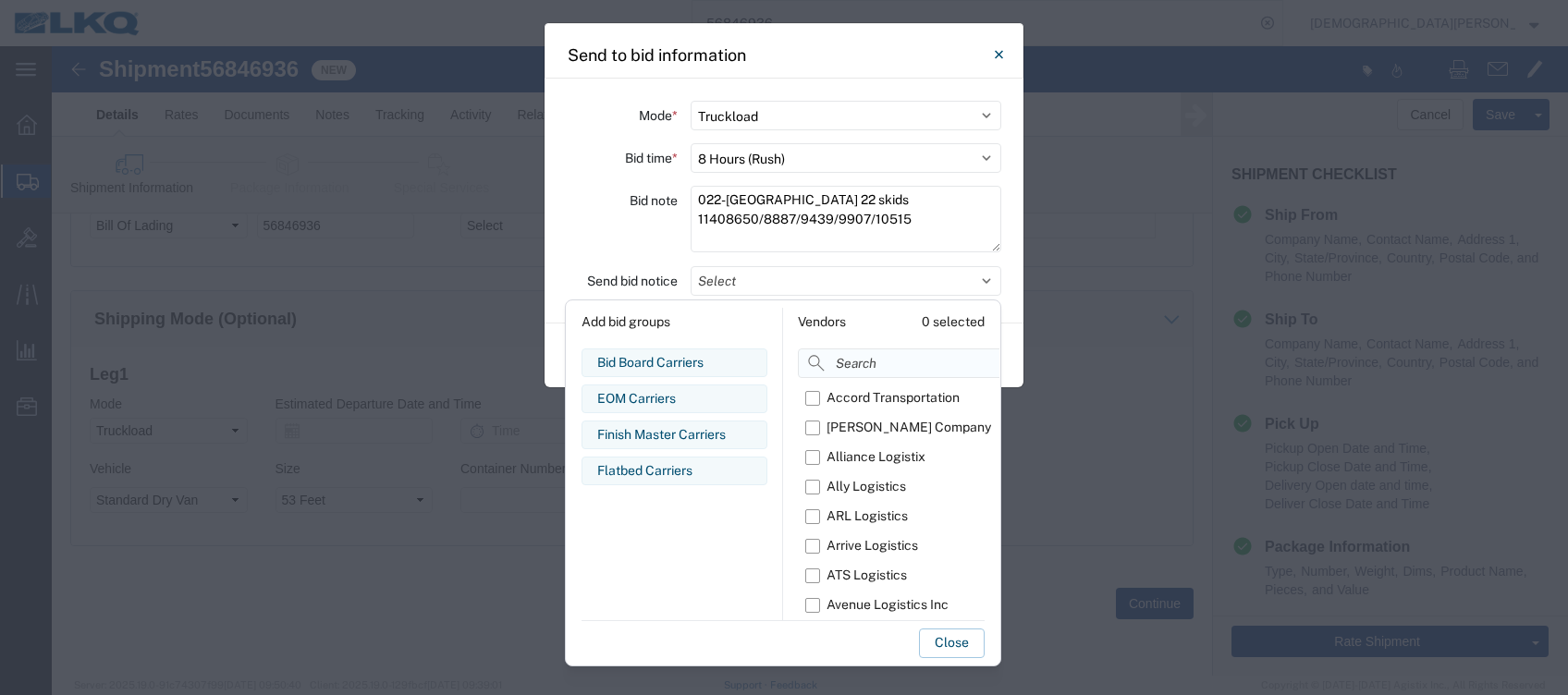
click at [860, 361] on input at bounding box center [943, 362] width 292 height 29
type input "om"
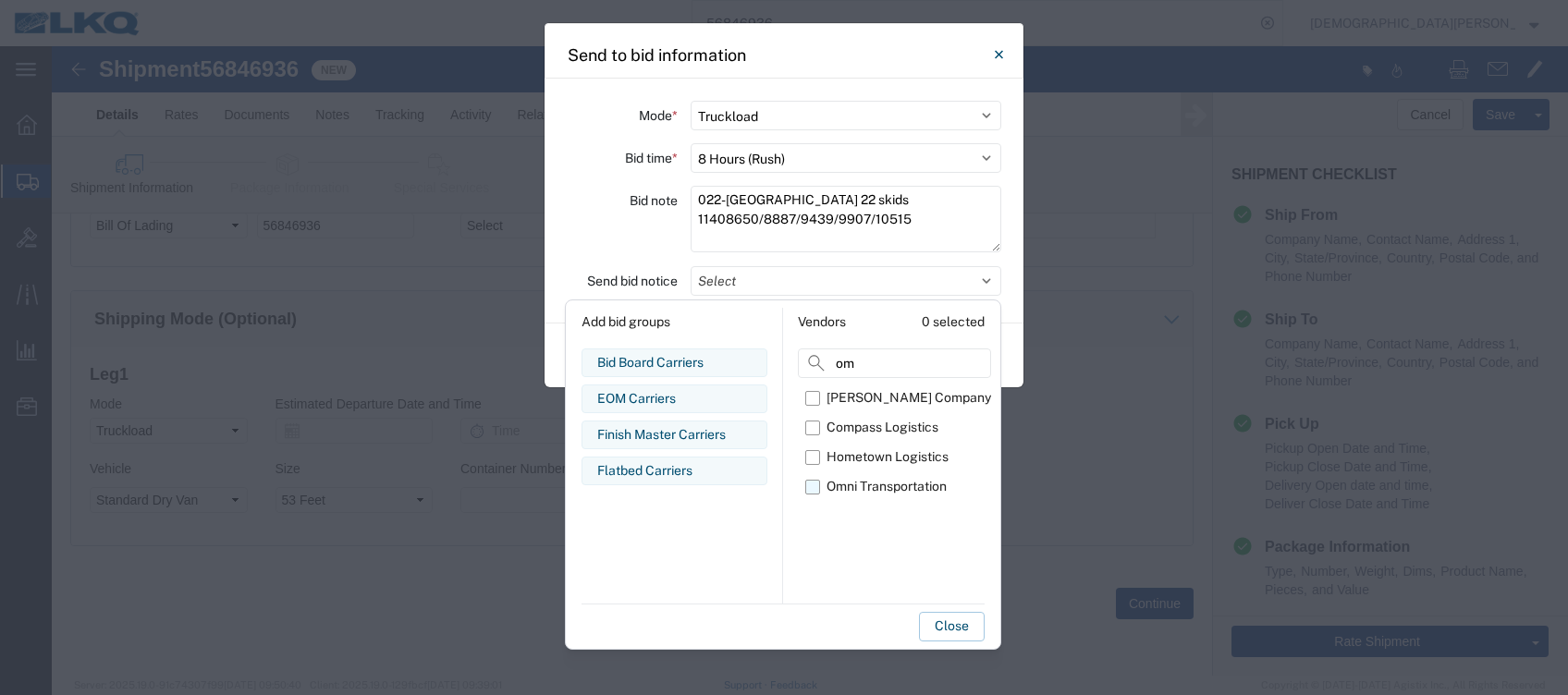
click at [811, 488] on label "Omni Transportation" at bounding box center [898, 487] width 185 height 29
click at [0, 0] on input "Omni Transportation" at bounding box center [0, 0] width 0 height 0
click at [939, 627] on button "Close" at bounding box center [951, 626] width 66 height 29
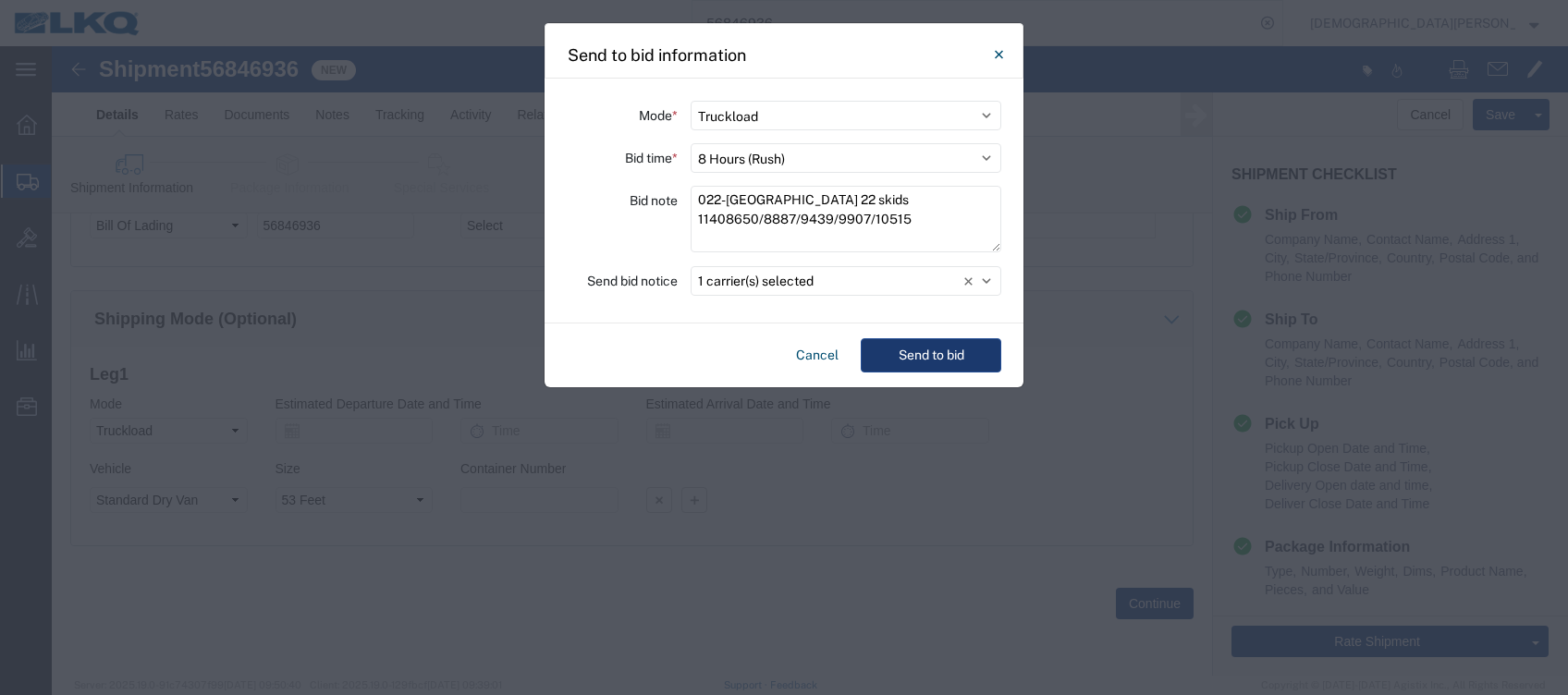
click at [933, 357] on button "Send to bid" at bounding box center [931, 356] width 141 height 34
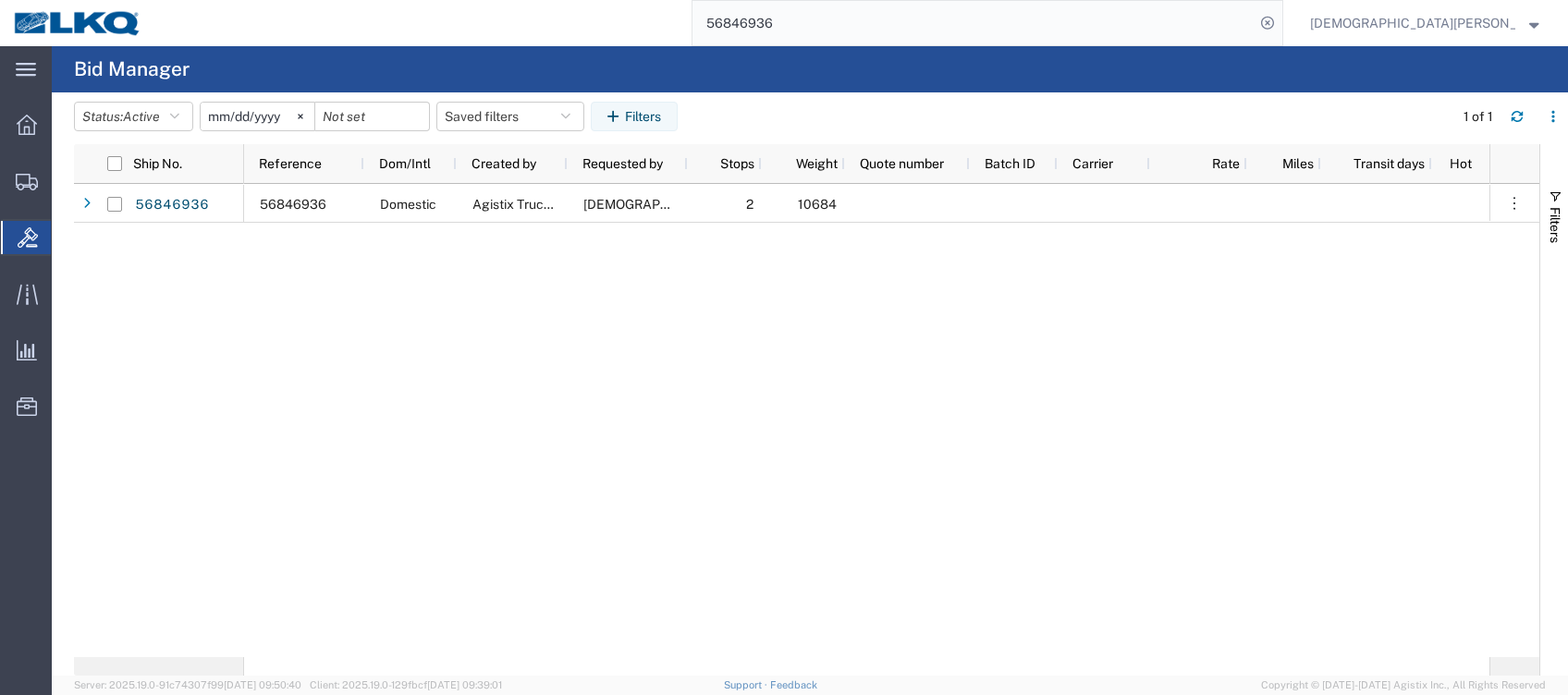
click at [932, 25] on input "56846936" at bounding box center [973, 23] width 562 height 45
type input "56846940"
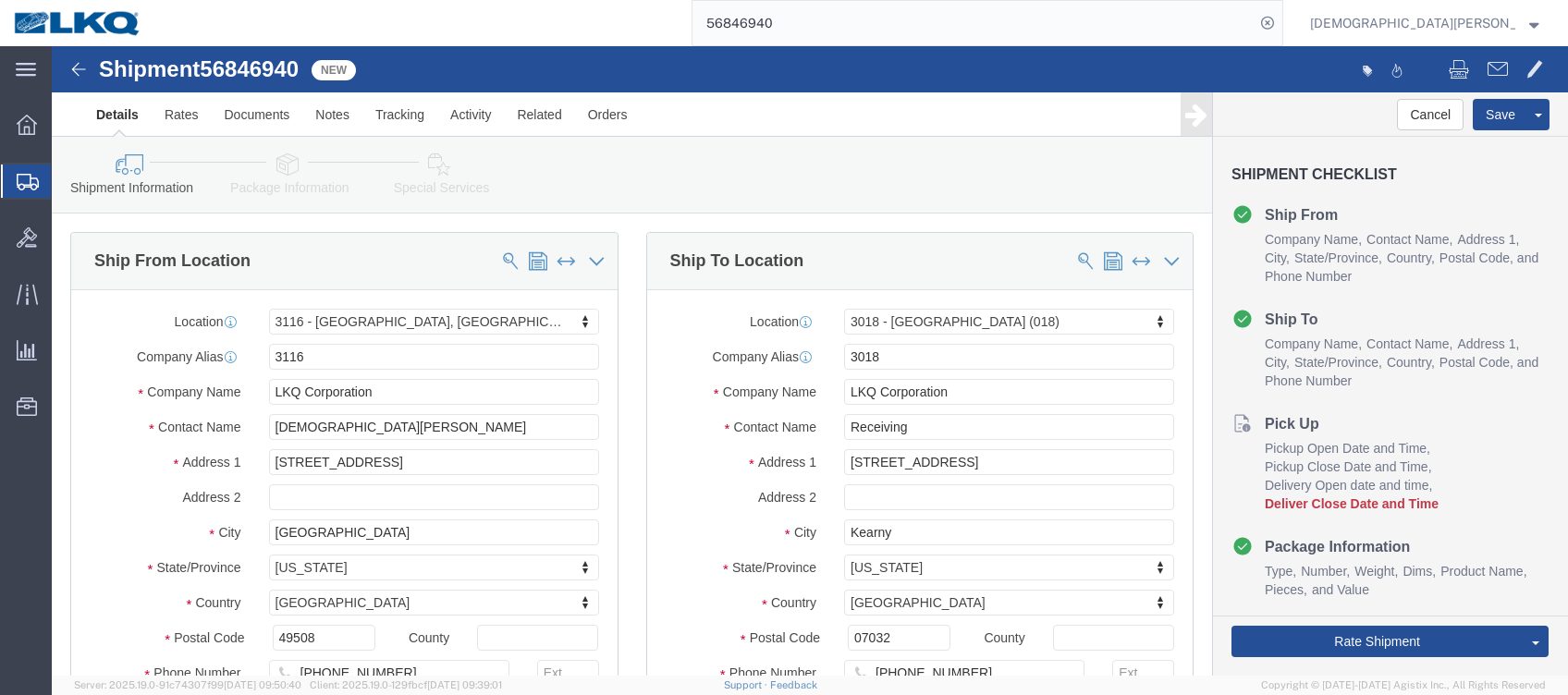
select select "27850"
select select "27734"
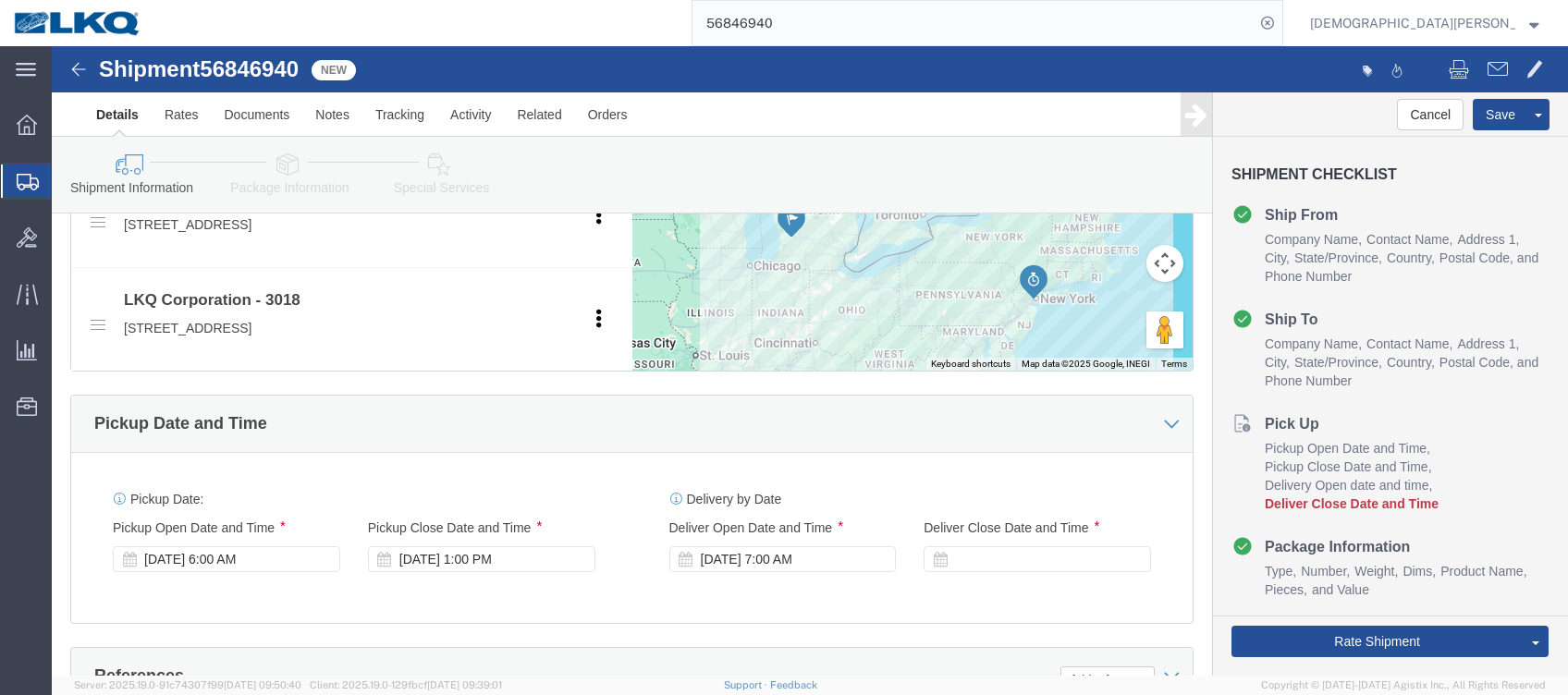
scroll to position [862, 0]
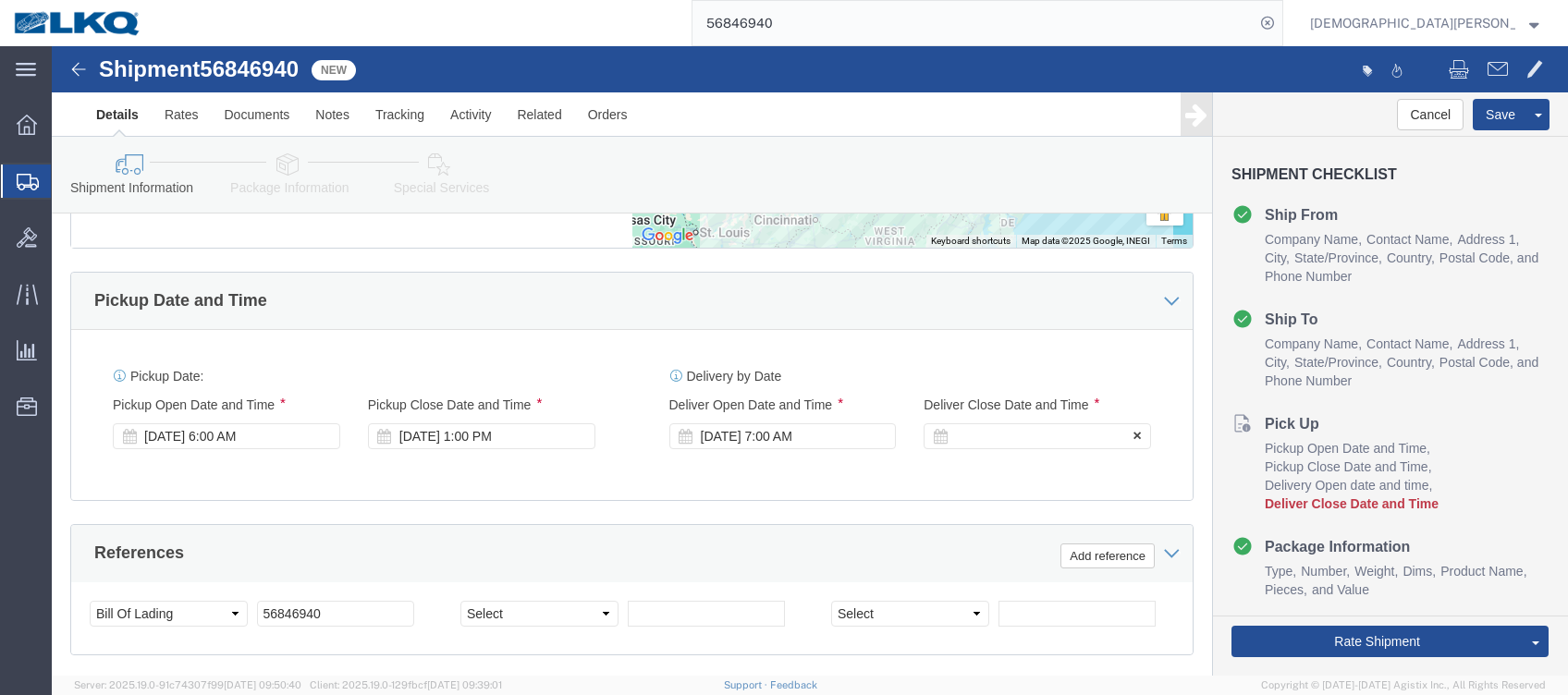
click div
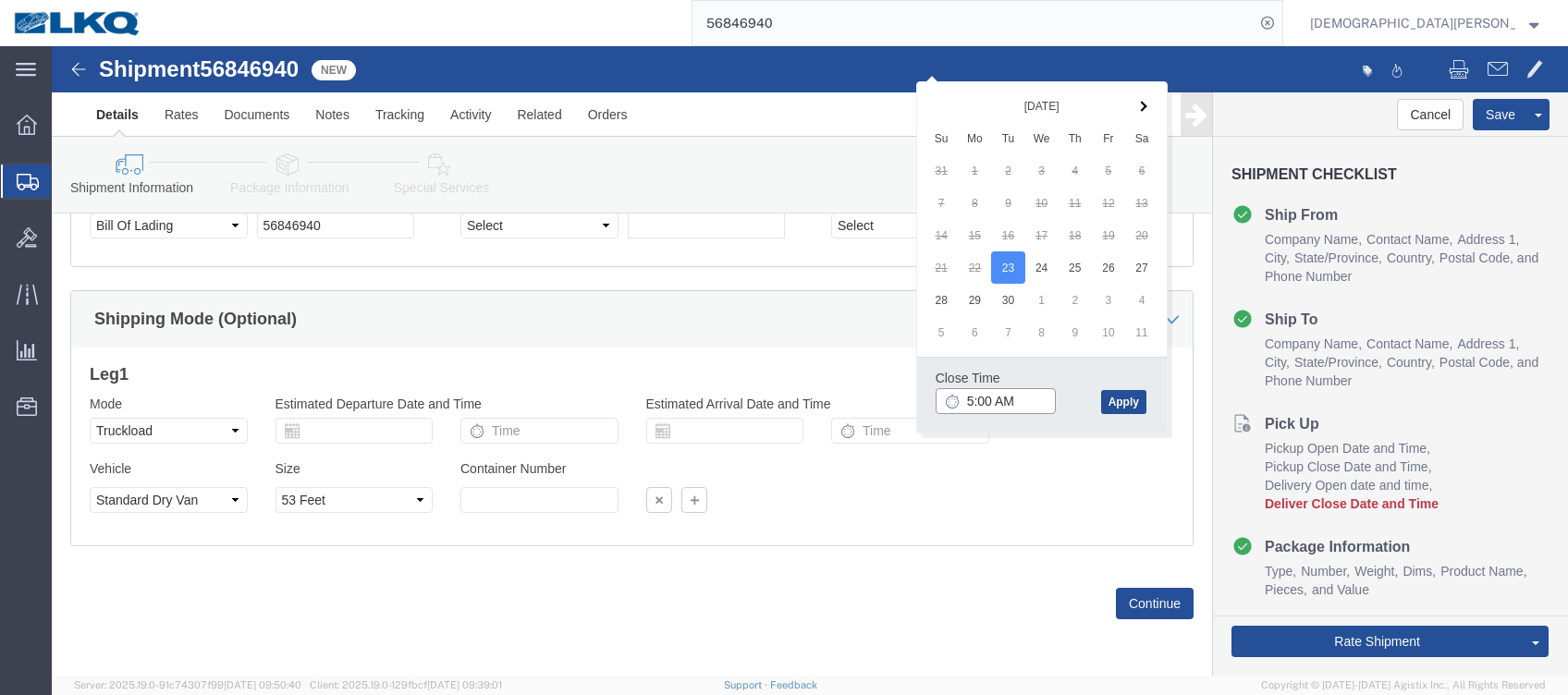
click input "5:00 AM"
type input "5:00 pm"
click button "Apply"
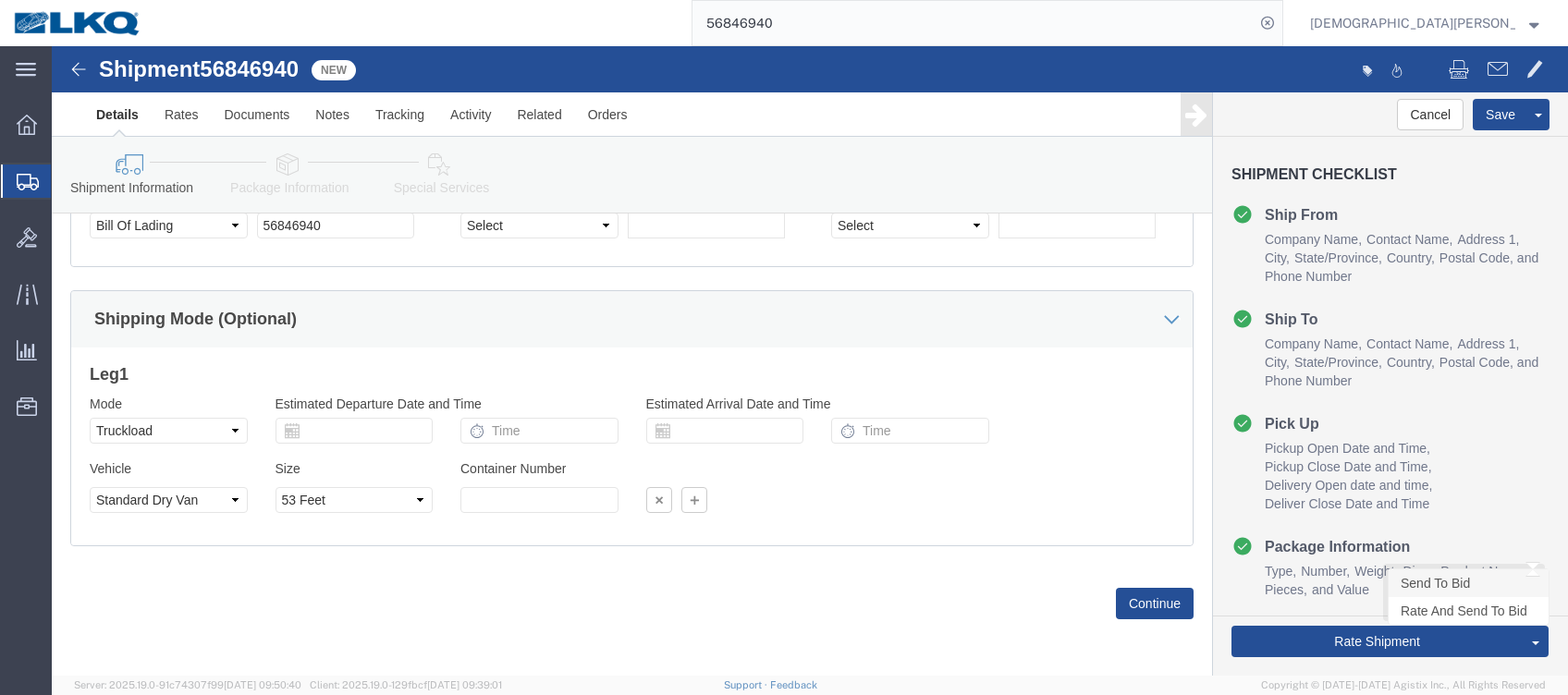
click link "Send To Bid"
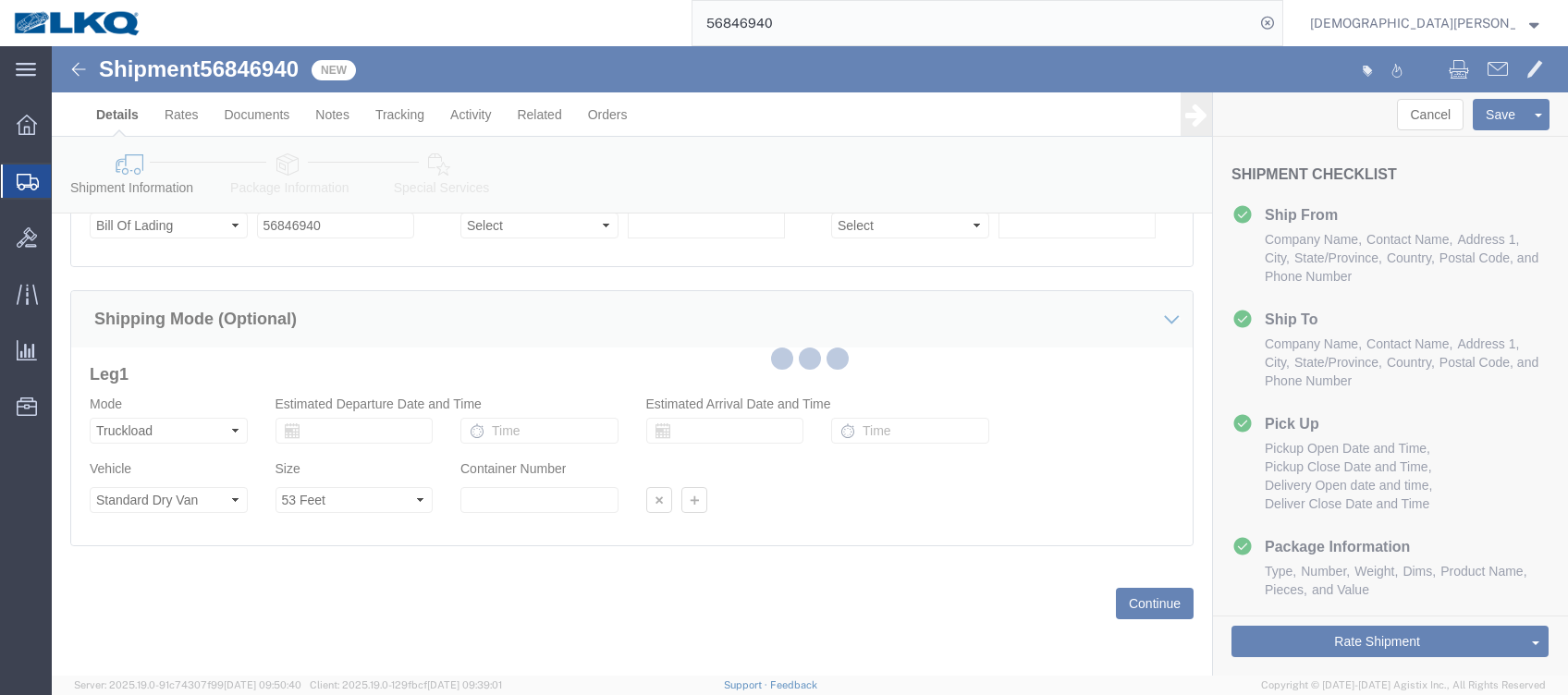
select select "TL"
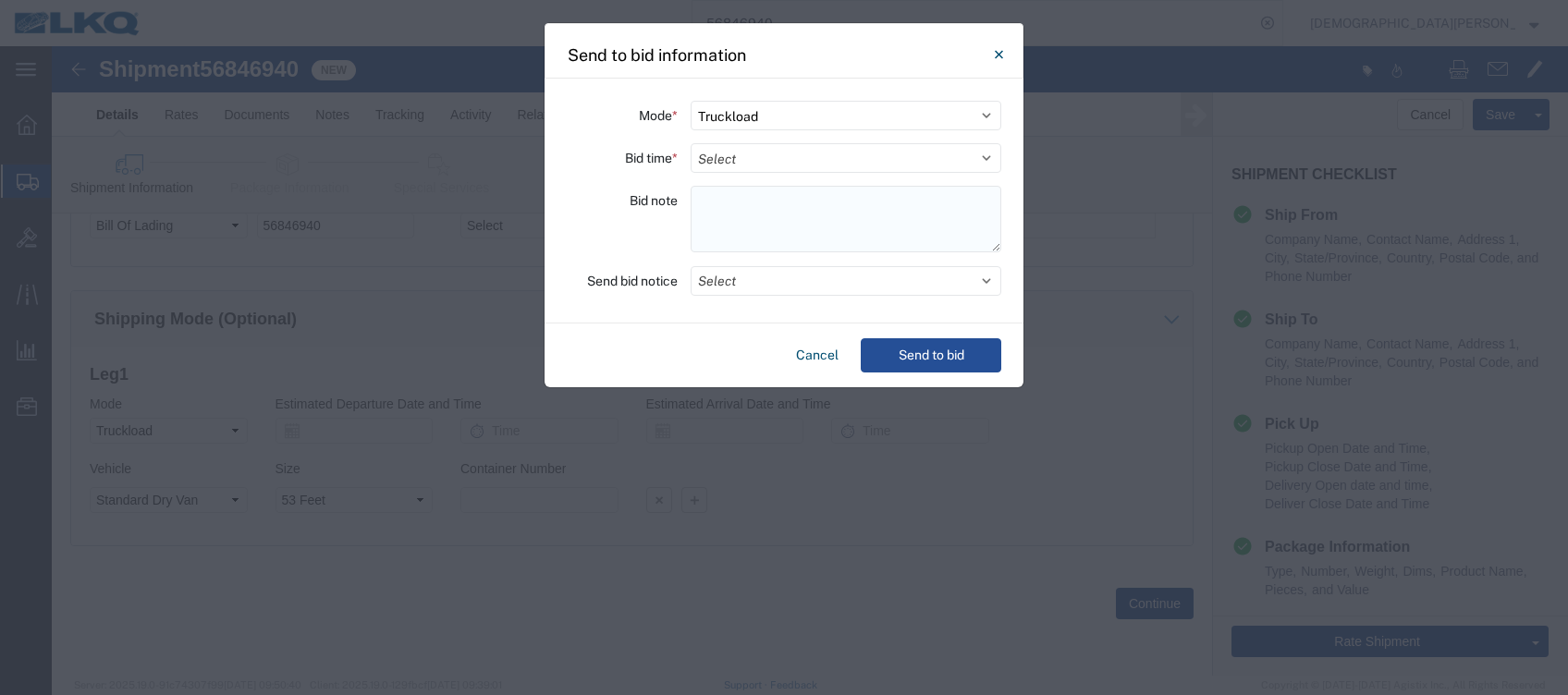
click at [714, 207] on textarea at bounding box center [845, 219] width 311 height 67
paste textarea "018-Kearny 16 skids 11408648/8885/9436/9904/10513"
type textarea "018-Kearny 16 skids 11408648/8885/9436/9904/10513"
click at [727, 155] on select "Select 30 Min (Rush) 1 Hour (Rush) 2 Hours (Rush) 4 Hours (Rush) 8 Hours (Rush)…" at bounding box center [845, 158] width 311 height 29
select select "8"
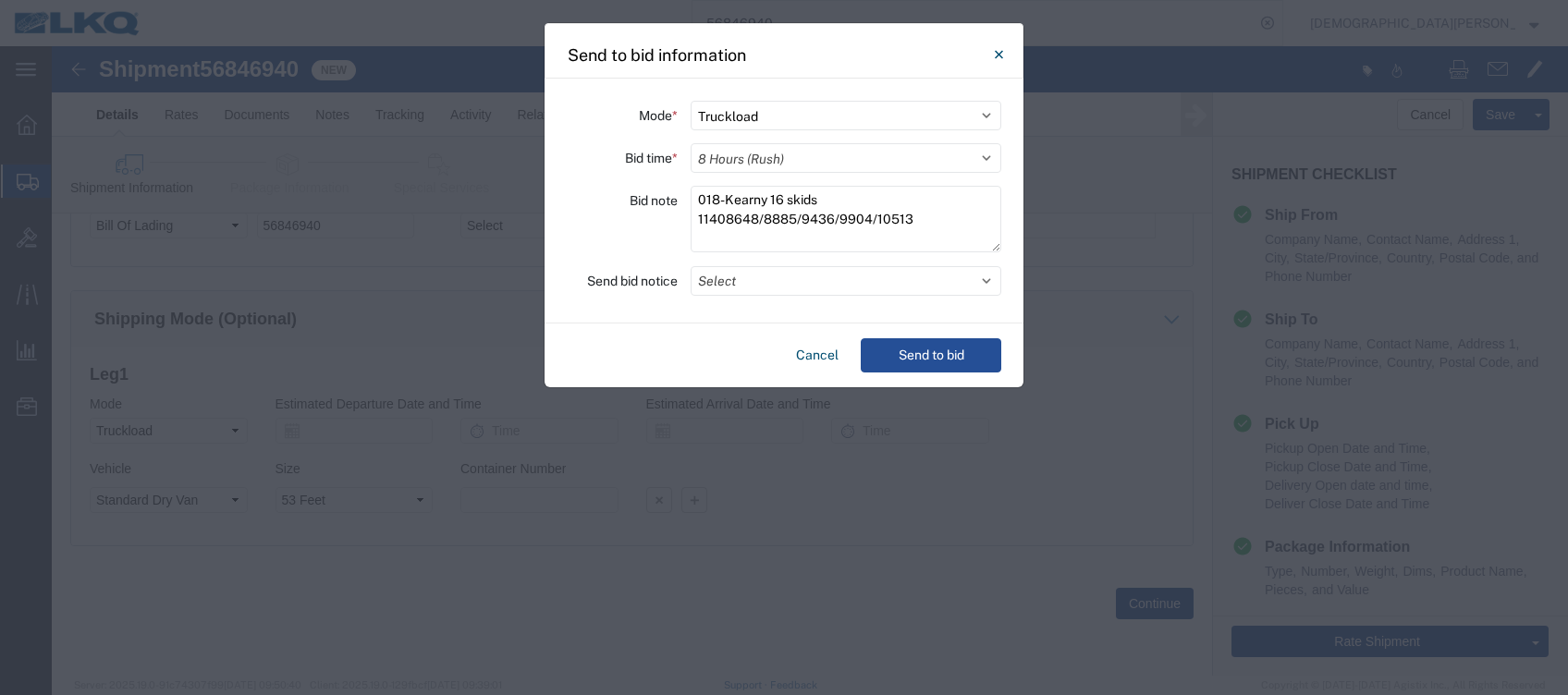
click at [690, 144] on select "Select 30 Min (Rush) 1 Hour (Rush) 2 Hours (Rush) 4 Hours (Rush) 8 Hours (Rush)…" at bounding box center [845, 158] width 311 height 29
click at [726, 280] on button "Select" at bounding box center [845, 280] width 311 height 29
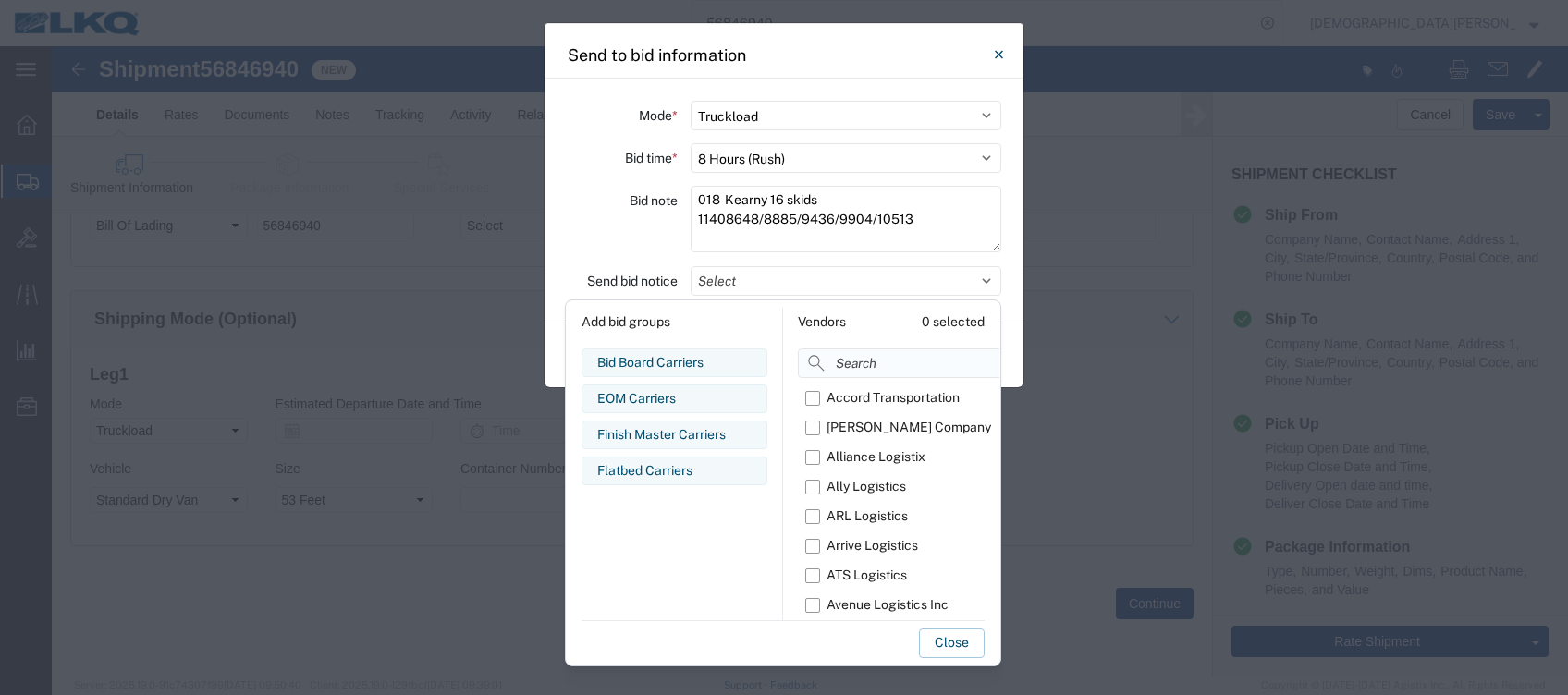
click at [822, 371] on input at bounding box center [943, 362] width 292 height 29
type input "om"
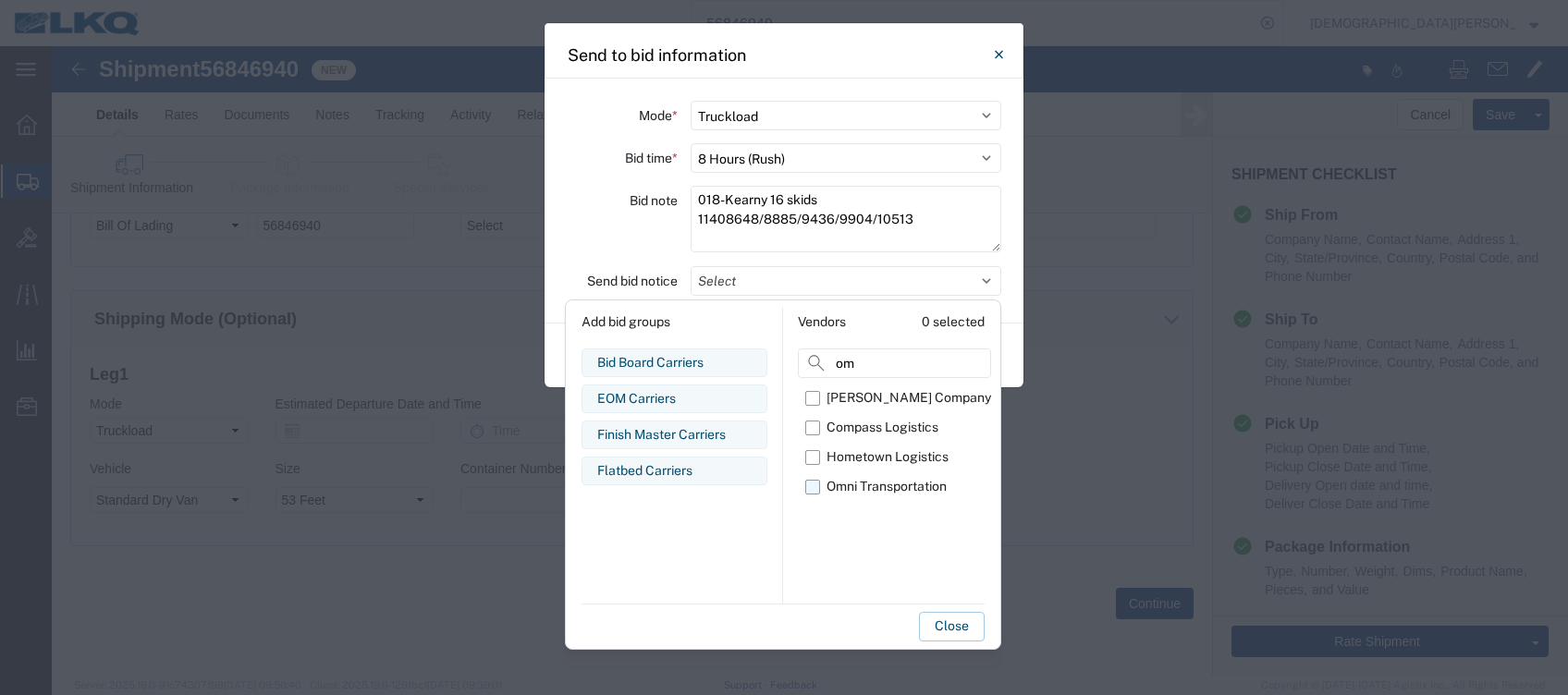
click at [812, 489] on label "Omni Transportation" at bounding box center [898, 487] width 185 height 29
click at [0, 0] on input "Omni Transportation" at bounding box center [0, 0] width 0 height 0
click at [957, 611] on button "Close" at bounding box center [951, 626] width 66 height 29
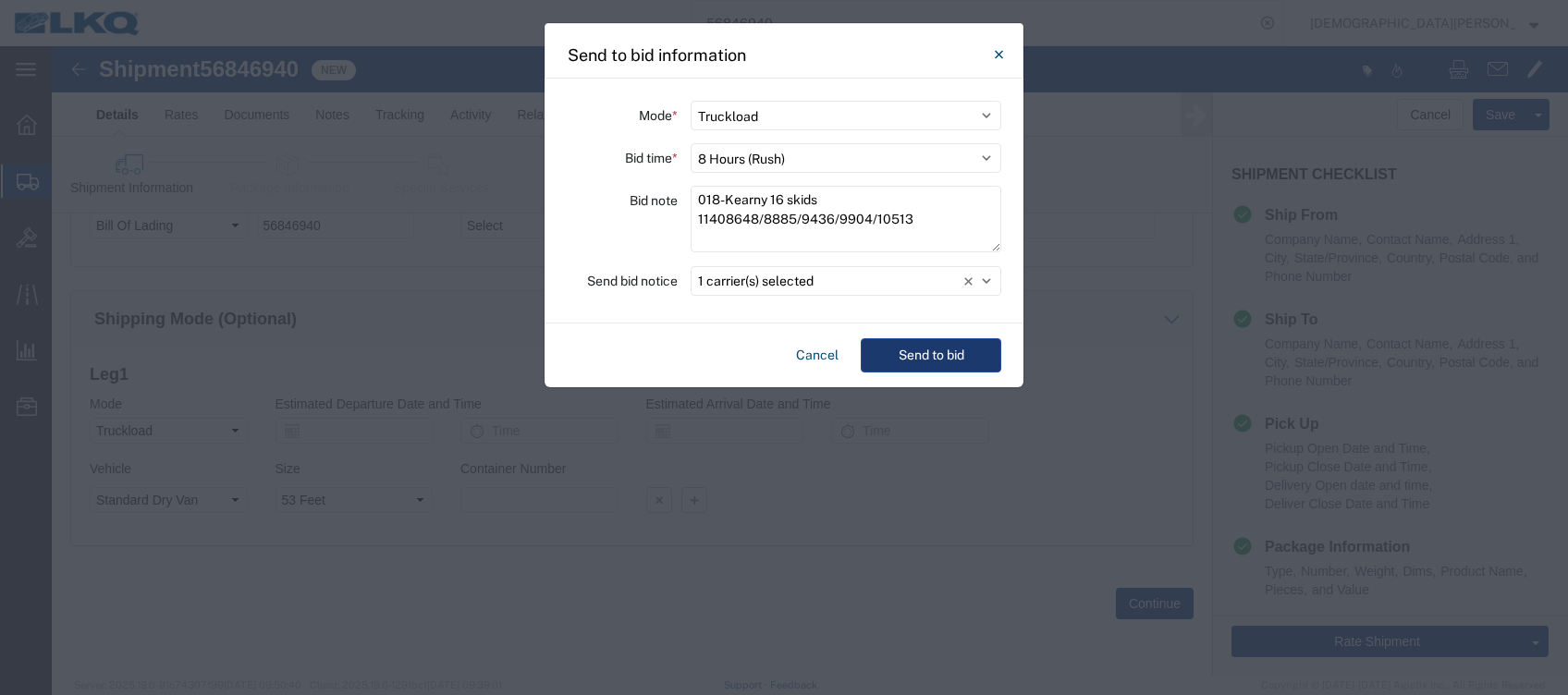
click at [930, 354] on button "Send to bid" at bounding box center [931, 356] width 141 height 34
